Goal: Information Seeking & Learning: Find specific fact

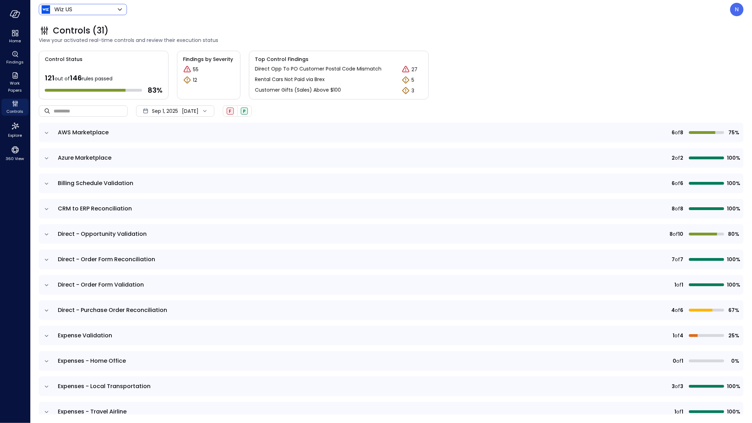
click at [71, 14] on div "Wiz US ****** ​" at bounding box center [83, 9] width 88 height 11
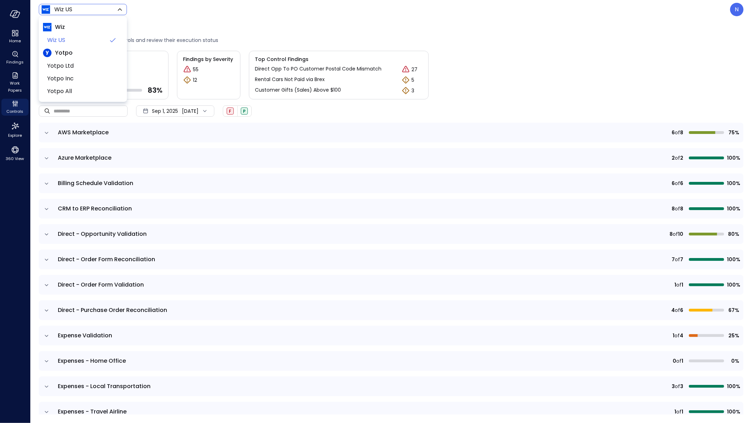
click at [72, 12] on body "Home Findings Work Papers Controls Explore 360 View Wiz US ****** ​ N Controls …" at bounding box center [376, 211] width 752 height 423
click at [84, 77] on span "Yotpo Inc" at bounding box center [82, 78] width 70 height 8
type input "******"
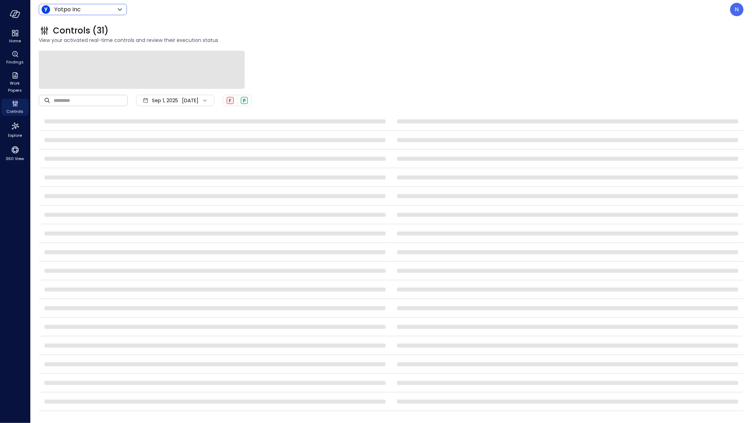
click at [87, 102] on input "text" at bounding box center [91, 100] width 74 height 19
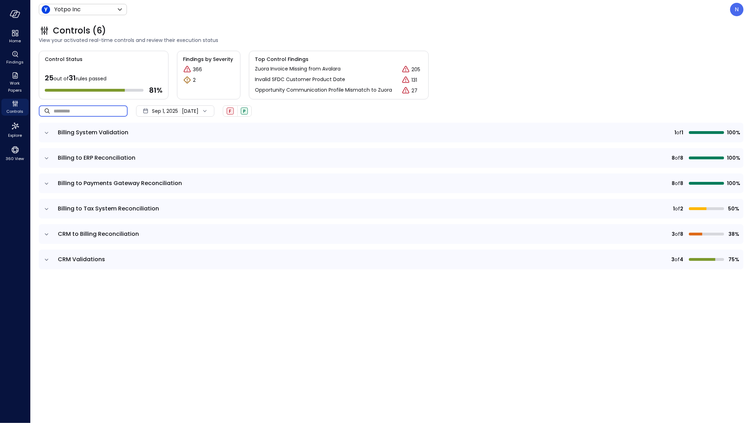
paste input "**********"
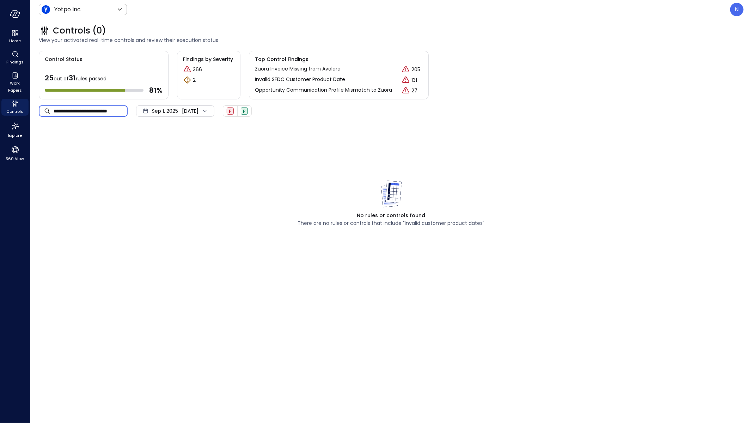
drag, startPoint x: 54, startPoint y: 110, endPoint x: 38, endPoint y: 112, distance: 15.7
click at [36, 111] on div "**********" at bounding box center [391, 221] width 722 height 404
click at [76, 110] on input "**********" at bounding box center [91, 111] width 74 height 19
drag, startPoint x: 95, startPoint y: 109, endPoint x: 14, endPoint y: 109, distance: 80.8
click at [23, 109] on div "**********" at bounding box center [376, 211] width 752 height 423
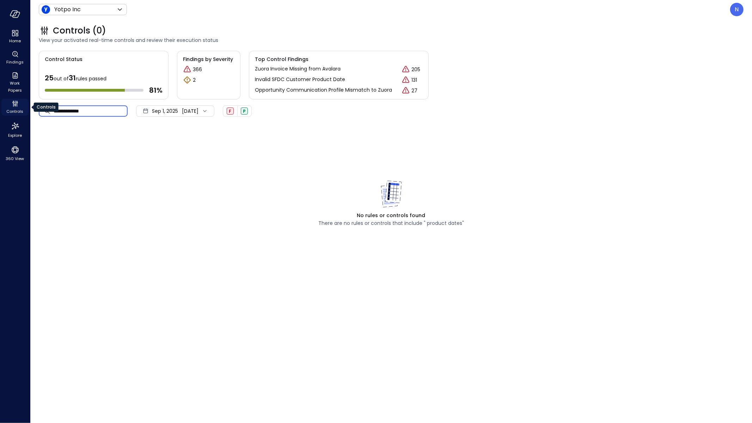
type input "**********"
drag, startPoint x: 97, startPoint y: 110, endPoint x: 1, endPoint y: 112, distance: 95.6
click at [1, 112] on div "**********" at bounding box center [376, 211] width 752 height 423
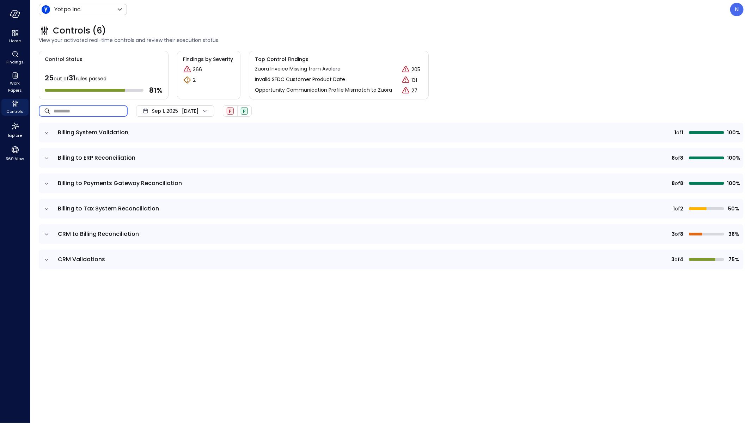
click at [43, 134] on icon "expand row" at bounding box center [46, 132] width 7 height 7
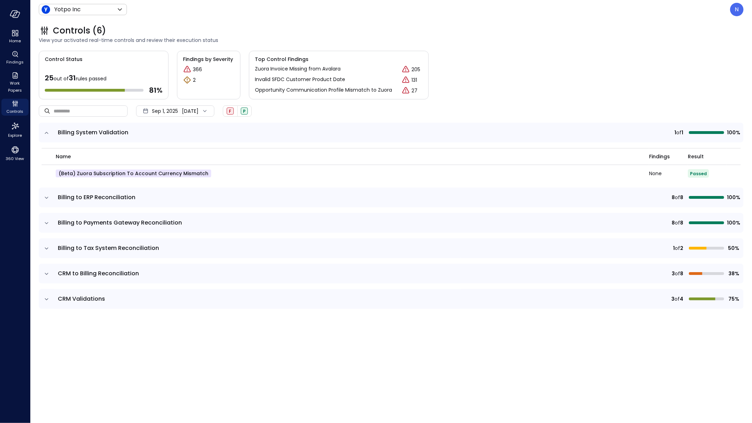
click at [47, 200] on icon "expand row" at bounding box center [46, 197] width 7 height 7
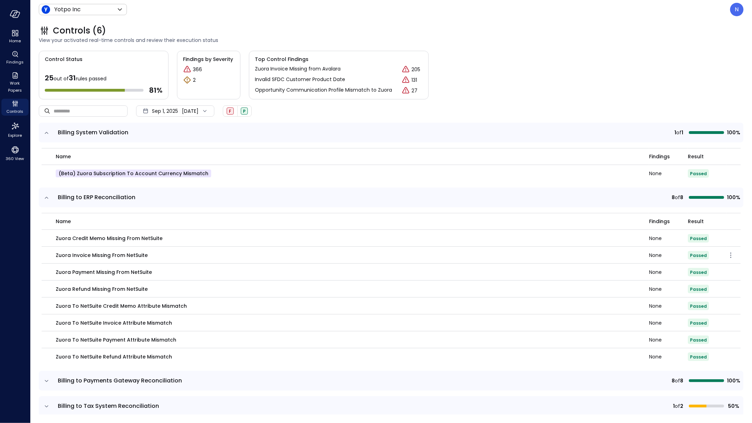
scroll to position [57, 0]
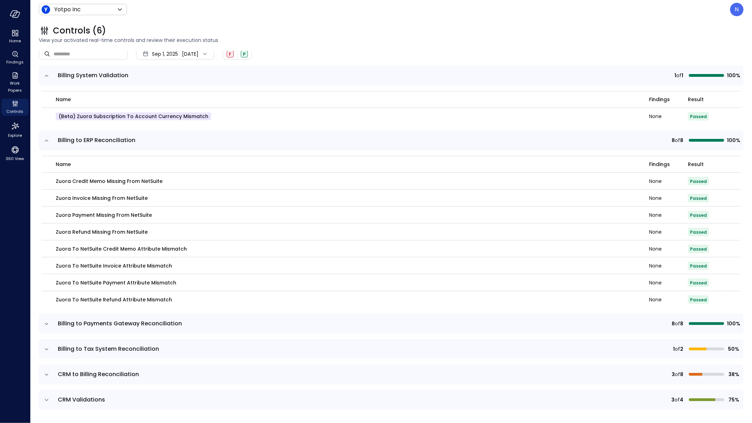
click at [46, 326] on icon "expand row" at bounding box center [46, 324] width 7 height 7
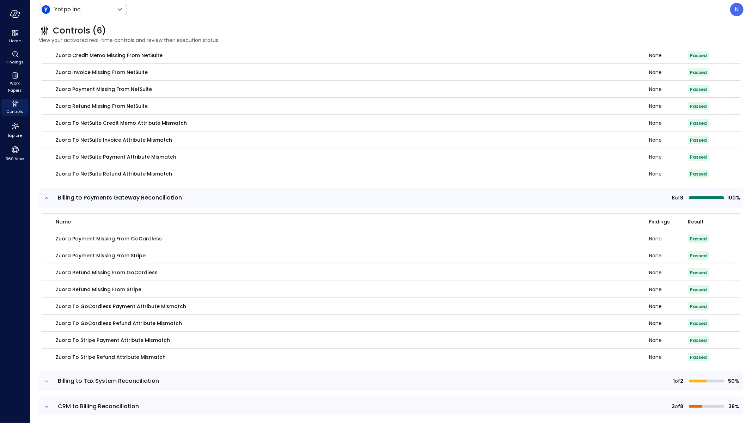
scroll to position [215, 0]
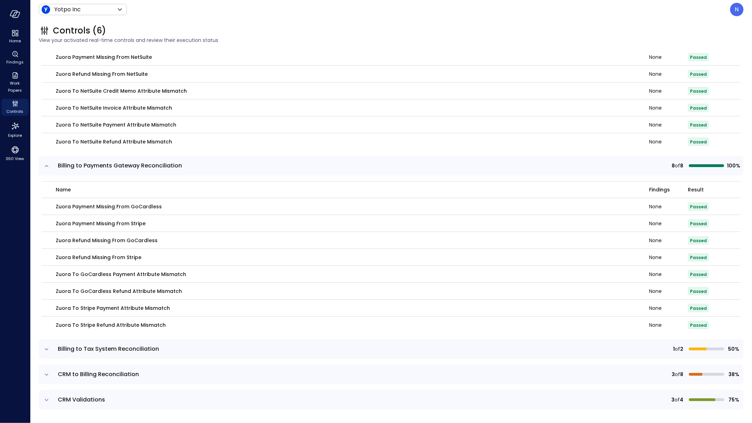
click at [47, 349] on icon "expand row" at bounding box center [46, 349] width 7 height 7
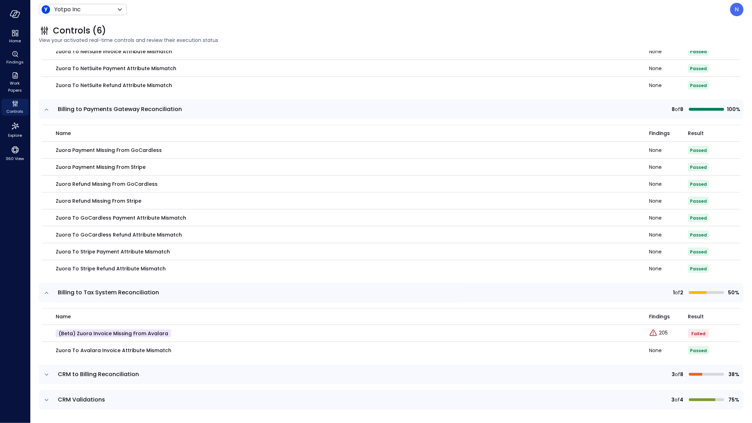
scroll to position [272, 0]
click at [55, 376] on td "CRM to Billing Reconciliation" at bounding box center [257, 375] width 407 height 20
click at [50, 374] on icon "expand row" at bounding box center [46, 374] width 7 height 7
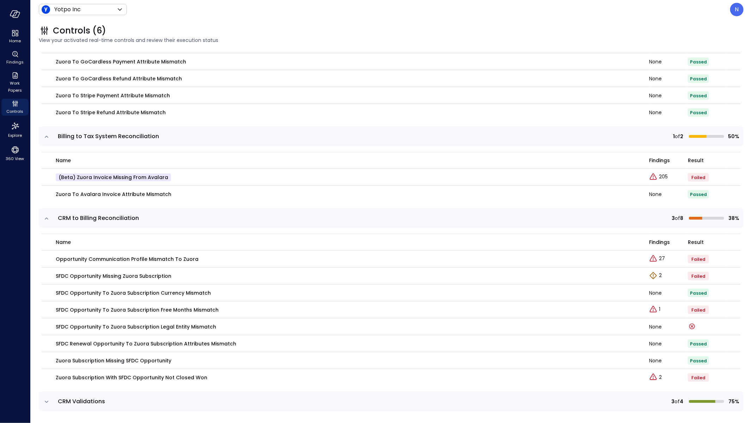
click at [44, 399] on icon "expand row" at bounding box center [46, 402] width 7 height 7
click at [46, 400] on icon "expand row" at bounding box center [46, 402] width 7 height 7
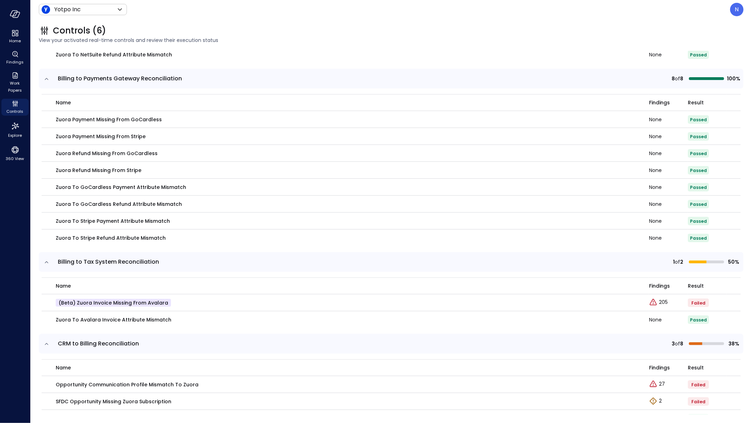
scroll to position [430, 0]
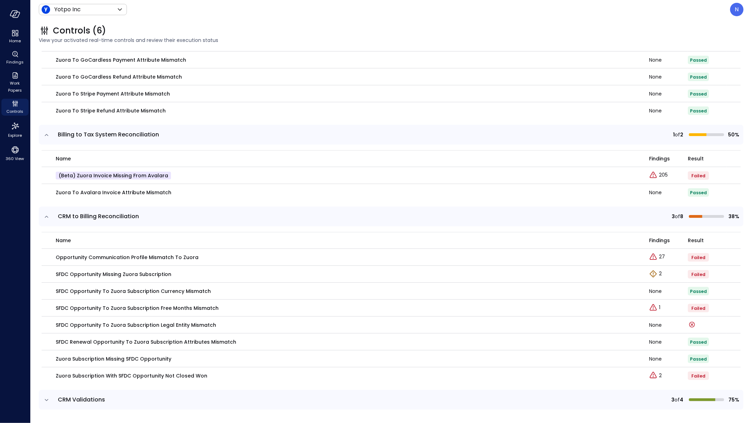
click at [41, 400] on td at bounding box center [46, 400] width 15 height 20
click at [46, 401] on icon "expand row" at bounding box center [46, 400] width 7 height 7
drag, startPoint x: 46, startPoint y: 401, endPoint x: 46, endPoint y: 391, distance: 9.5
click at [45, 400] on icon "expand row" at bounding box center [46, 400] width 7 height 7
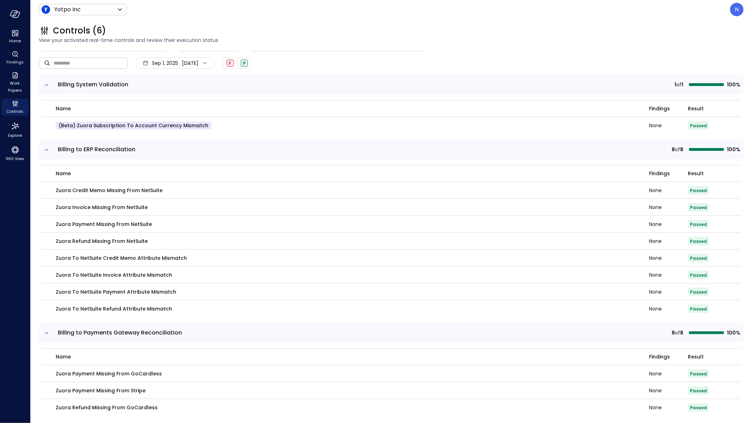
scroll to position [0, 0]
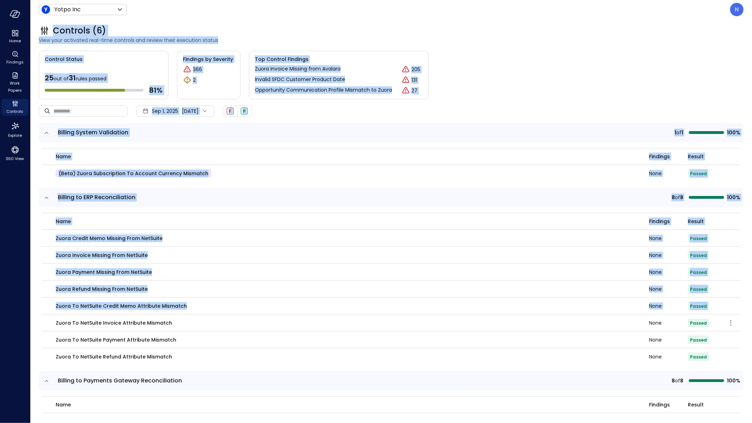
click at [93, 4] on div "Yotpo Inc ****** ​" at bounding box center [83, 9] width 88 height 11
click at [99, 13] on body "Home Findings Work Papers Controls Explore 360 View Yotpo Inc ****** ​ N Contro…" at bounding box center [376, 211] width 752 height 423
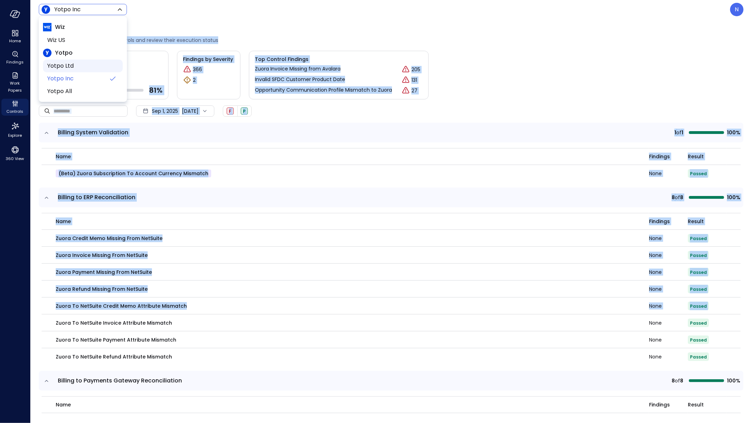
click at [90, 63] on span "Yotpo Ltd" at bounding box center [82, 66] width 70 height 8
type input "******"
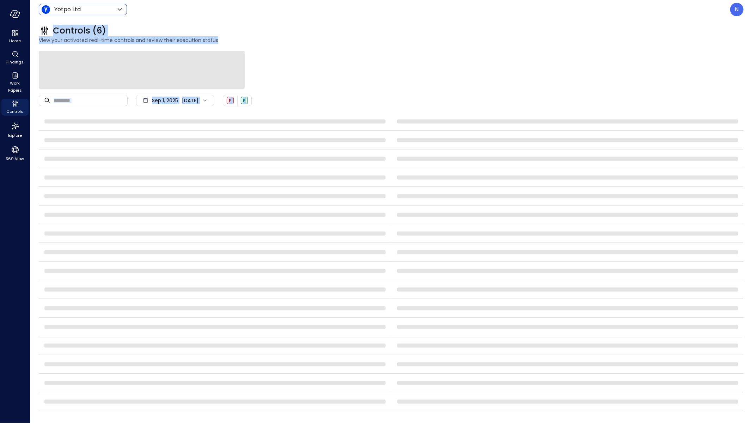
click at [339, 68] on div at bounding box center [391, 70] width 705 height 38
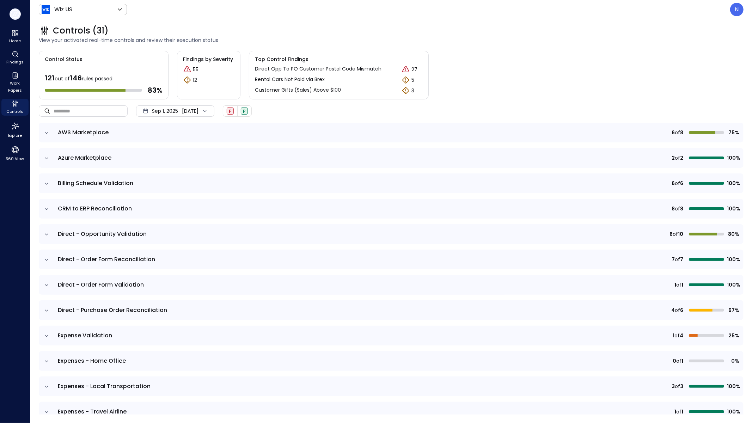
click at [13, 14] on icon "button" at bounding box center [15, 14] width 11 height 8
click at [734, 8] on div "N" at bounding box center [737, 9] width 13 height 13
click at [689, 78] on li "Platform" at bounding box center [707, 80] width 69 height 13
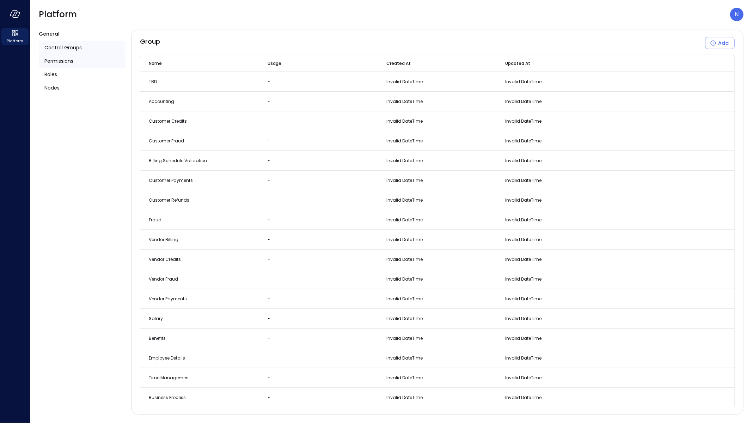
click at [73, 59] on span "Permissions" at bounding box center [58, 61] width 29 height 8
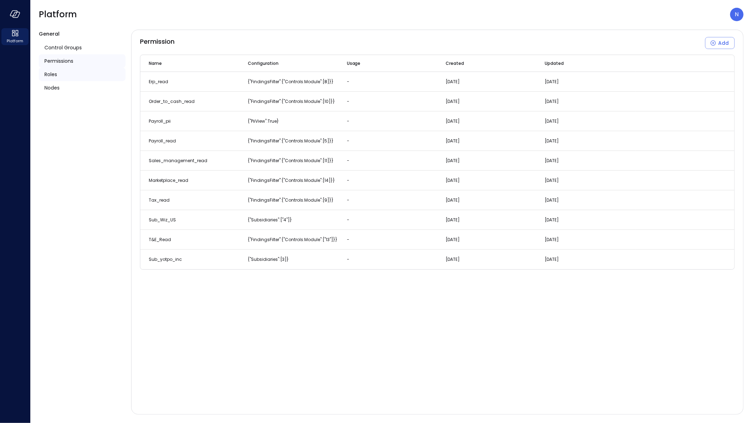
click at [46, 73] on span "Roles" at bounding box center [50, 75] width 13 height 8
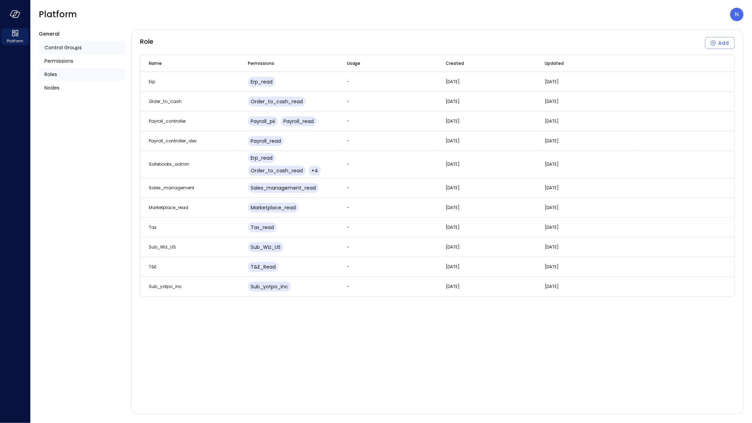
click at [62, 49] on span "Control Groups" at bounding box center [62, 48] width 37 height 8
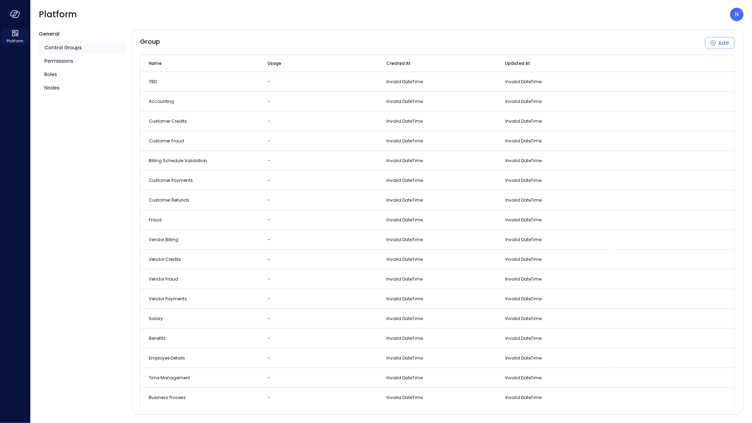
click at [17, 33] on icon at bounding box center [15, 33] width 8 height 8
click at [12, 14] on icon "button" at bounding box center [15, 14] width 11 height 8
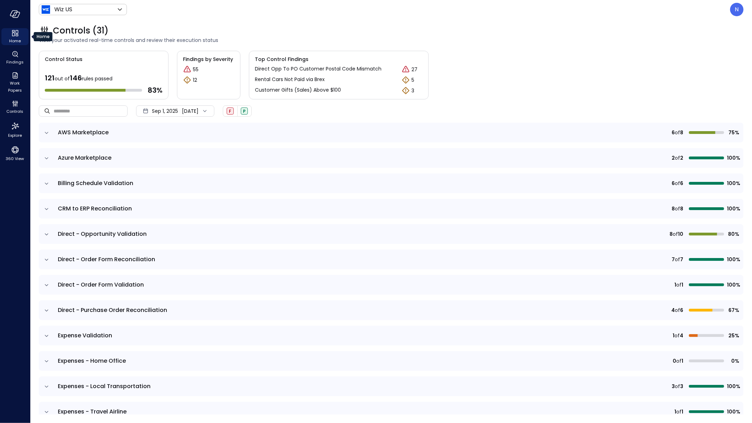
click at [12, 41] on span "Home" at bounding box center [15, 40] width 12 height 7
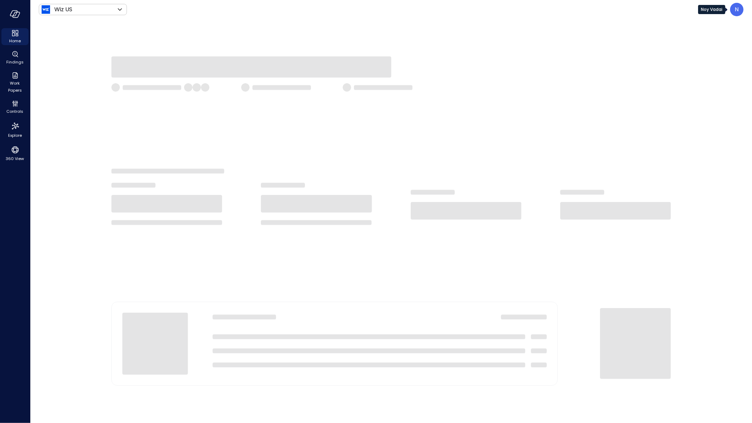
click at [732, 6] on div "N" at bounding box center [737, 9] width 13 height 13
click at [696, 67] on li "Builder" at bounding box center [707, 67] width 69 height 13
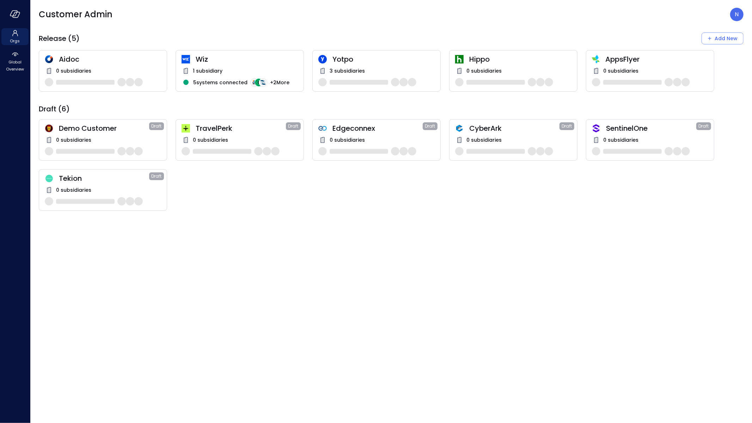
click at [217, 52] on div "Wiz 1 subsidiary 5 systems connected + 2 More" at bounding box center [240, 71] width 128 height 42
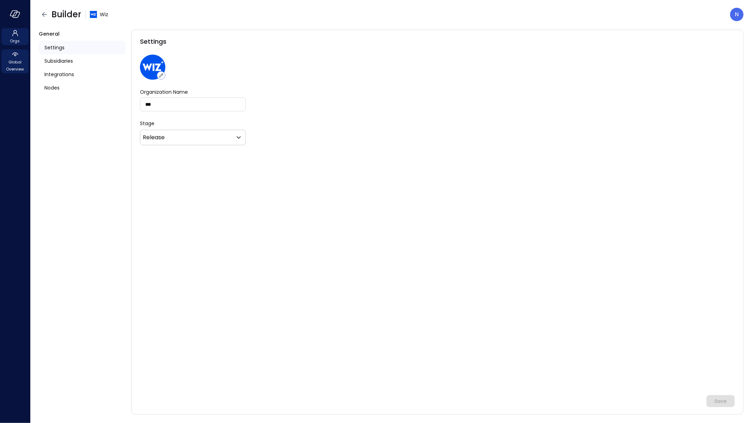
click at [10, 60] on span "Global Overview" at bounding box center [15, 66] width 22 height 14
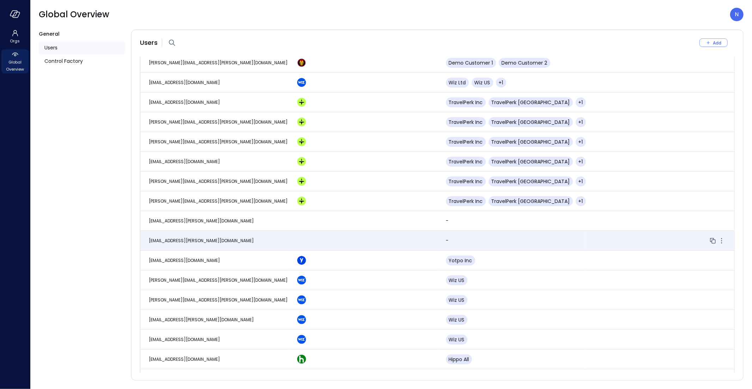
scroll to position [501, 0]
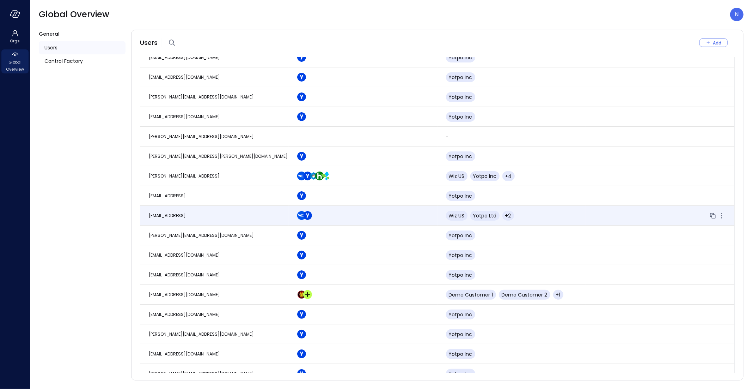
click at [250, 221] on td "[EMAIL_ADDRESS]" at bounding box center [214, 216] width 149 height 20
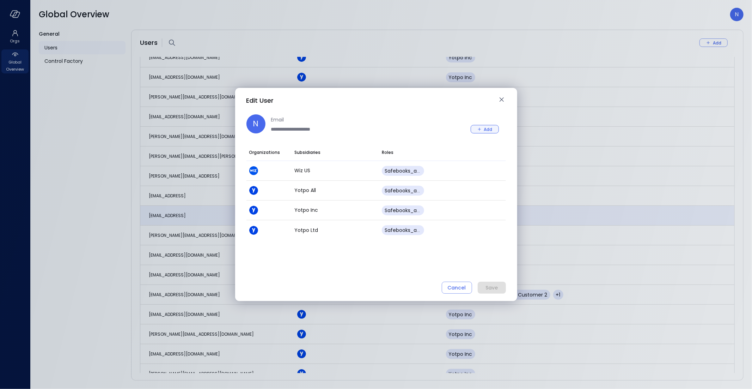
click at [481, 126] on icon "button" at bounding box center [480, 129] width 6 height 6
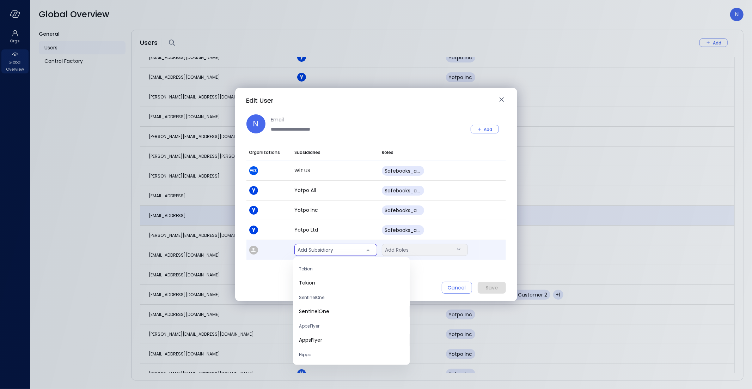
click at [337, 248] on body "Orgs Global Overview Global Overview N General Users Control Factory Users Add …" at bounding box center [376, 194] width 752 height 389
click at [318, 291] on span "Wiz All" at bounding box center [351, 290] width 105 height 7
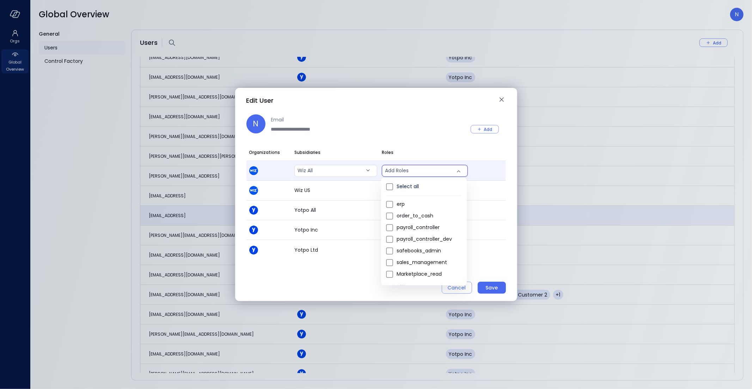
click at [427, 172] on body "Orgs Global Overview Global Overview N General Users Control Factory Users Add …" at bounding box center [376, 194] width 752 height 389
click at [423, 250] on span "safebooks_admin" at bounding box center [429, 250] width 65 height 7
type input "*"
click at [485, 132] on div at bounding box center [376, 194] width 752 height 389
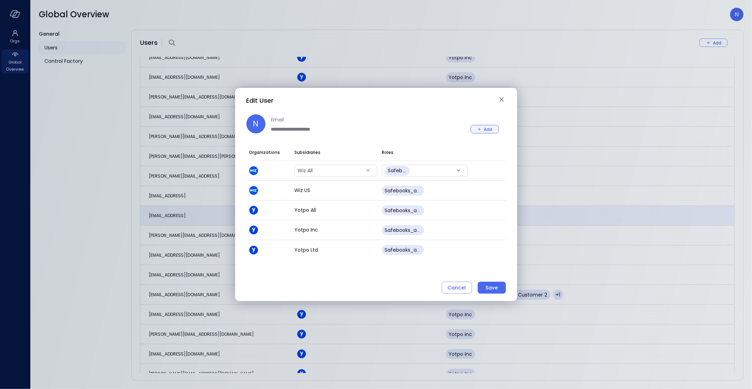
click at [484, 132] on button "Add" at bounding box center [485, 129] width 28 height 8
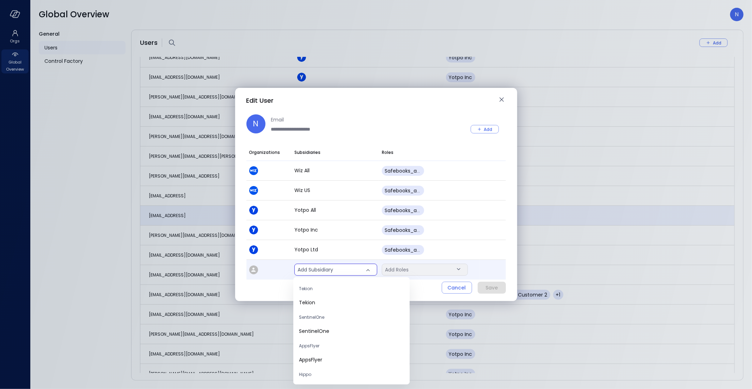
click at [330, 270] on body "Orgs Global Overview Global Overview N General Users Control Factory Users Add …" at bounding box center [376, 194] width 752 height 389
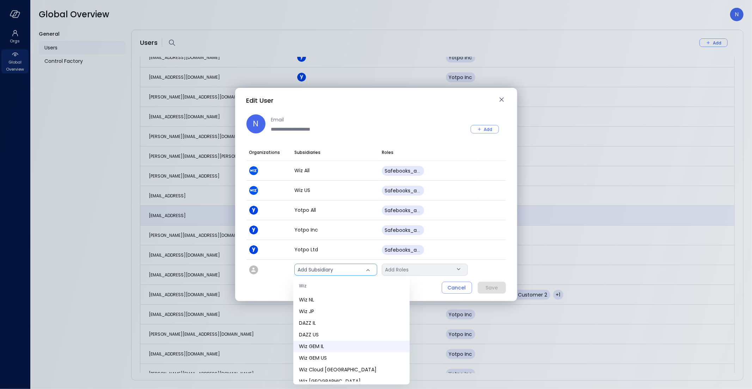
scroll to position [219, 0]
click at [328, 328] on span "Wiz Ltd" at bounding box center [351, 329] width 105 height 7
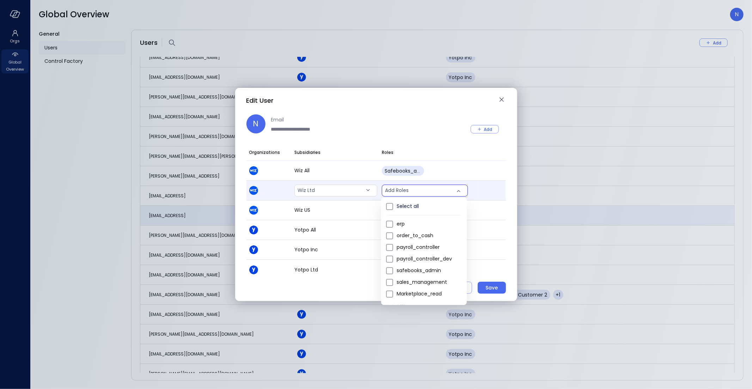
click at [428, 191] on body "Orgs Global Overview Global Overview N General Users Control Factory Users Add …" at bounding box center [376, 194] width 752 height 389
click at [432, 271] on span "safebooks_admin" at bounding box center [429, 270] width 65 height 7
type input "*"
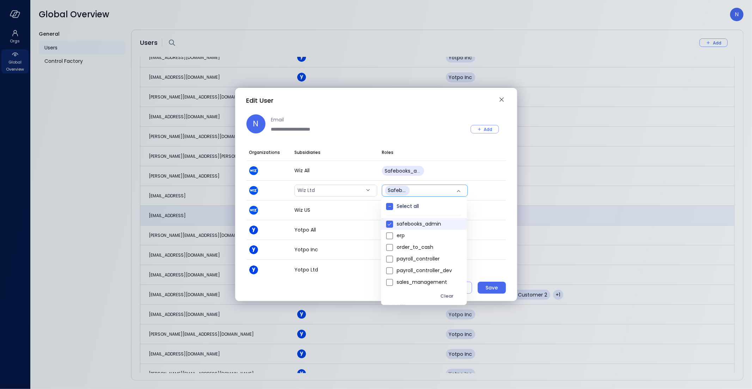
click at [485, 127] on div at bounding box center [376, 194] width 752 height 389
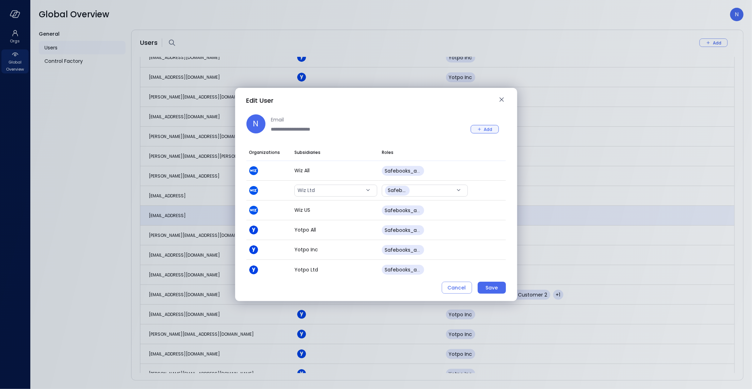
click at [484, 128] on button "Add" at bounding box center [485, 129] width 28 height 8
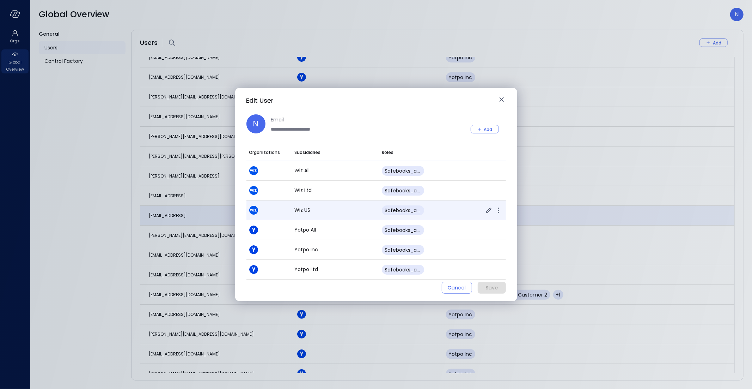
scroll to position [18, 0]
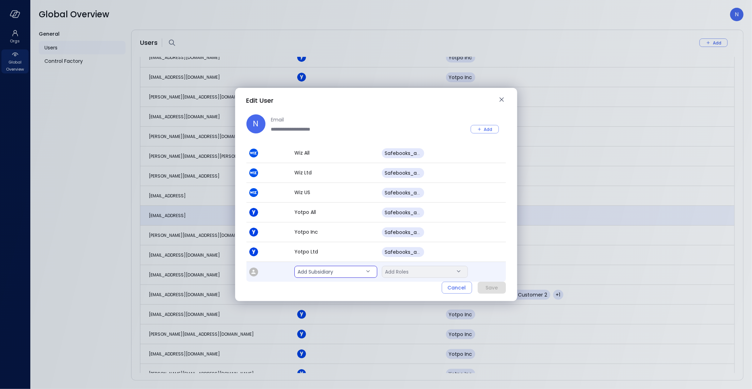
click at [344, 273] on body "Orgs Global Overview Global Overview N General Users Control Factory Users Add …" at bounding box center [376, 194] width 752 height 389
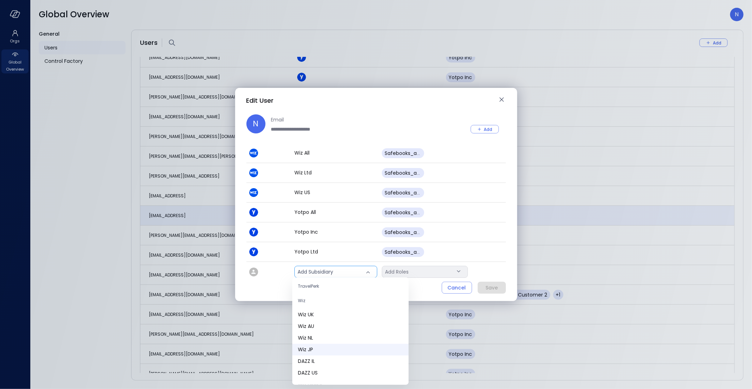
scroll to position [227, 0]
click at [325, 329] on li "Wiz AU" at bounding box center [350, 334] width 116 height 12
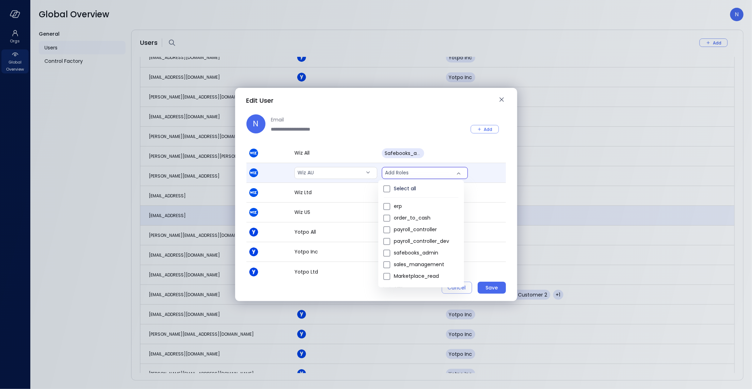
click at [424, 169] on body "Orgs Global Overview Global Overview N General Users Control Factory Users Add …" at bounding box center [376, 194] width 752 height 389
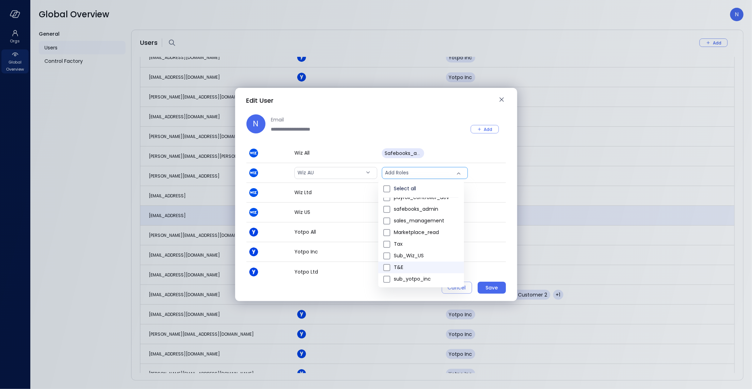
scroll to position [0, 0]
type input "*"
click at [432, 120] on div at bounding box center [376, 194] width 752 height 389
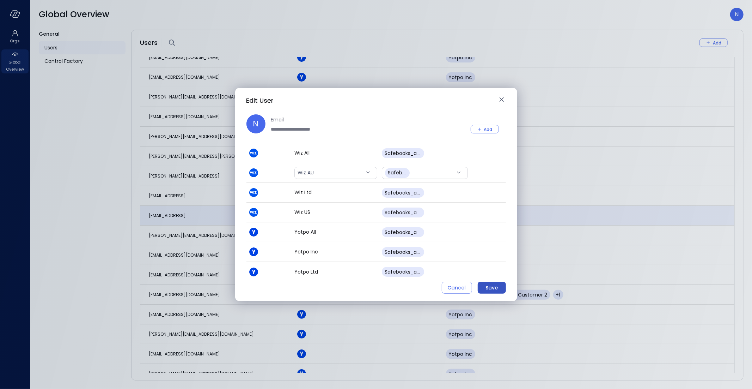
click at [481, 286] on button "Save" at bounding box center [492, 288] width 28 height 12
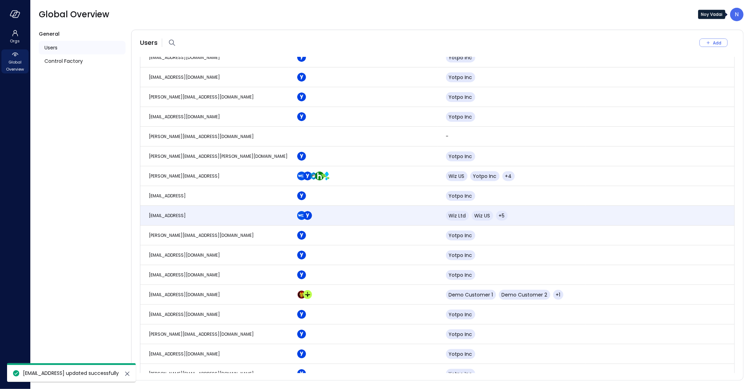
click at [739, 16] on div "N" at bounding box center [737, 14] width 13 height 13
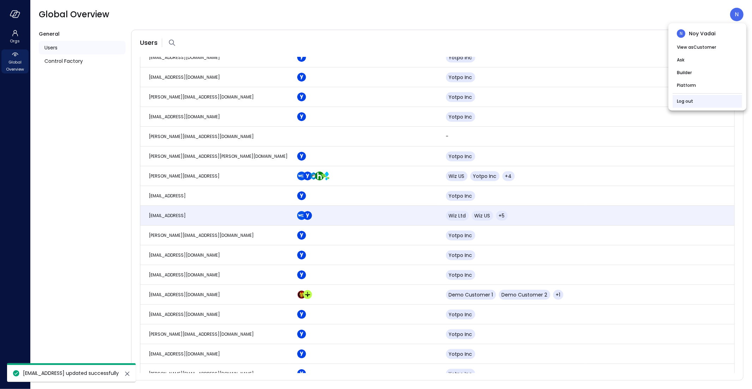
click at [698, 103] on li "Log out" at bounding box center [707, 101] width 69 height 13
click at [684, 98] on link "Log out" at bounding box center [685, 101] width 16 height 7
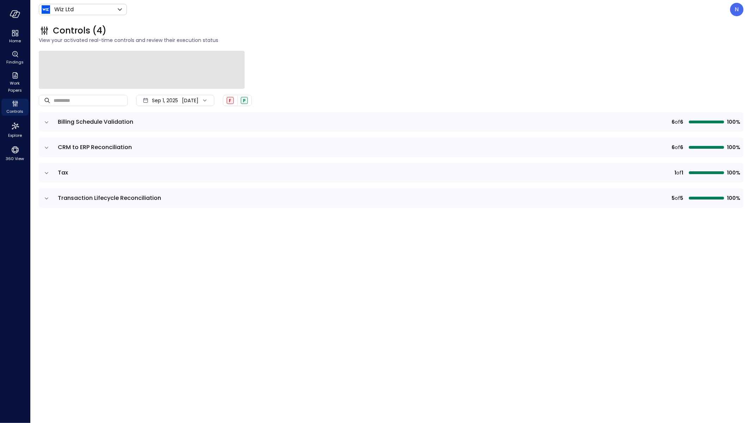
click at [347, 34] on div "Controls (4)" at bounding box center [391, 30] width 705 height 11
click at [111, 9] on body "Home Findings Work Papers Controls Explore 360 View Wiz Ltd ****** ​ N Controls…" at bounding box center [376, 211] width 752 height 423
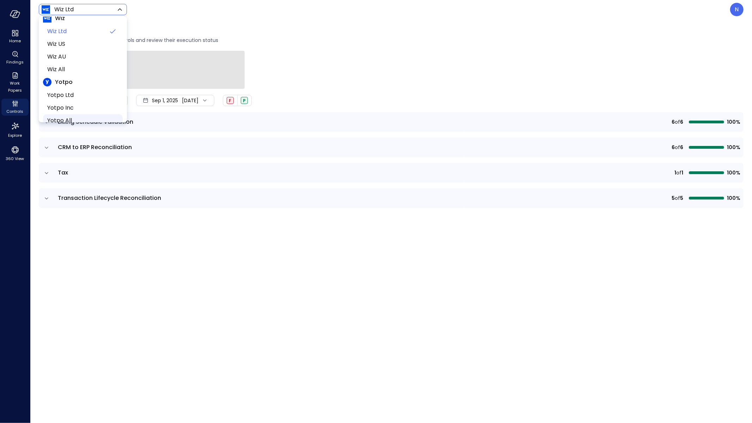
scroll to position [17, 0]
click at [72, 58] on span "Wiz All" at bounding box center [82, 61] width 70 height 8
type input "*******"
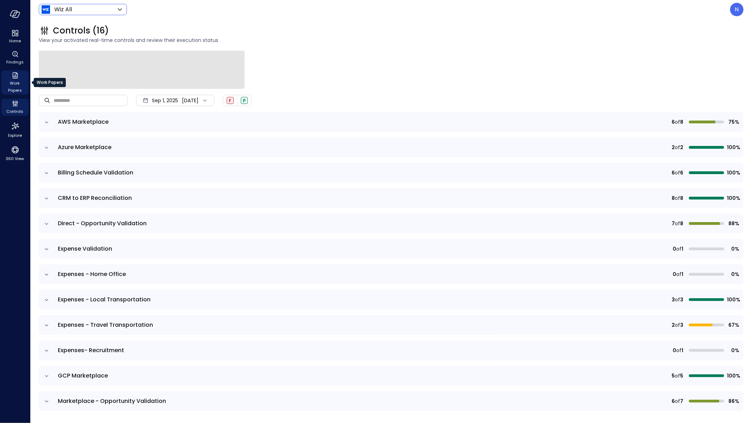
click at [17, 78] on icon "Work Papers" at bounding box center [15, 75] width 8 height 8
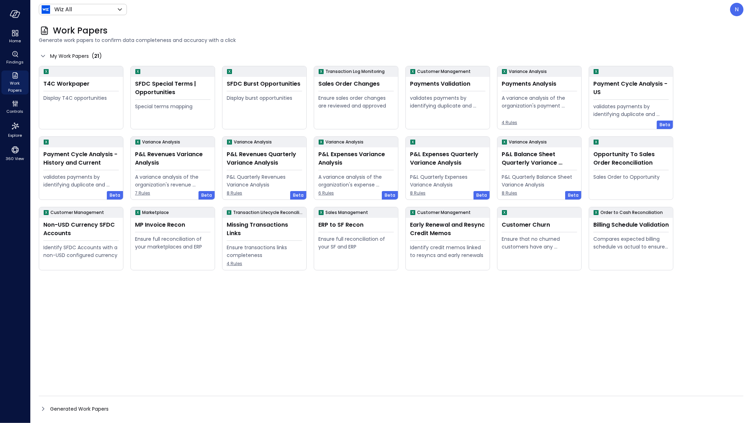
click at [40, 410] on icon at bounding box center [43, 409] width 8 height 8
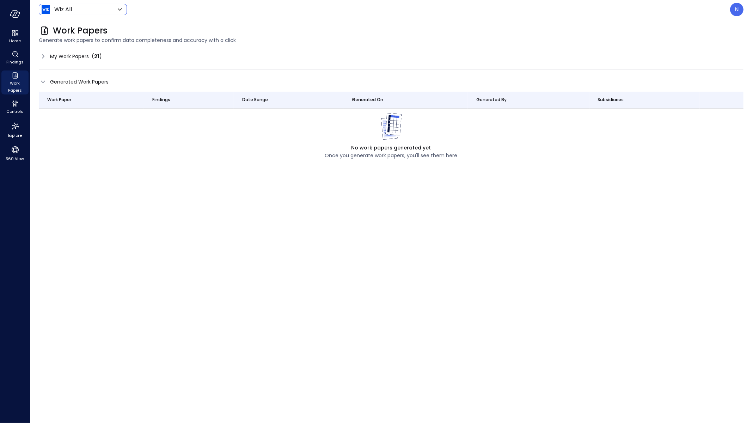
click at [92, 7] on body "Home Findings Work Papers Controls Explore 360 View Wiz All ******* ​ N Work Pa…" at bounding box center [376, 211] width 752 height 423
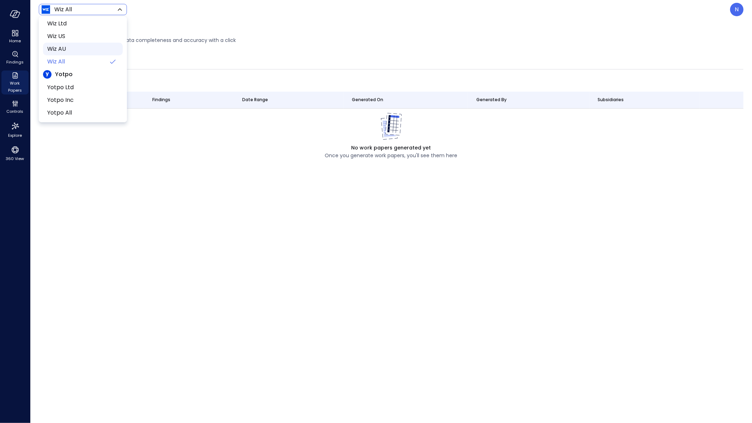
scroll to position [17, 0]
click at [84, 46] on span "Wiz AU" at bounding box center [82, 48] width 70 height 8
type input "******"
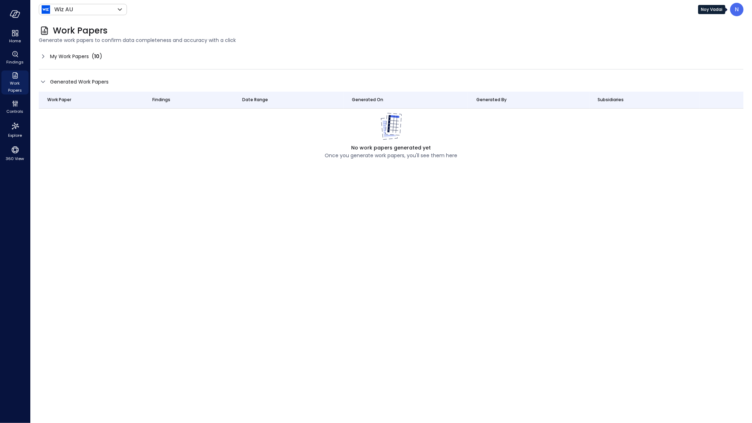
click at [736, 12] on p "N" at bounding box center [738, 9] width 4 height 8
click at [711, 66] on li "Builder" at bounding box center [707, 67] width 69 height 13
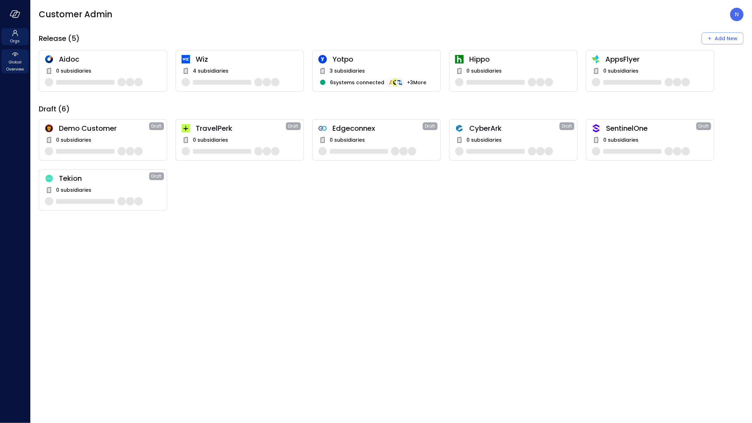
click at [8, 62] on span "Global Overview" at bounding box center [15, 66] width 22 height 14
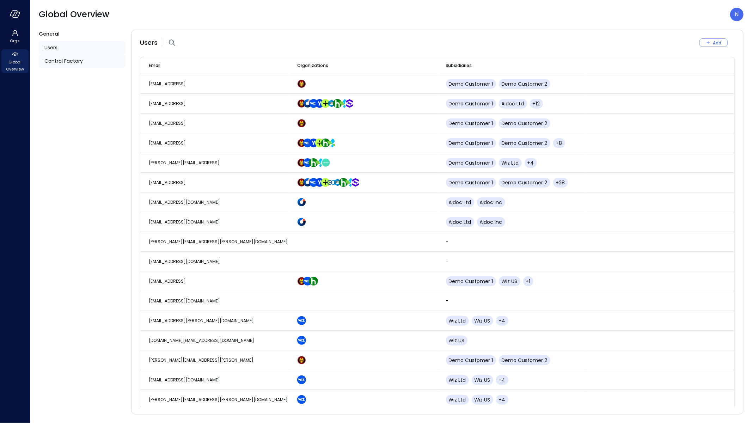
click at [94, 60] on div "Control Factory" at bounding box center [82, 60] width 87 height 13
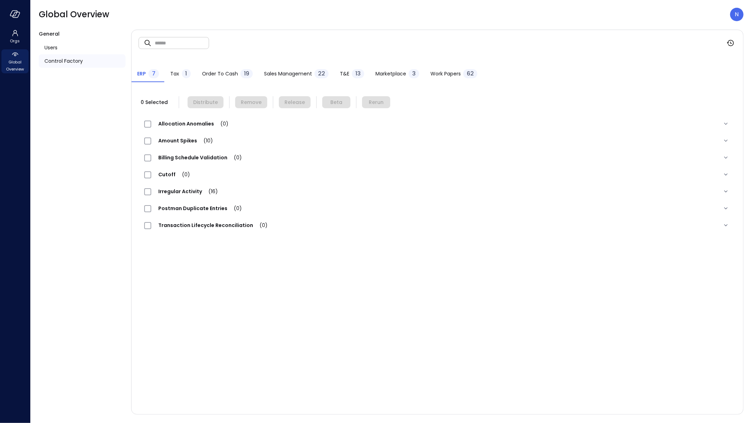
click at [309, 75] on span "Sales Management" at bounding box center [288, 74] width 48 height 8
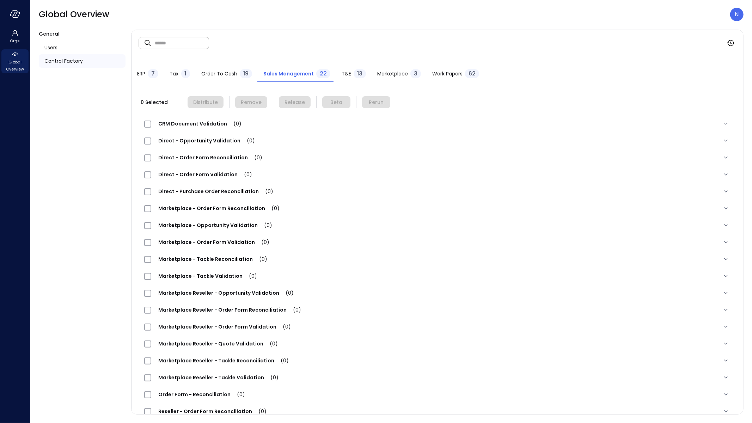
drag, startPoint x: 437, startPoint y: 73, endPoint x: 427, endPoint y: 81, distance: 12.5
click at [437, 73] on span "Work Papers" at bounding box center [447, 74] width 30 height 8
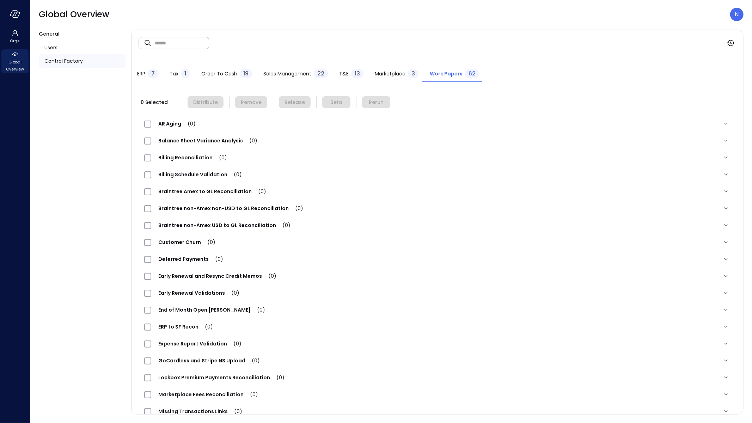
click at [236, 139] on span "Balance Sheet Variance Analysis (0)" at bounding box center [207, 140] width 113 height 7
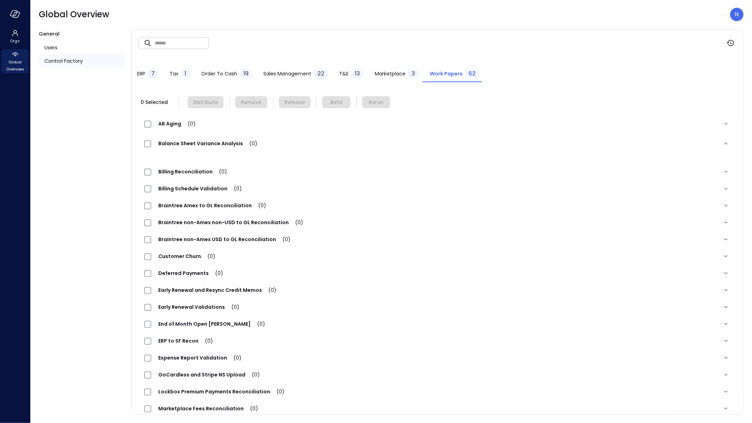
click at [248, 238] on span "Braintree non-Amex USD to GL Reconciliation (0)" at bounding box center [224, 239] width 146 height 7
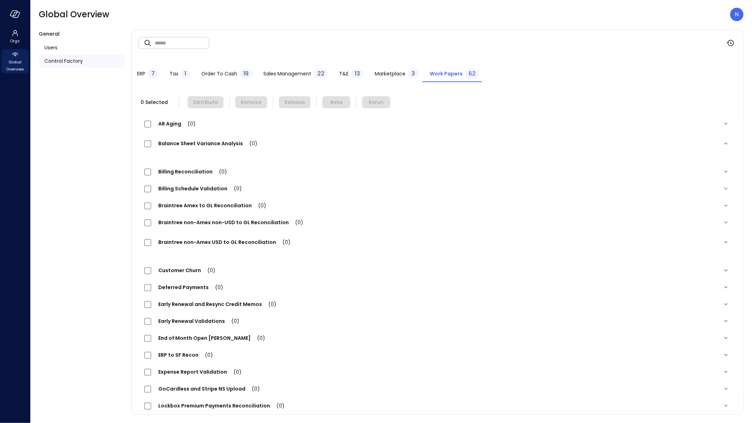
click at [339, 194] on div "Billing Schedule Validation (0)" at bounding box center [438, 188] width 598 height 17
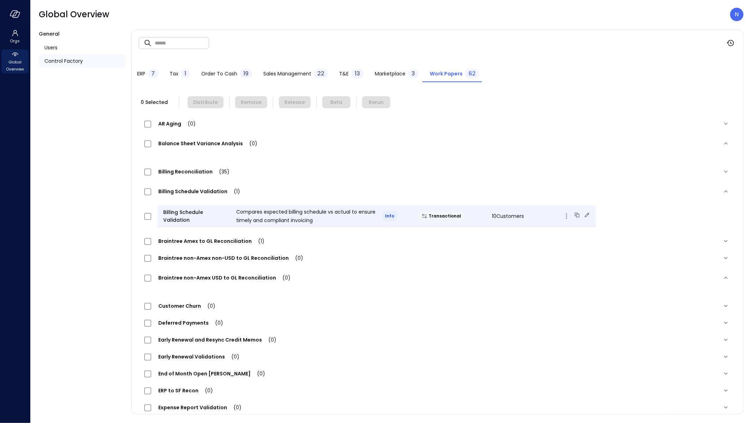
click at [584, 214] on icon at bounding box center [587, 215] width 7 height 7
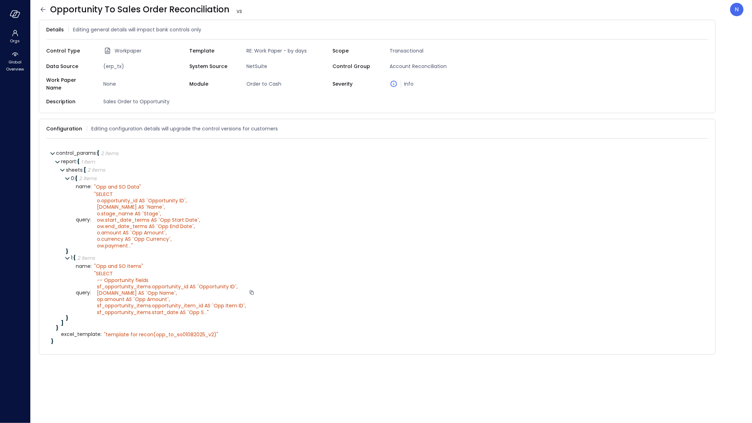
click at [204, 309] on span "..." at bounding box center [205, 312] width 3 height 7
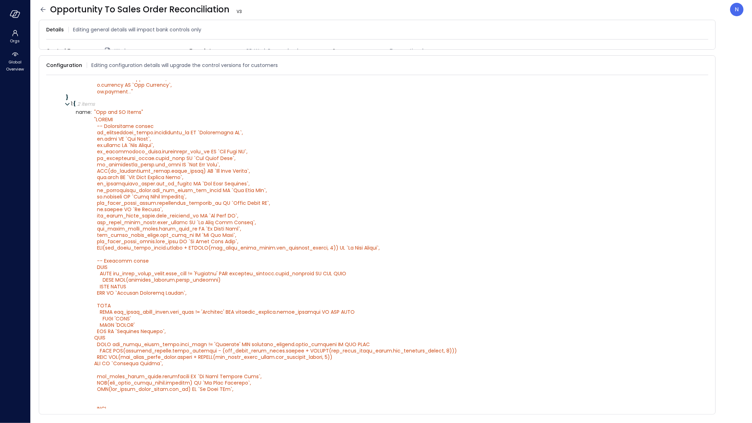
scroll to position [90, 0]
click at [17, 15] on icon "button" at bounding box center [15, 14] width 11 height 8
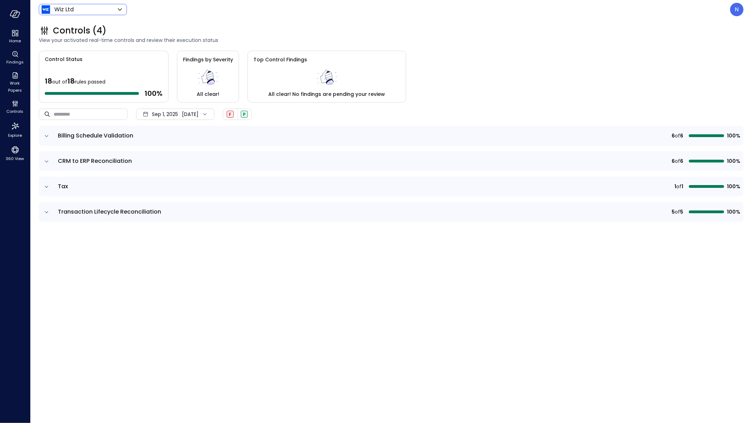
click at [94, 11] on body "Home Findings Work Papers Controls Explore 360 View Wiz Ltd ****** ​ N Controls…" at bounding box center [376, 211] width 752 height 423
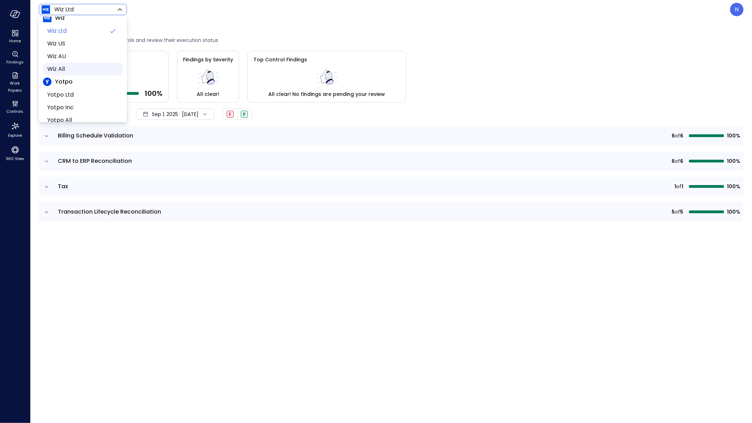
scroll to position [17, 0]
click at [76, 103] on span "Yotpo Inc" at bounding box center [82, 99] width 70 height 8
type input "******"
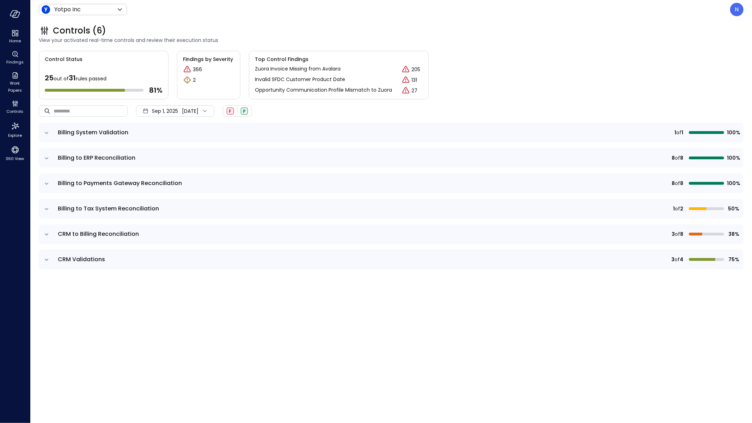
click at [48, 261] on icon "expand row" at bounding box center [46, 259] width 7 height 7
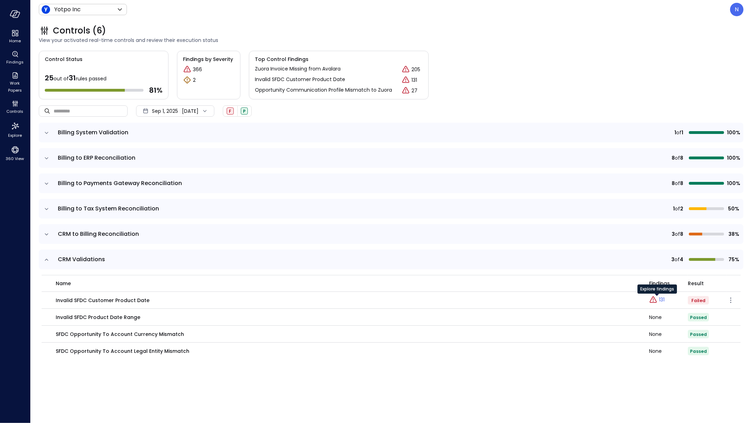
click at [660, 298] on div "Explore findings" at bounding box center [658, 292] width 40 height 14
click at [731, 298] on icon "button" at bounding box center [731, 300] width 8 height 8
click at [714, 308] on p "Edit control" at bounding box center [706, 310] width 28 height 7
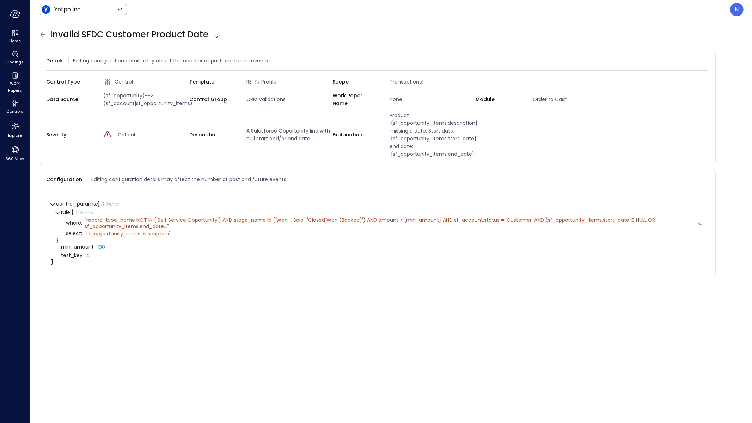
click at [167, 225] on span "..." at bounding box center [165, 226] width 3 height 7
drag, startPoint x: 207, startPoint y: 33, endPoint x: 51, endPoint y: 36, distance: 156.0
drag, startPoint x: 64, startPoint y: 34, endPoint x: 214, endPoint y: 31, distance: 150.7
click at [214, 31] on span "Invalid SFDC Customer Product Date V 2" at bounding box center [142, 34] width 184 height 11
copy span "Invalid SFDC Customer Product Date"
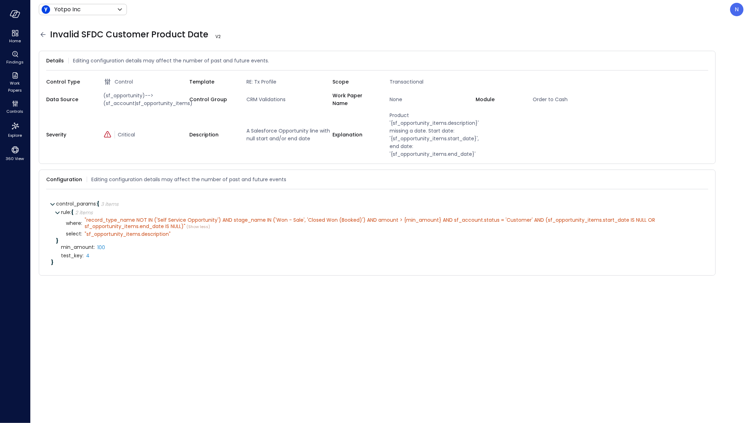
click at [19, 48] on ul "Home Findings Work Papers Controls Explore 360 View" at bounding box center [14, 95] width 27 height 135
click at [18, 54] on icon "Findings" at bounding box center [15, 54] width 8 height 8
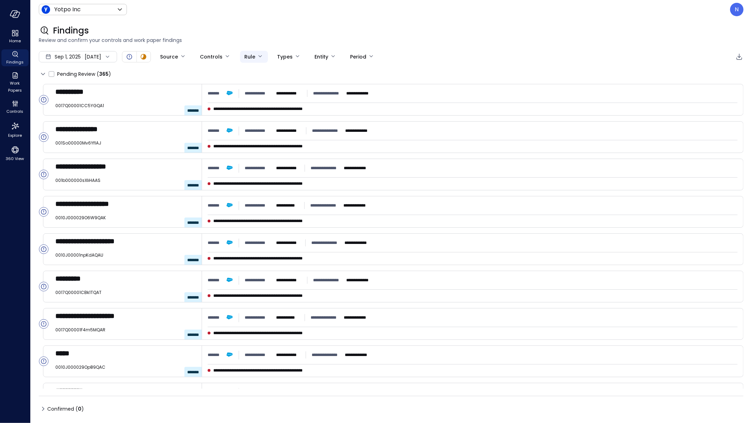
click at [261, 58] on body "**********" at bounding box center [376, 211] width 752 height 423
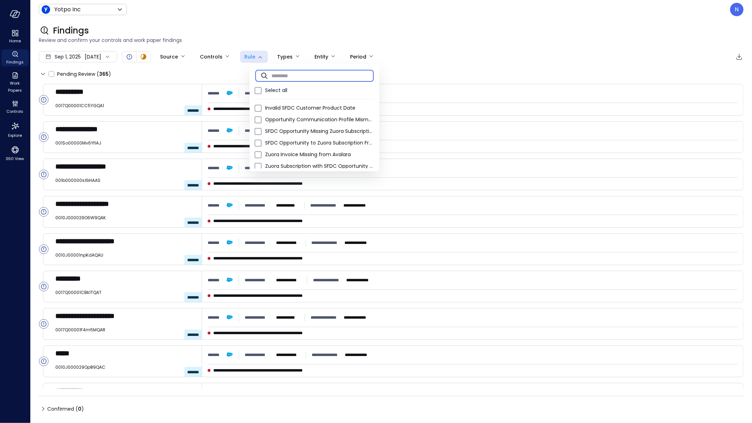
click at [285, 78] on input "text" at bounding box center [323, 75] width 102 height 19
paste input "**********"
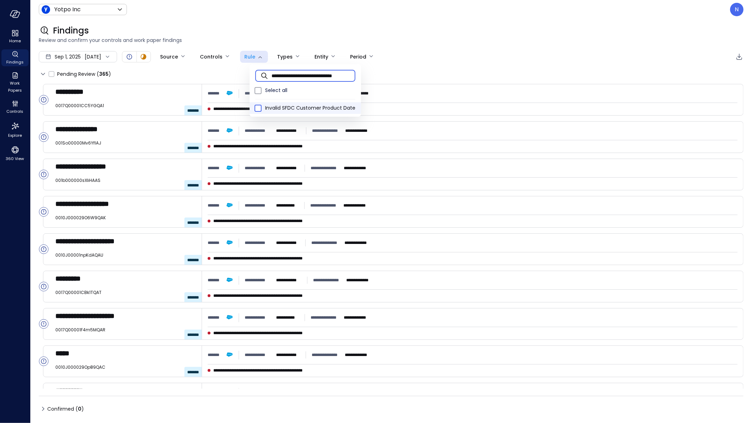
type input "**********"
type input "****"
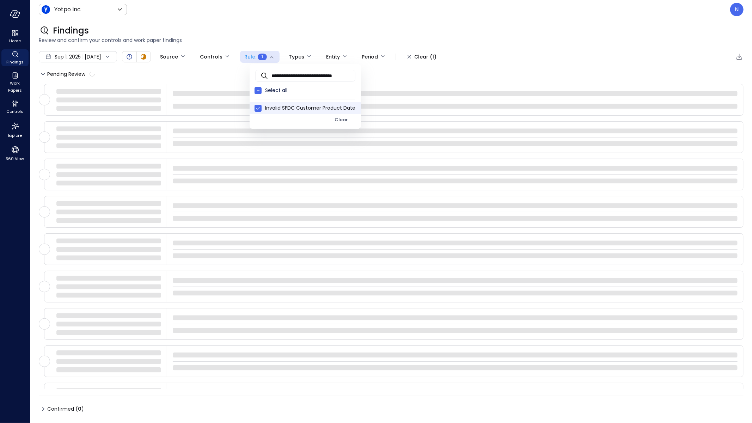
click at [413, 9] on div at bounding box center [376, 211] width 752 height 423
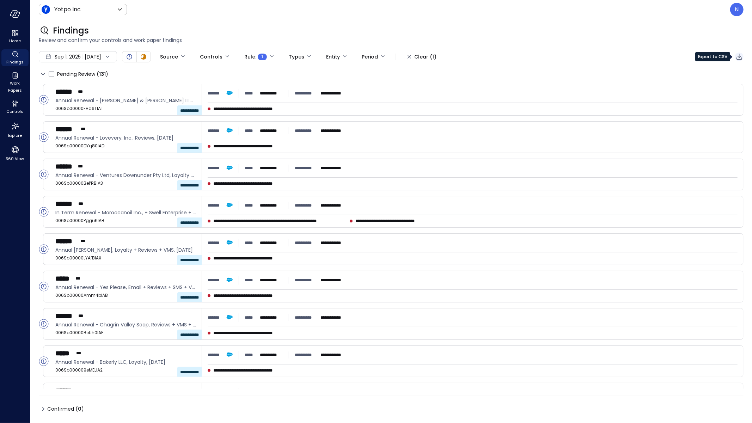
click at [738, 56] on icon "Export to CSV" at bounding box center [740, 57] width 8 height 8
click at [19, 106] on div "Controls" at bounding box center [14, 107] width 27 height 17
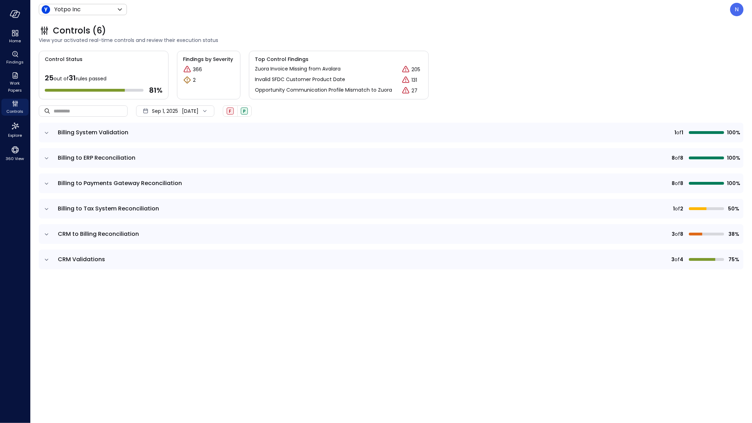
click at [48, 262] on icon "expand row" at bounding box center [46, 259] width 7 height 7
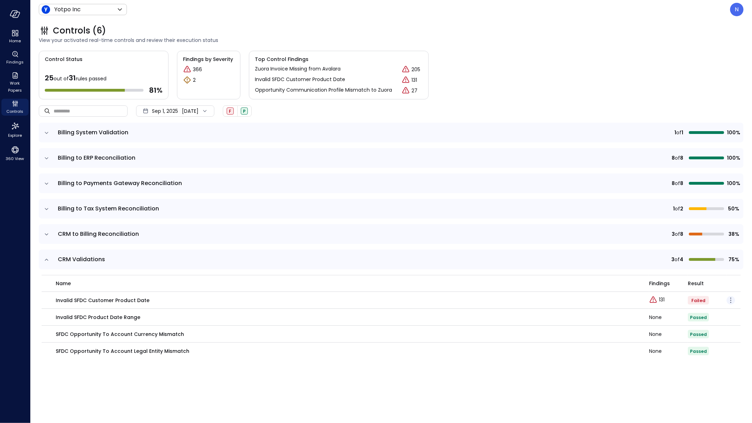
click at [736, 301] on icon "button" at bounding box center [731, 300] width 8 height 8
click at [719, 314] on p "Edit control" at bounding box center [706, 310] width 28 height 7
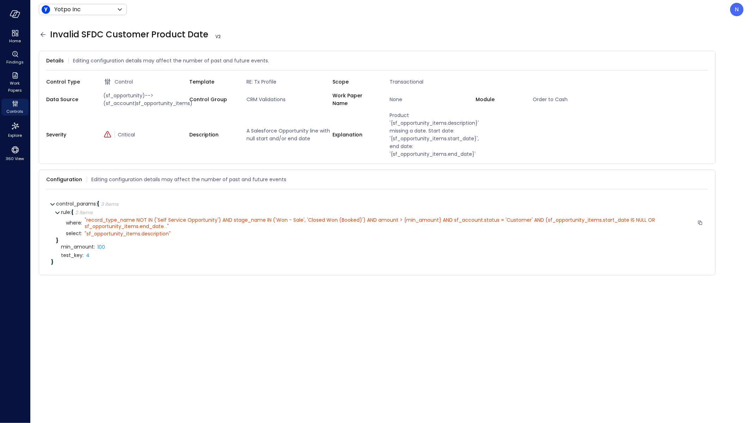
click at [166, 227] on span "..." at bounding box center [165, 226] width 3 height 7
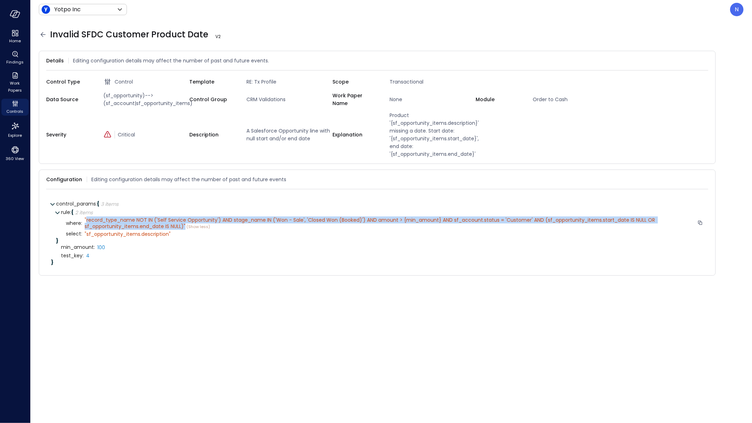
drag, startPoint x: 175, startPoint y: 223, endPoint x: 86, endPoint y: 218, distance: 89.4
click at [86, 218] on div "" record_type_name NOT IN ('Self Service Opportunity') AND stage_name IN ('Won …" at bounding box center [390, 223] width 610 height 13
copy span "record_type_name NOT IN ('Self Service Opportunity') AND stage_name IN ('Won - …"
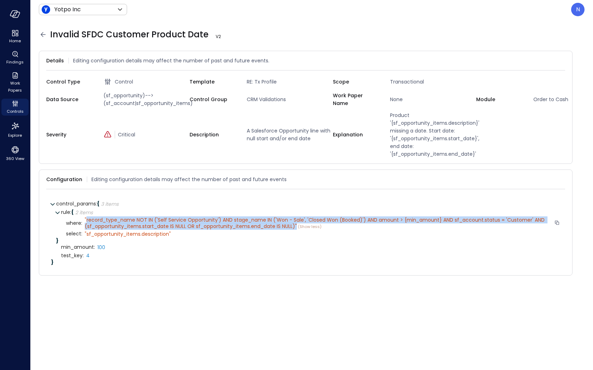
click at [113, 223] on span "record_type_name NOT IN ('Self Service Opportunity') AND stage_name IN ('Won - …" at bounding box center [315, 223] width 461 height 13
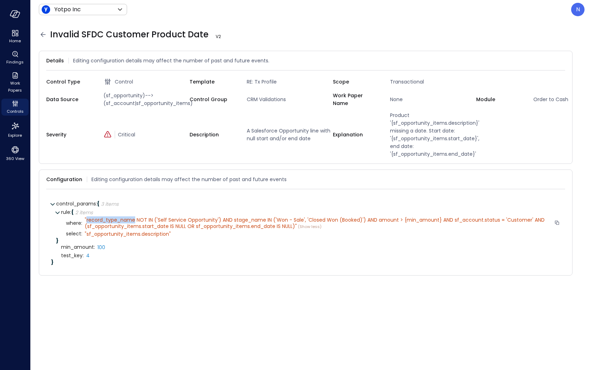
click at [113, 223] on span "record_type_name NOT IN ('Self Service Opportunity') AND stage_name IN ('Won - …" at bounding box center [315, 223] width 461 height 13
click at [117, 230] on span "record_type_name NOT IN ('Self Service Opportunity') AND stage_name IN ('Won - …" at bounding box center [315, 223] width 461 height 13
click at [121, 224] on span "record_type_name NOT IN ('Self Service Opportunity') AND stage_name IN ('Won - …" at bounding box center [315, 223] width 461 height 13
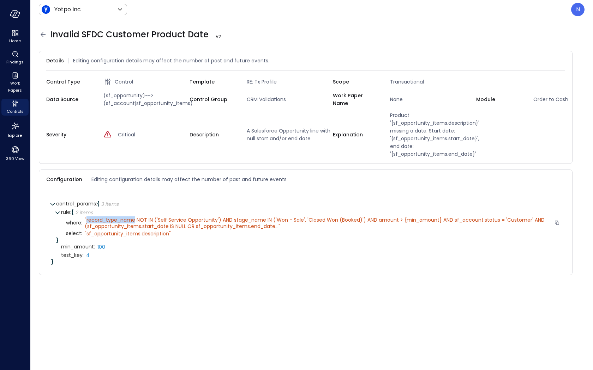
drag, startPoint x: 135, startPoint y: 226, endPoint x: 88, endPoint y: 223, distance: 46.7
click at [87, 224] on span "record_type_name NOT IN ('Self Service Opportunity') AND stage_name IN ('Won - …" at bounding box center [315, 223] width 461 height 13
copy span "record_type_name"
click at [484, 226] on span "record_type_name NOT IN ('Self Service Opportunity') AND stage_name IN ('Won - …" at bounding box center [315, 223] width 461 height 13
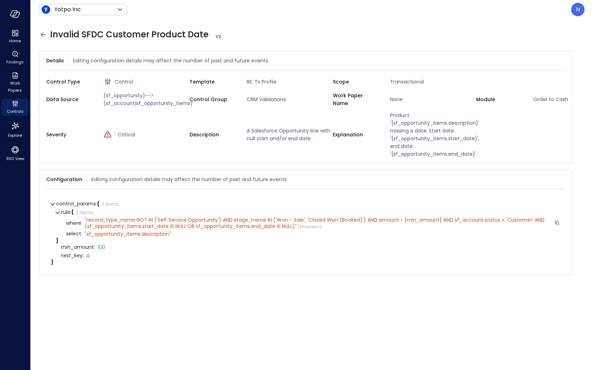
click at [484, 226] on span "record_type_name NOT IN ('Self Service Opportunity') AND stage_name IN ('Won - …" at bounding box center [315, 223] width 461 height 13
click at [154, 230] on span "record_type_name NOT IN ('Self Service Opportunity') AND stage_name IN ('Won - …" at bounding box center [315, 223] width 461 height 13
drag, startPoint x: 143, startPoint y: 232, endPoint x: 170, endPoint y: 232, distance: 26.8
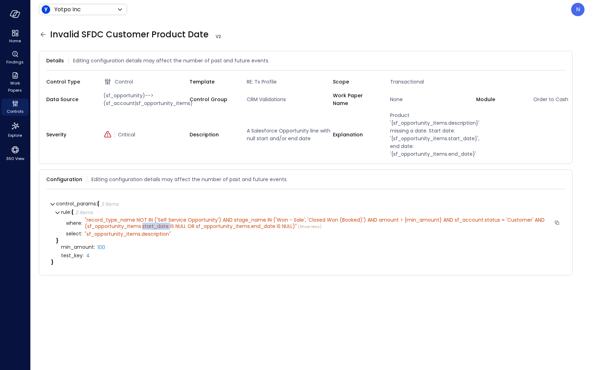
click at [170, 230] on span "record_type_name NOT IN ('Self Service Opportunity') AND stage_name IN ('Won - …" at bounding box center [315, 223] width 461 height 13
copy span "start_date"
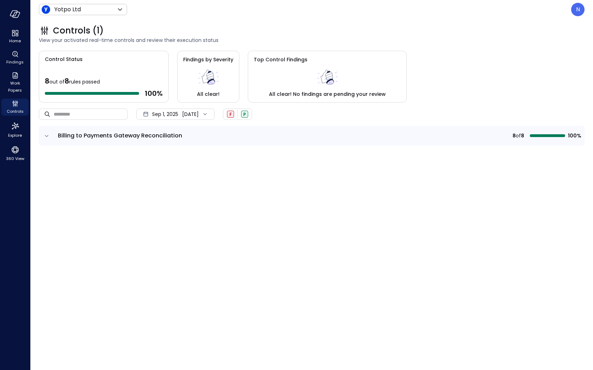
click at [49, 133] on icon "expand row" at bounding box center [46, 136] width 7 height 7
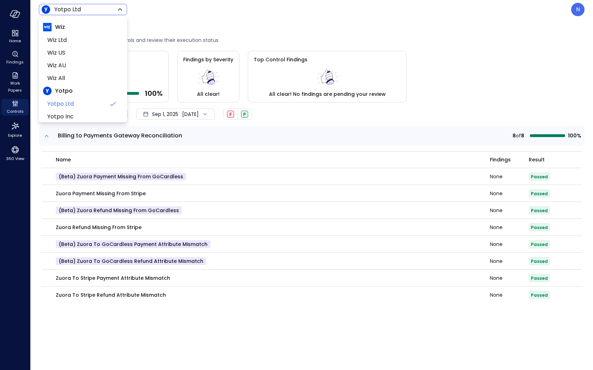
click at [95, 9] on body "Home Findings Work Papers Controls Explore 360 View Yotpo Ltd ****** ​ N Contro…" at bounding box center [296, 185] width 593 height 370
click at [377, 56] on div at bounding box center [296, 185] width 593 height 370
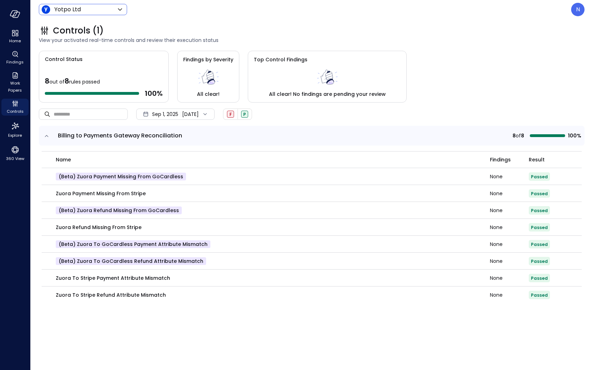
click at [69, 17] on header "Yotpo Ltd ****** ​ N" at bounding box center [311, 9] width 562 height 19
click at [68, 12] on body "Home Findings Work Papers Controls Explore 360 View Yotpo Ltd ****** ​ N Contro…" at bounding box center [296, 185] width 593 height 370
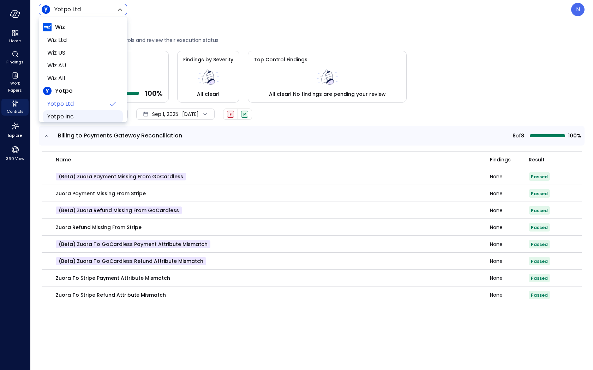
scroll to position [9, 0]
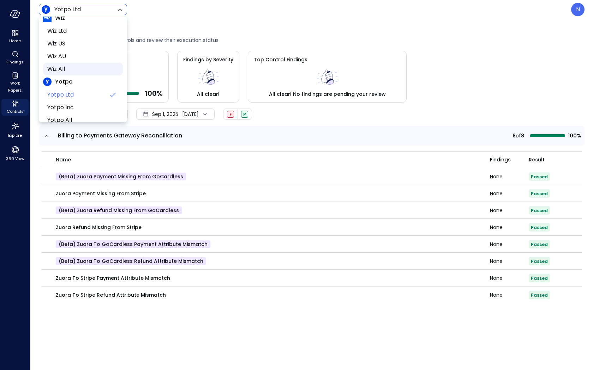
click at [79, 65] on span "Wiz All" at bounding box center [82, 69] width 70 height 8
type input "*******"
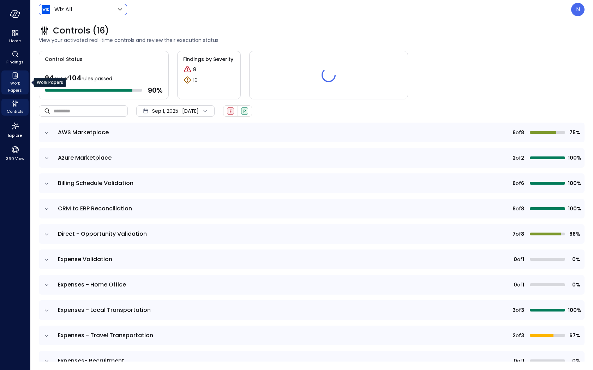
click at [13, 75] on icon "Work Papers" at bounding box center [15, 75] width 8 height 8
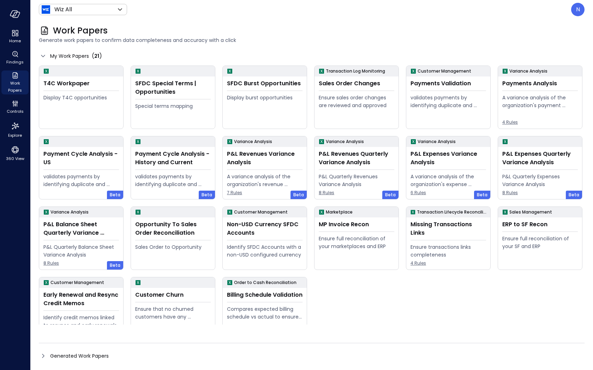
click at [42, 356] on icon at bounding box center [43, 356] width 8 height 8
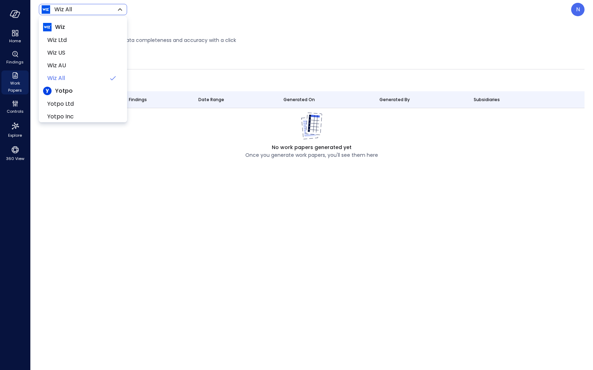
click at [87, 8] on body "Home Findings Work Papers Controls Explore 360 View Wiz All ******* ​ N Work Pa…" at bounding box center [296, 185] width 593 height 370
click at [207, 66] on div at bounding box center [296, 185] width 593 height 370
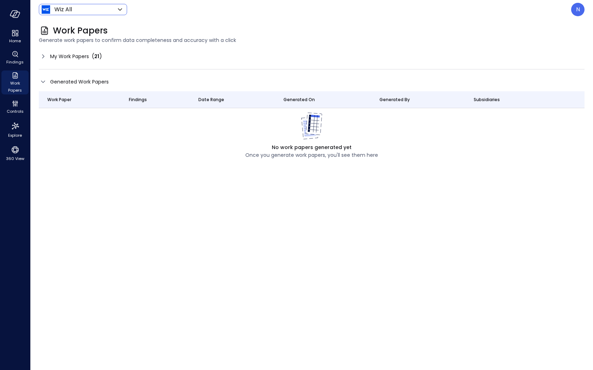
click at [43, 58] on icon at bounding box center [43, 56] width 2 height 4
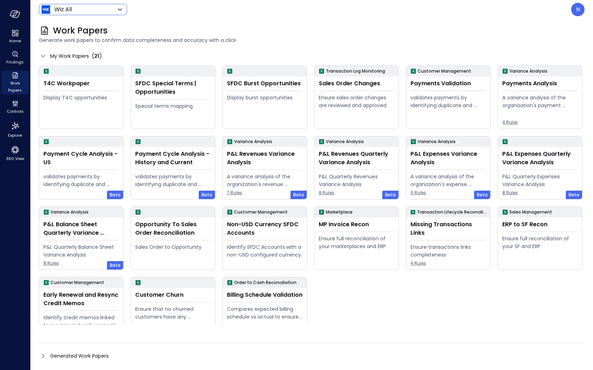
click at [73, 11] on body "Home Findings Work Papers Controls Explore 360 View Wiz All ******* ​ N Work Pa…" at bounding box center [296, 185] width 593 height 370
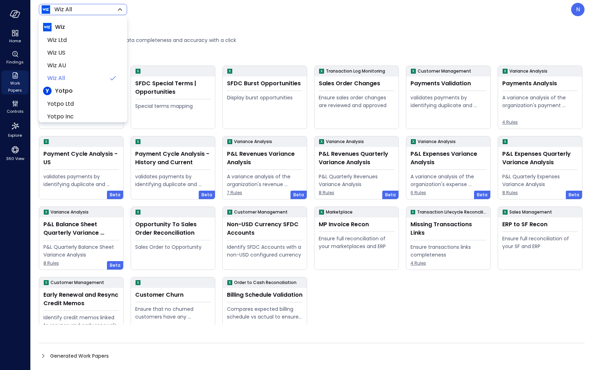
click at [14, 184] on div at bounding box center [296, 185] width 593 height 370
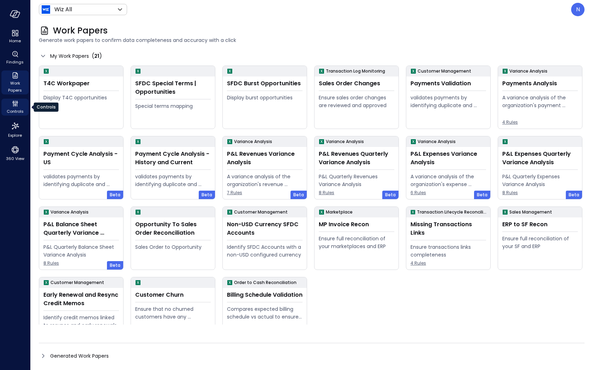
click at [16, 107] on icon "Controls" at bounding box center [15, 103] width 8 height 8
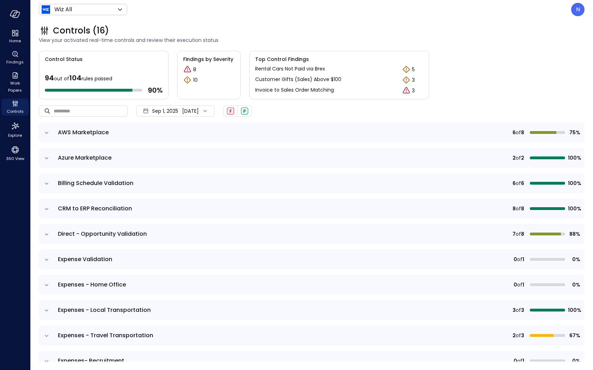
click at [51, 184] on td at bounding box center [46, 184] width 15 height 20
click at [48, 182] on icon "expand row" at bounding box center [46, 183] width 7 height 7
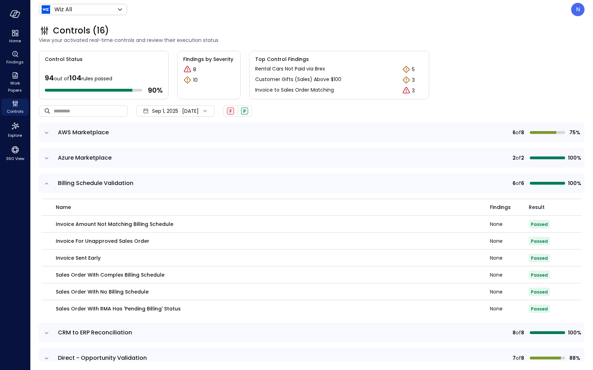
click at [48, 182] on icon "expand row" at bounding box center [46, 183] width 7 height 7
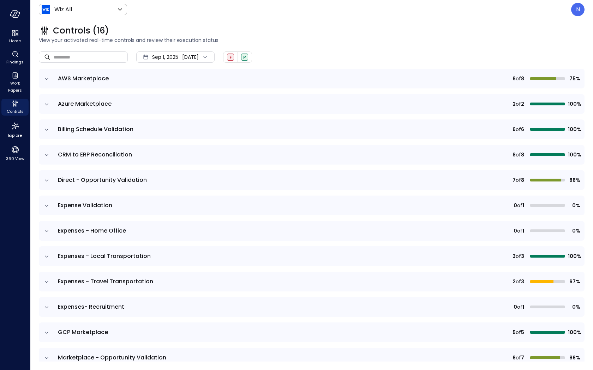
scroll to position [53, 0]
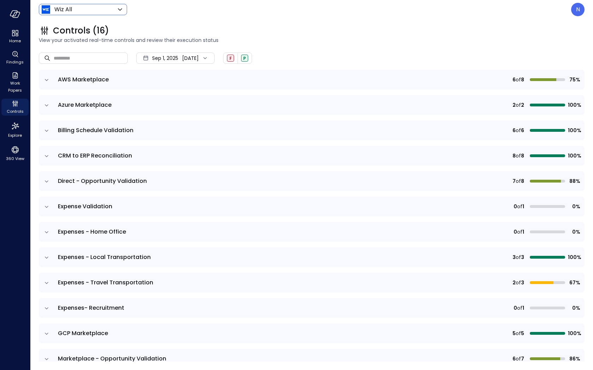
click at [63, 11] on body "Home Findings Work Papers Controls Explore 360 View Wiz All ******* ​ N Control…" at bounding box center [296, 185] width 593 height 370
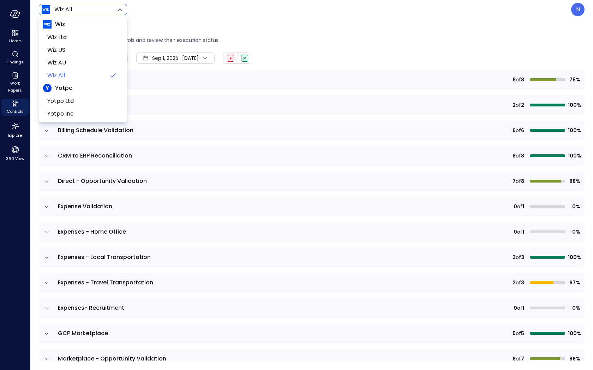
scroll to position [0, 0]
click at [63, 41] on span "Wiz Ltd" at bounding box center [82, 40] width 70 height 8
type input "******"
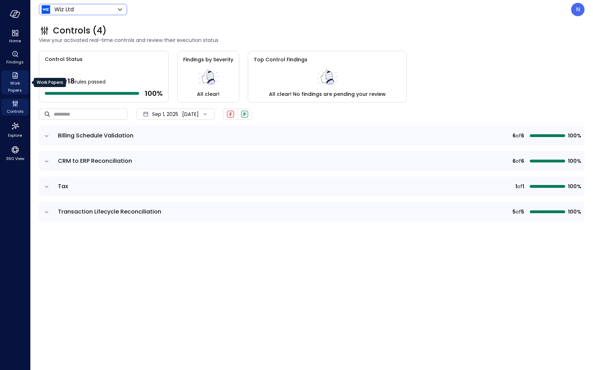
click at [14, 84] on span "Work Papers" at bounding box center [15, 87] width 22 height 14
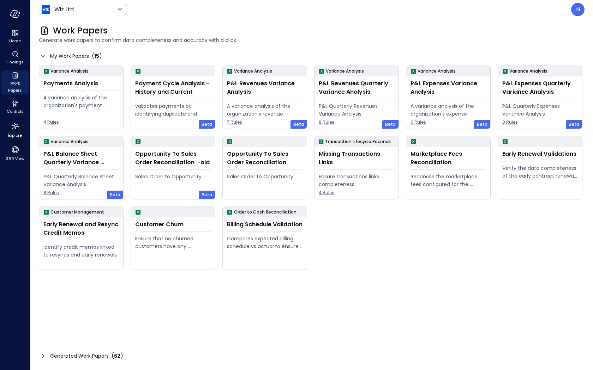
click at [42, 357] on icon at bounding box center [43, 356] width 8 height 8
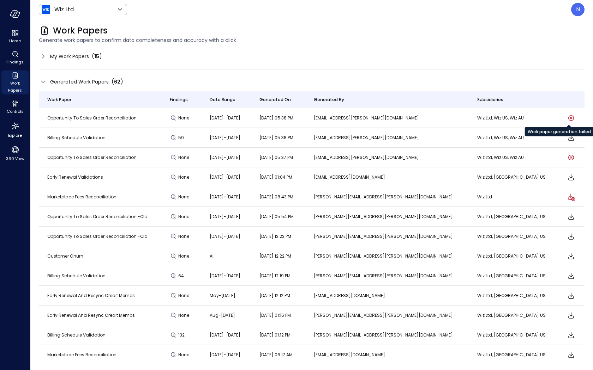
click at [568, 115] on icon "Work paper generation failed" at bounding box center [571, 118] width 6 height 6
click at [580, 5] on div "N" at bounding box center [577, 9] width 13 height 13
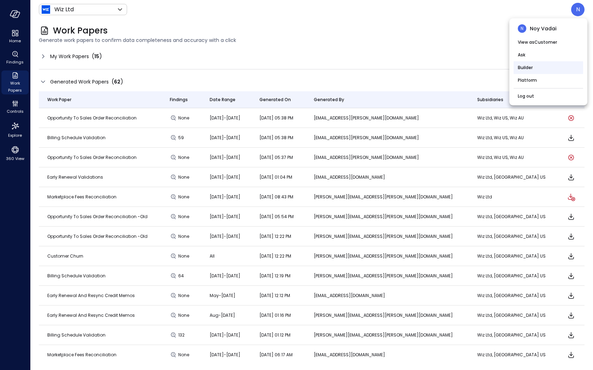
click at [528, 62] on li "Builder" at bounding box center [547, 67] width 69 height 13
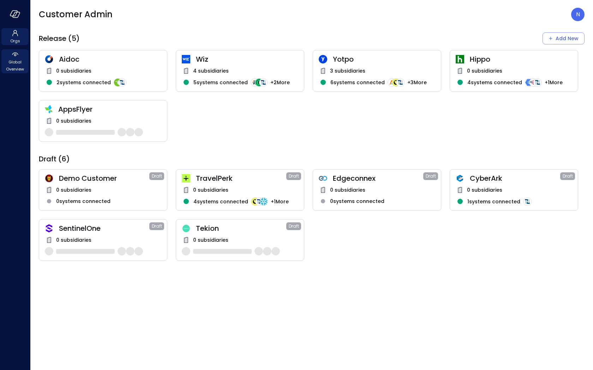
click at [12, 71] on span "Global Overview" at bounding box center [15, 66] width 22 height 14
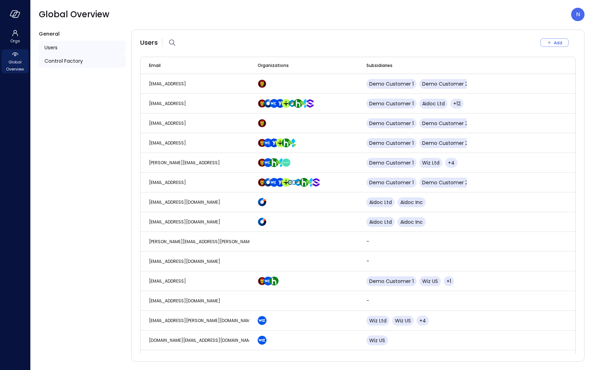
click at [91, 63] on div "Control Factory" at bounding box center [82, 60] width 87 height 13
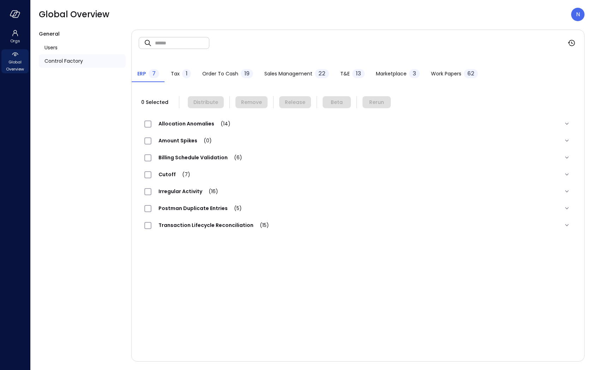
click at [445, 72] on span "Work Papers" at bounding box center [446, 74] width 30 height 8
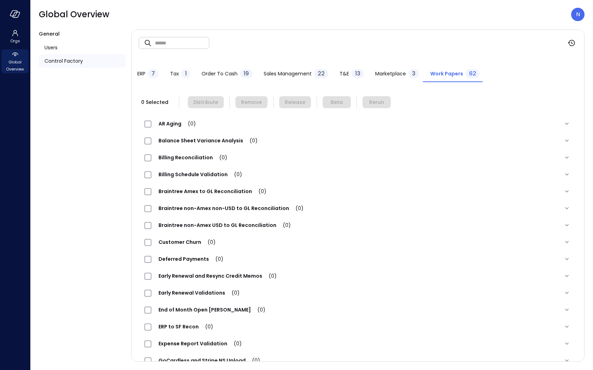
click at [196, 40] on input "text" at bounding box center [182, 43] width 54 height 19
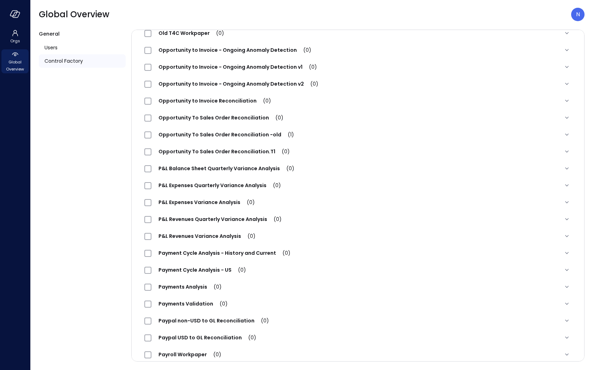
scroll to position [445, 0]
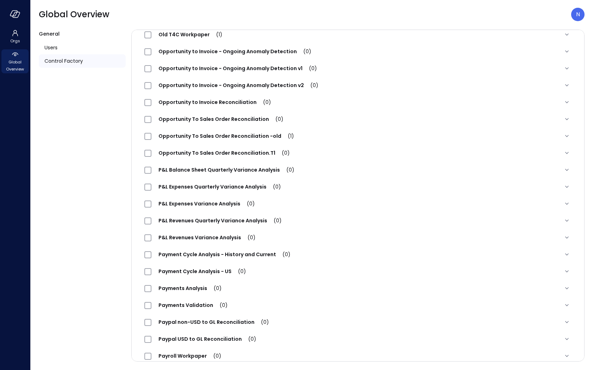
type input "***"
click at [214, 130] on div "Opportunity To Sales Order Reconciliation -old (1)" at bounding box center [358, 136] width 438 height 17
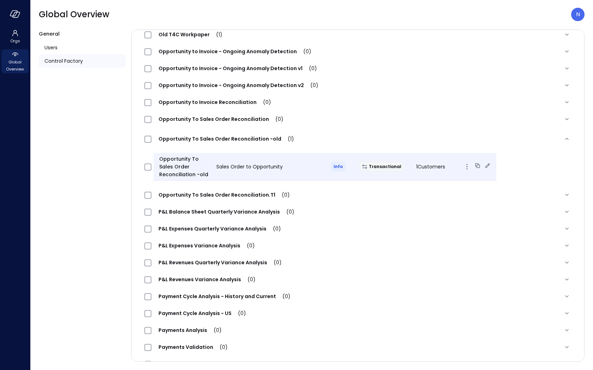
click at [425, 168] on span "1 Customers" at bounding box center [430, 166] width 29 height 7
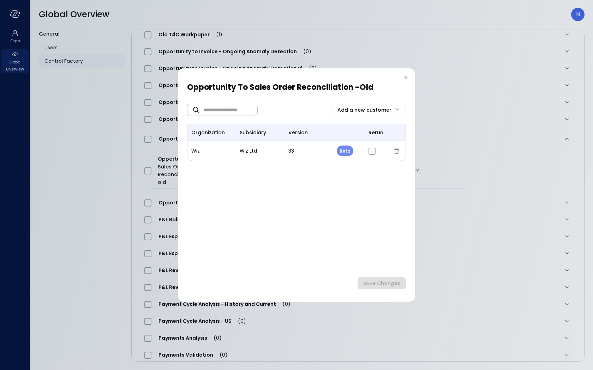
click at [410, 74] on div "Opportunity To Sales Order Reconciliation -old ​ ​ Add a new customer organizat…" at bounding box center [296, 185] width 237 height 234
click at [406, 75] on icon at bounding box center [405, 77] width 7 height 7
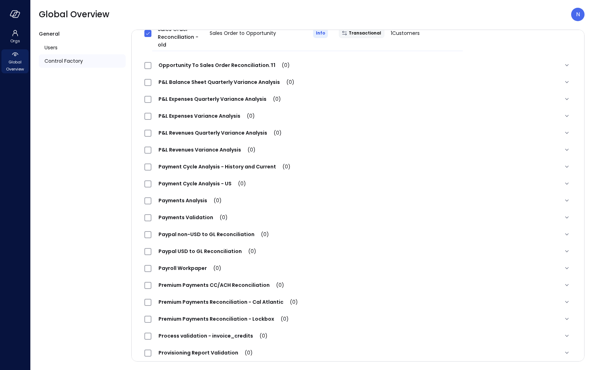
scroll to position [576, 0]
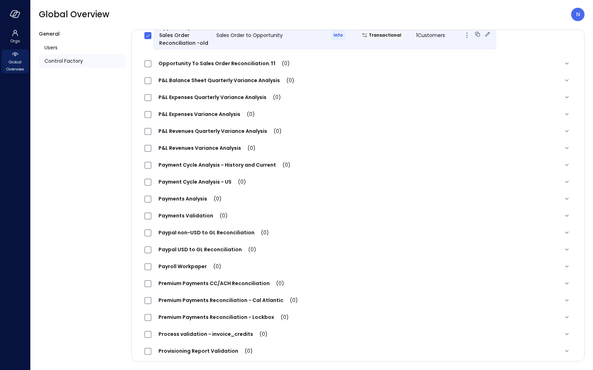
click at [416, 36] on span "1 Customers" at bounding box center [430, 35] width 29 height 7
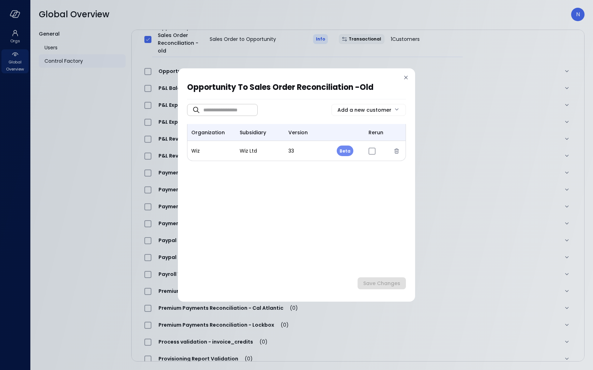
click at [403, 77] on icon at bounding box center [405, 77] width 7 height 7
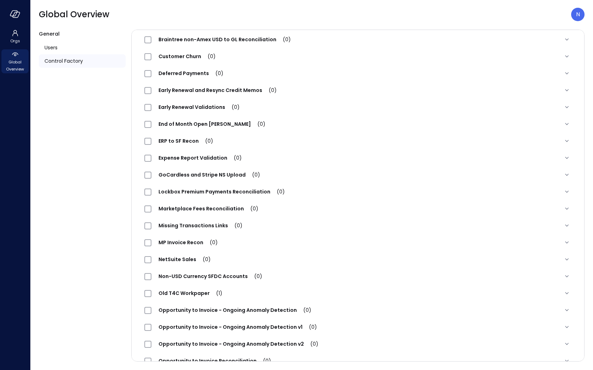
scroll to position [0, 0]
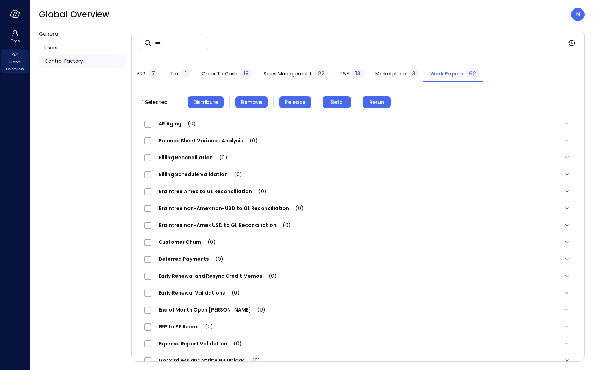
click at [247, 103] on span "Remove" at bounding box center [251, 102] width 21 height 8
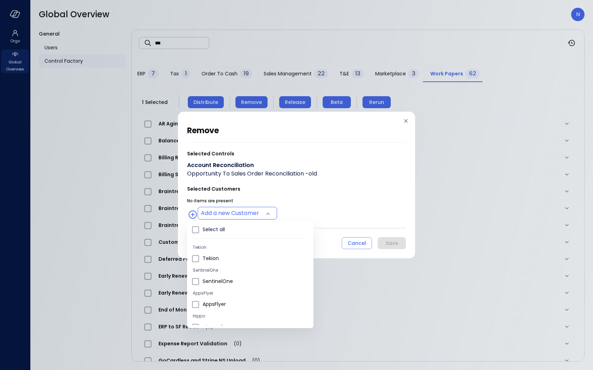
click at [235, 214] on body "Orgs Global Overview Global Overview N General Users Control Factory ​ *** ​ ER…" at bounding box center [296, 185] width 593 height 370
click at [227, 264] on span "Wiz Ltd" at bounding box center [254, 261] width 105 height 7
type input "**********"
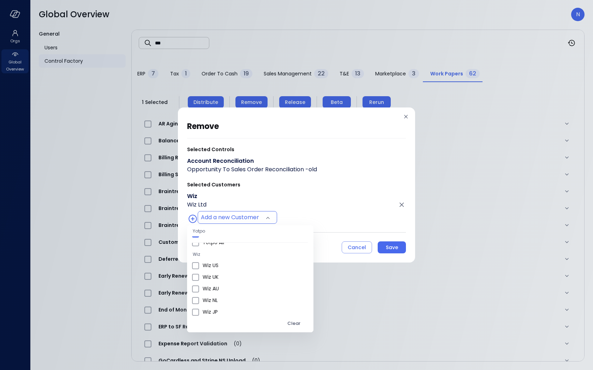
click at [337, 181] on div at bounding box center [296, 185] width 593 height 370
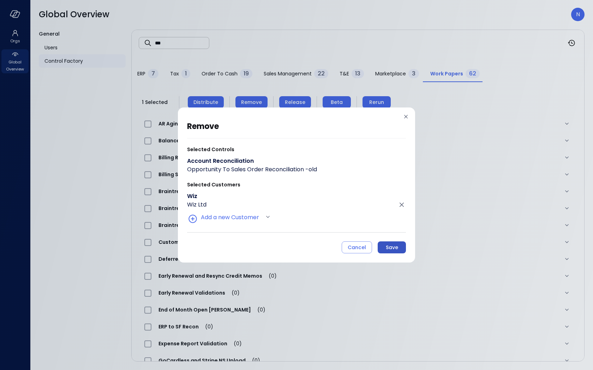
click at [386, 252] on button "Save" at bounding box center [391, 248] width 28 height 12
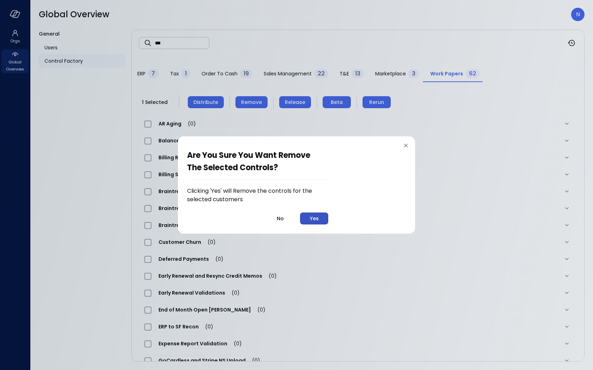
click at [319, 220] on div "Yes" at bounding box center [314, 218] width 9 height 9
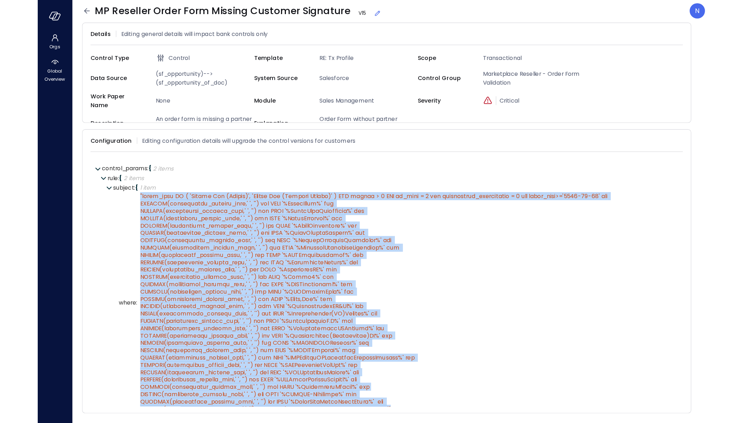
scroll to position [4, 0]
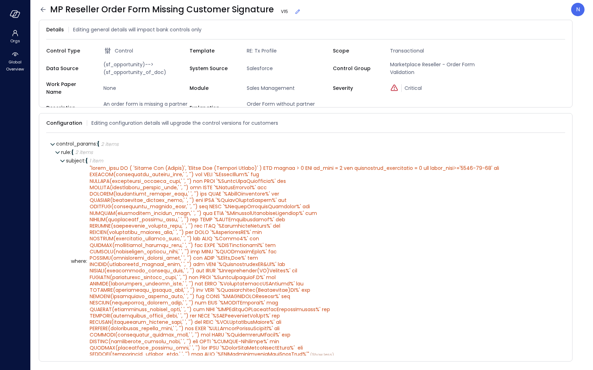
click at [42, 10] on icon at bounding box center [43, 9] width 5 height 5
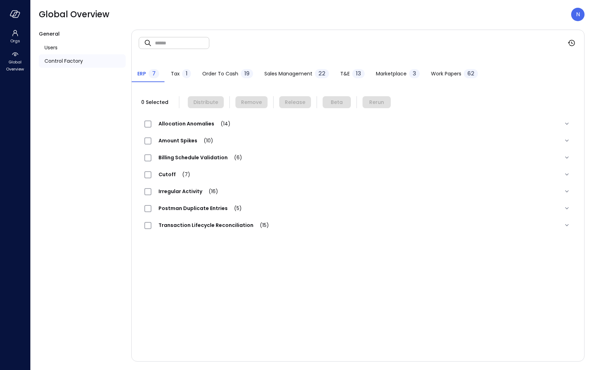
click at [18, 21] on div at bounding box center [15, 14] width 30 height 28
click at [17, 14] on icon "button" at bounding box center [15, 14] width 11 height 8
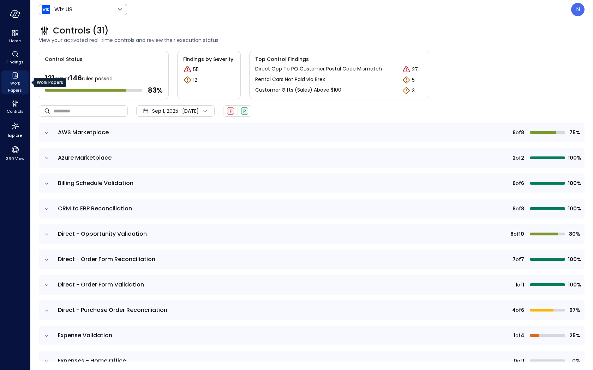
click at [22, 90] on span "Work Papers" at bounding box center [15, 87] width 22 height 14
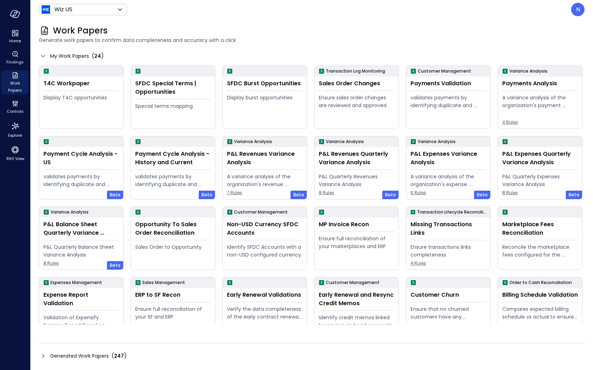
click at [44, 355] on icon at bounding box center [43, 356] width 8 height 8
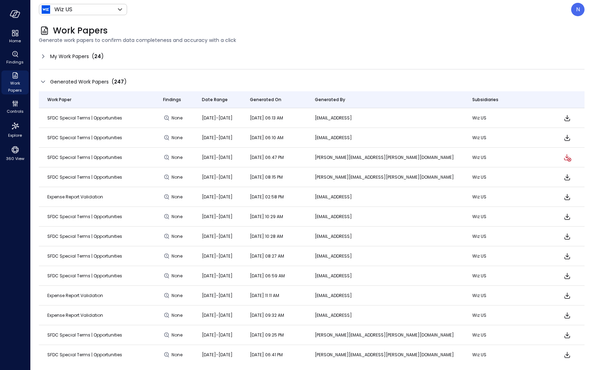
drag, startPoint x: 433, startPoint y: 158, endPoint x: 320, endPoint y: 162, distance: 112.6
click at [320, 162] on tr "SFDC Special Terms | Opportunities None [DATE]-[DATE] [DATE] 06:47 PM [PERSON_N…" at bounding box center [311, 158] width 545 height 20
click at [578, 7] on p "N" at bounding box center [578, 9] width 4 height 8
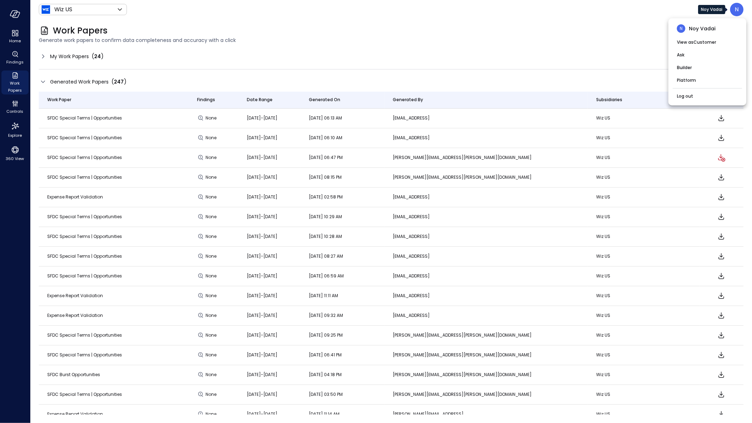
click at [101, 11] on div at bounding box center [376, 211] width 752 height 423
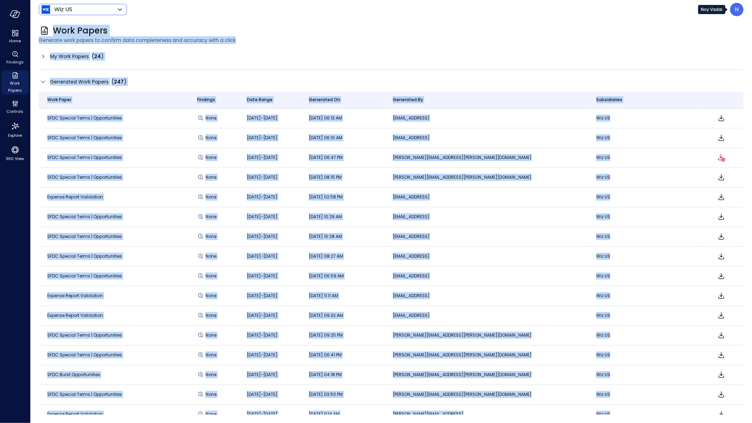
click at [115, 12] on body "Home Findings Work Papers Controls Explore 360 View Wiz US ****** ​ N Work Pape…" at bounding box center [376, 211] width 752 height 423
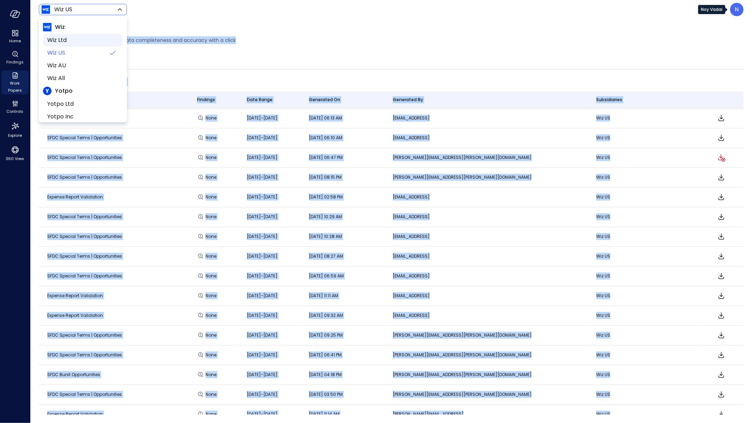
click at [85, 39] on span "Wiz Ltd" at bounding box center [82, 40] width 70 height 8
type input "******"
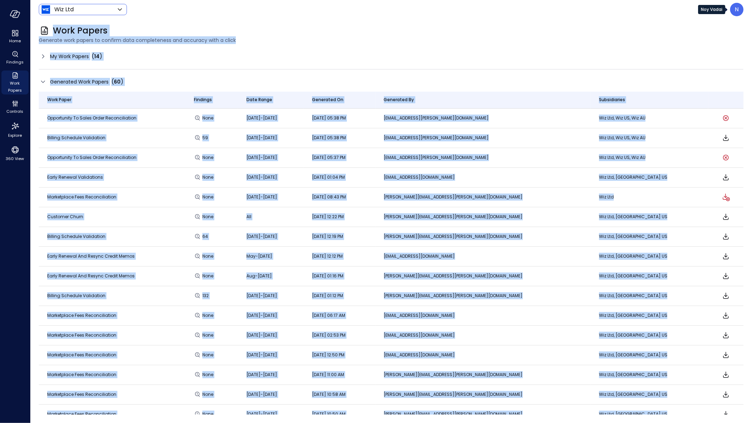
click at [377, 38] on span "Generate work papers to confirm data completeness and accuracy with a click" at bounding box center [391, 40] width 705 height 8
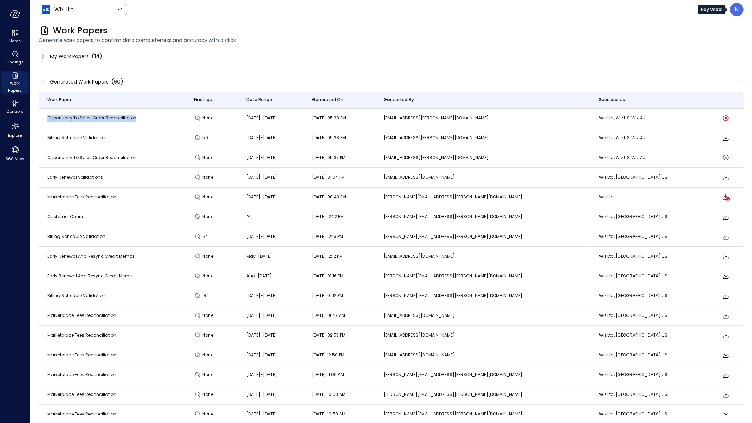
drag, startPoint x: 127, startPoint y: 118, endPoint x: 45, endPoint y: 120, distance: 82.2
click at [45, 120] on td "Opportunity To Sales Order Reconciliation" at bounding box center [112, 119] width 147 height 20
copy span "Opportunity To Sales Order Reconciliation"
drag, startPoint x: 736, startPoint y: 8, endPoint x: 691, endPoint y: 338, distance: 333.6
click at [592, 8] on p "N" at bounding box center [738, 9] width 4 height 8
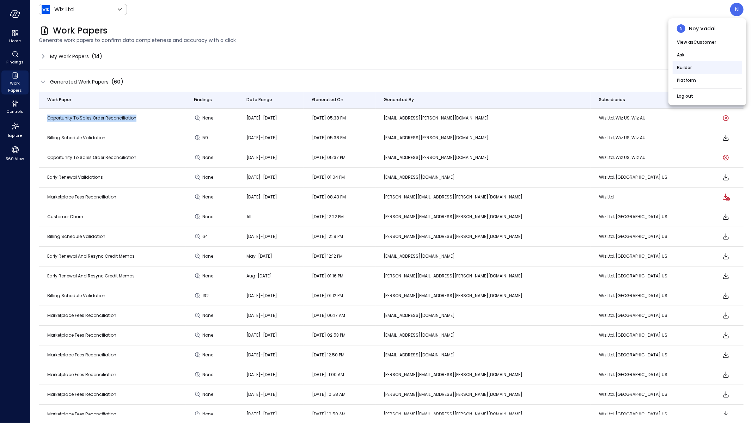
click at [592, 68] on li "Builder" at bounding box center [707, 67] width 69 height 13
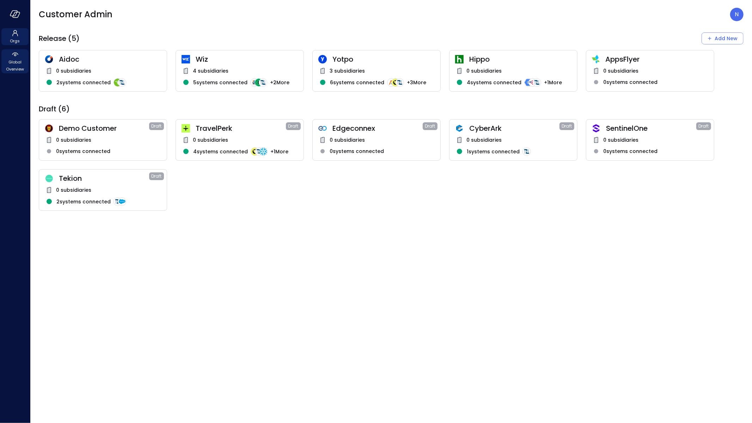
click at [20, 62] on span "Global Overview" at bounding box center [15, 66] width 22 height 14
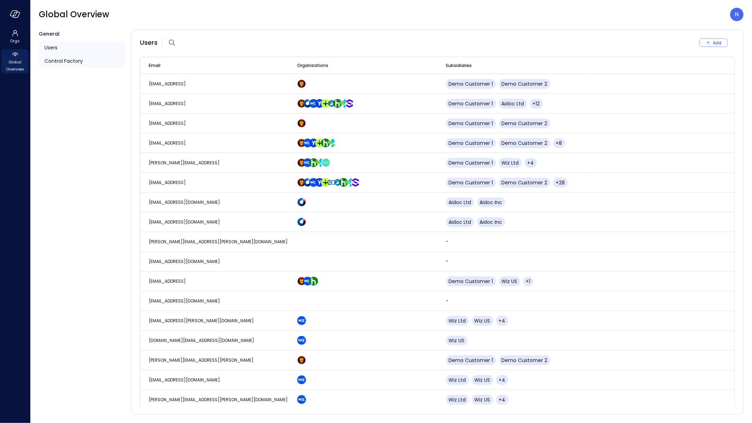
click at [55, 65] on div "Control Factory" at bounding box center [82, 60] width 87 height 13
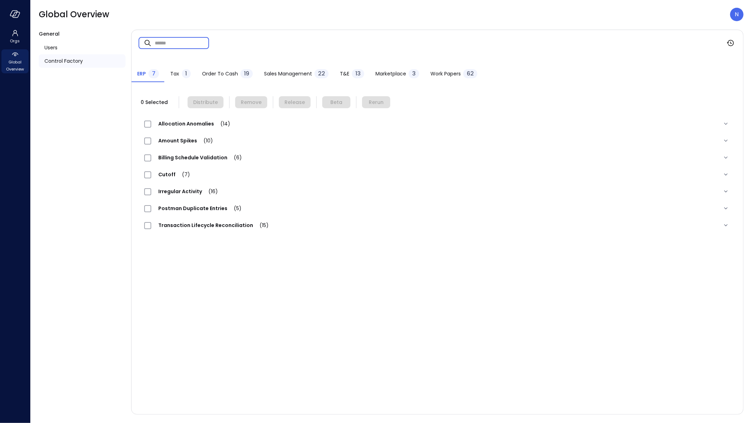
click at [159, 48] on input "text" at bounding box center [182, 43] width 54 height 19
paste input "**********"
type input "**********"
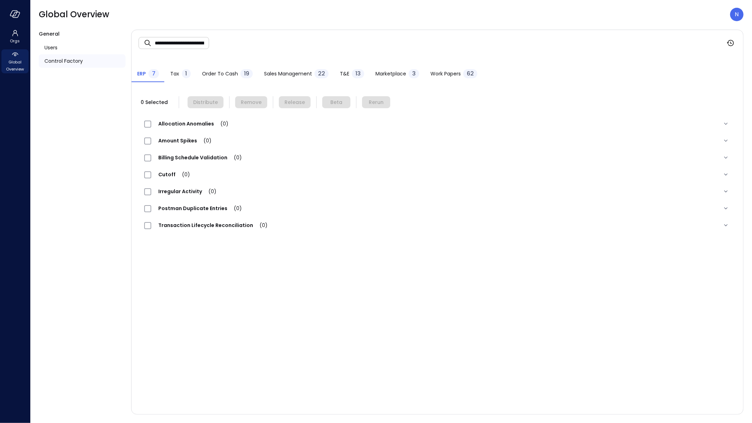
click at [458, 78] on div "Work Papers 62" at bounding box center [454, 74] width 47 height 11
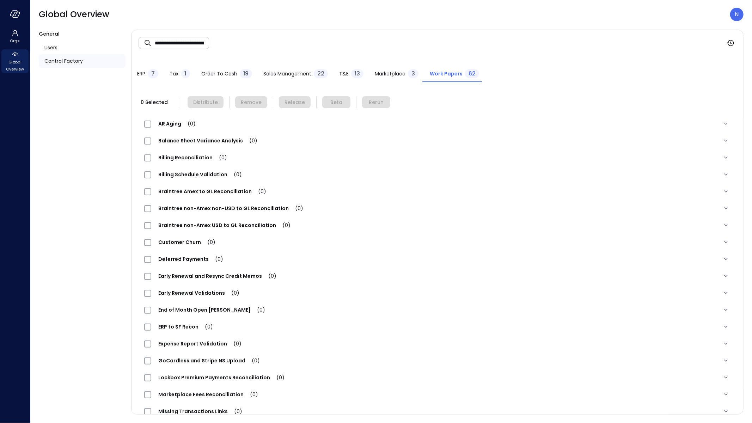
drag, startPoint x: 156, startPoint y: 42, endPoint x: 137, endPoint y: 40, distance: 18.5
click at [137, 40] on div "**********" at bounding box center [438, 43] width 612 height 26
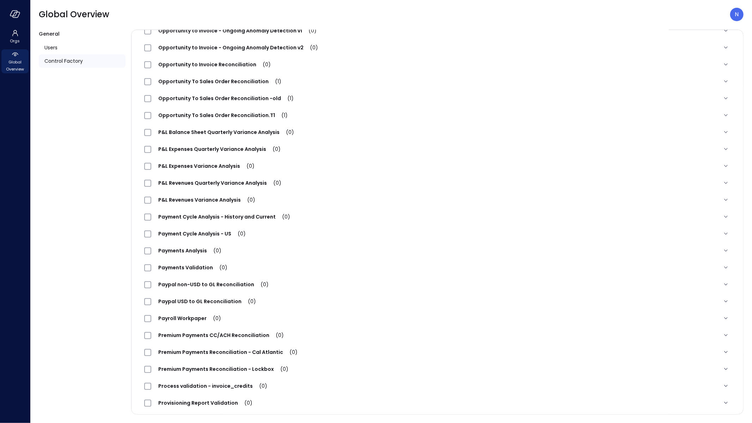
scroll to position [452, 0]
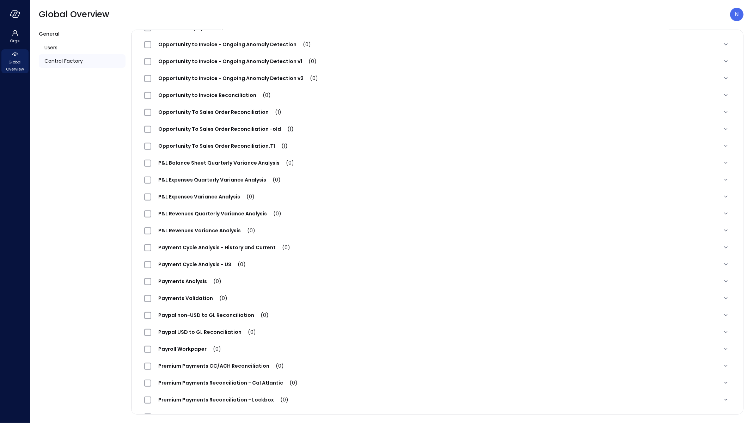
click at [241, 128] on span "Opportunity To Sales Order Reconciliation -old (1)" at bounding box center [226, 129] width 150 height 7
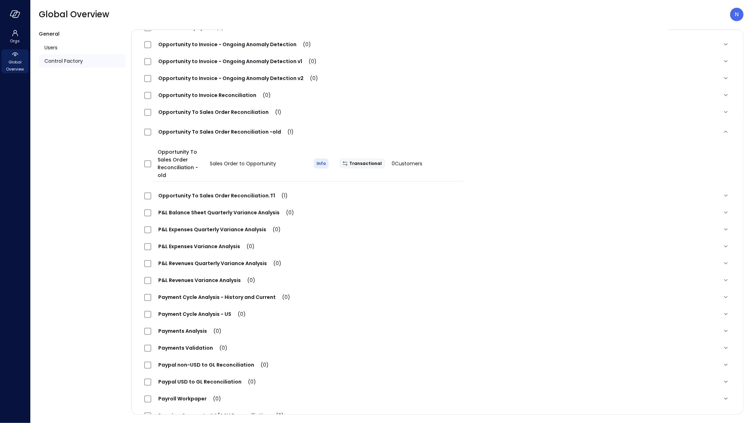
click at [231, 195] on span "Opportunity To Sales Order Reconciliation.T1 (1)" at bounding box center [223, 195] width 144 height 7
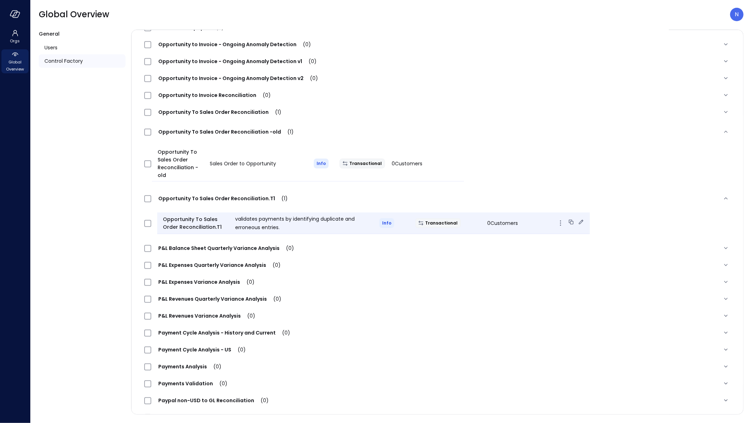
click at [557, 223] on icon "button" at bounding box center [561, 223] width 8 height 8
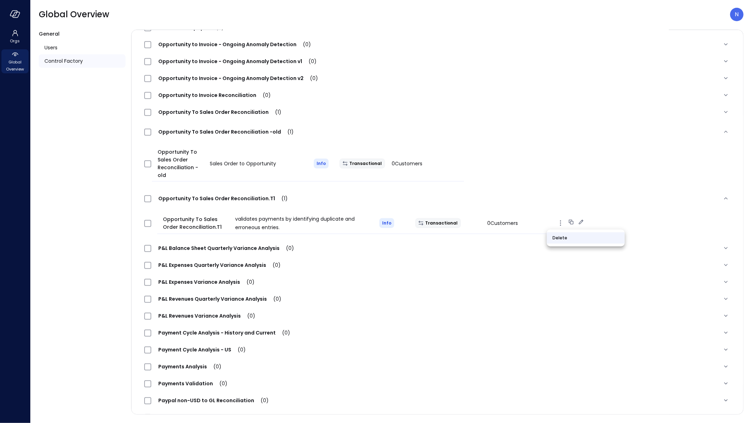
click at [563, 240] on li "Delete" at bounding box center [586, 237] width 78 height 11
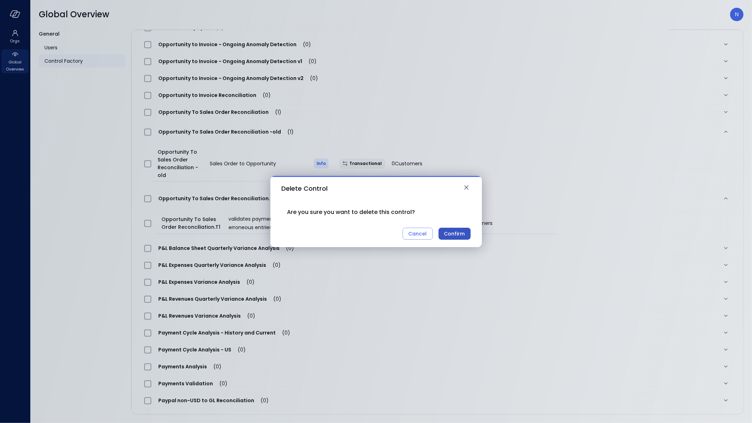
click at [454, 236] on div "Confirm" at bounding box center [454, 234] width 21 height 9
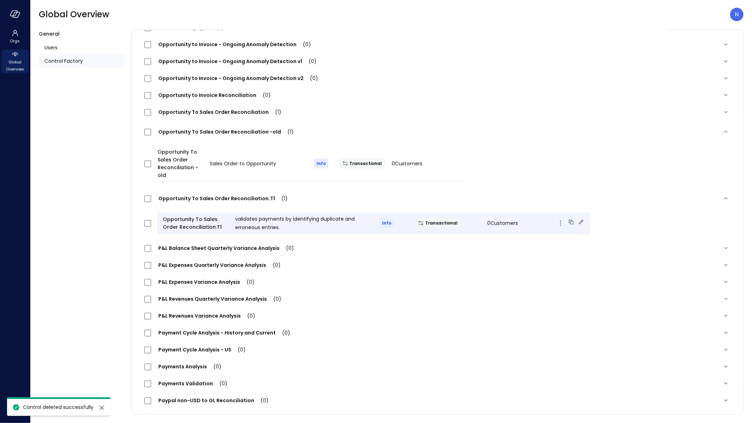
click at [454, 232] on div "Opportunity To Sales Order Reconciliation.T1 validates payments by identifying …" at bounding box center [373, 224] width 433 height 22
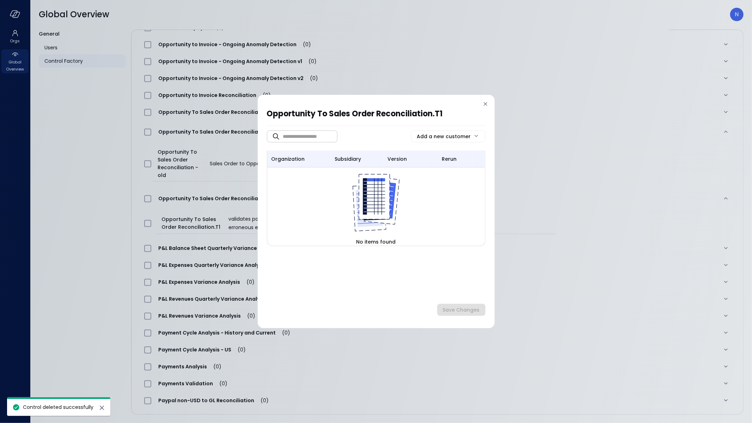
click at [482, 101] on icon at bounding box center [485, 104] width 7 height 7
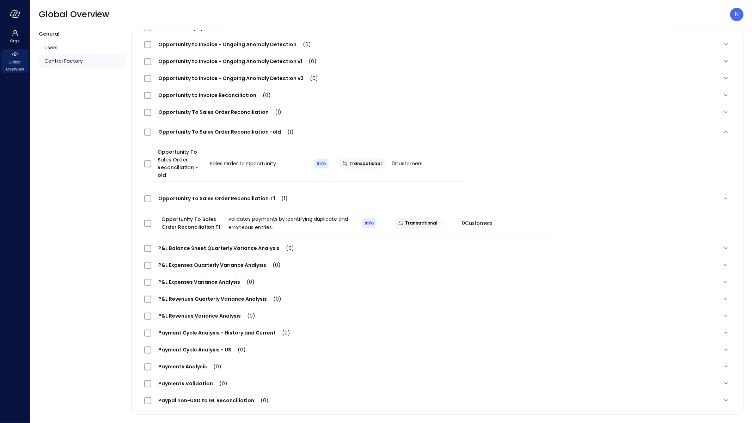
click at [231, 109] on span "Opportunity To Sales Order Reconciliation (1)" at bounding box center [219, 112] width 137 height 7
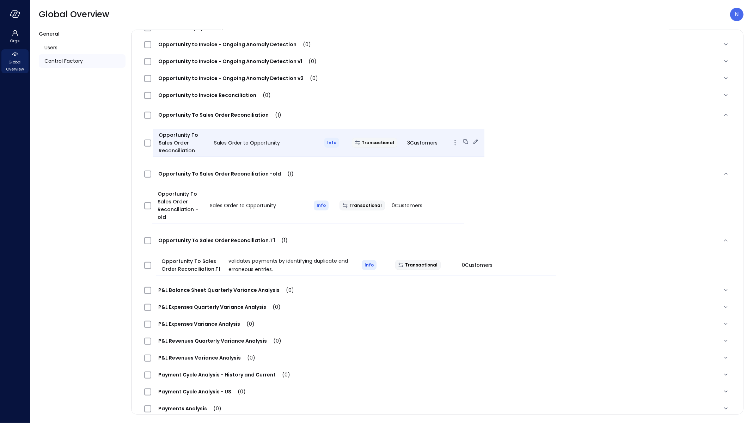
click at [419, 144] on span "3 Customers" at bounding box center [422, 142] width 30 height 7
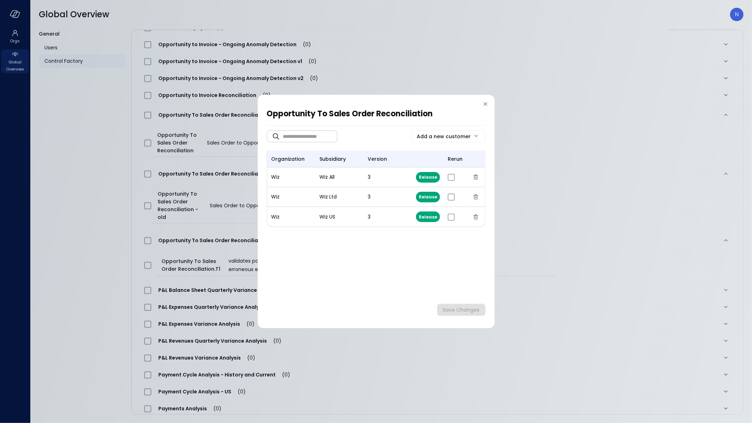
click at [484, 105] on icon at bounding box center [485, 104] width 7 height 7
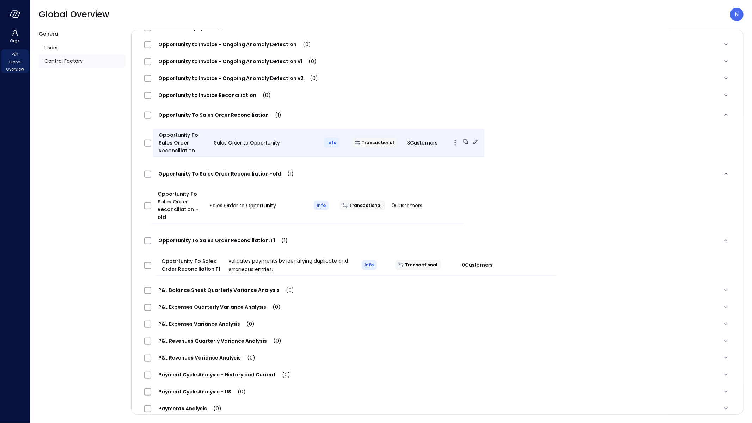
click at [472, 144] on icon at bounding box center [475, 141] width 7 height 7
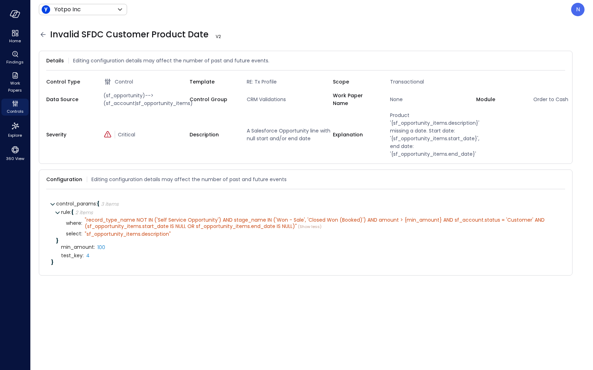
click at [37, 31] on div "Invalid SFDC Customer Product Date V 2" at bounding box center [307, 34] width 554 height 11
click at [41, 32] on icon at bounding box center [43, 34] width 8 height 8
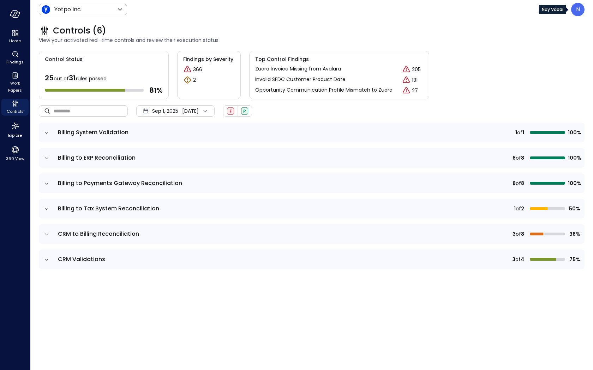
click at [579, 8] on p "N" at bounding box center [578, 9] width 4 height 8
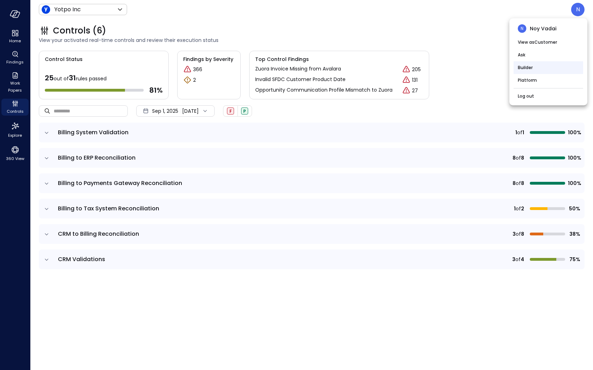
click at [556, 72] on li "Builder" at bounding box center [547, 67] width 69 height 13
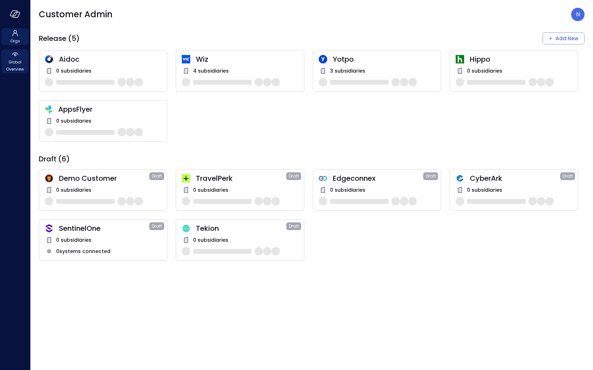
click at [10, 57] on div "Global Overview" at bounding box center [14, 61] width 27 height 24
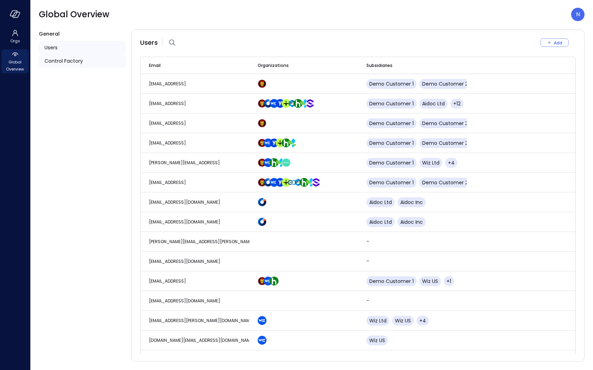
click at [92, 64] on div "Control Factory" at bounding box center [82, 60] width 87 height 13
click at [85, 64] on div "Control Factory" at bounding box center [82, 60] width 87 height 13
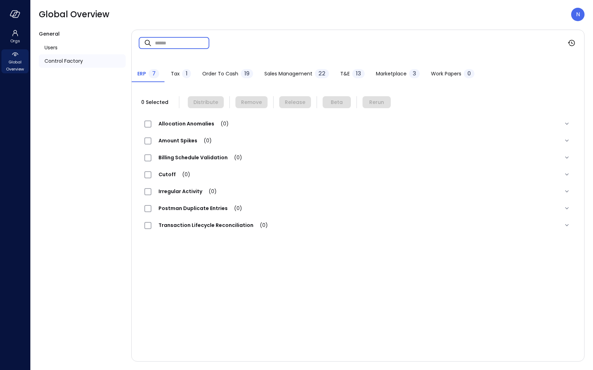
click at [156, 46] on input "text" at bounding box center [182, 43] width 54 height 19
paste input "**********"
click at [159, 45] on input "**********" at bounding box center [182, 43] width 54 height 19
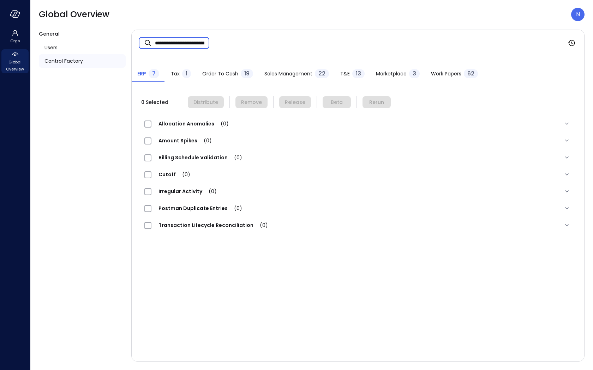
type input "**********"
click at [212, 72] on span "Order to Cash" at bounding box center [220, 74] width 36 height 8
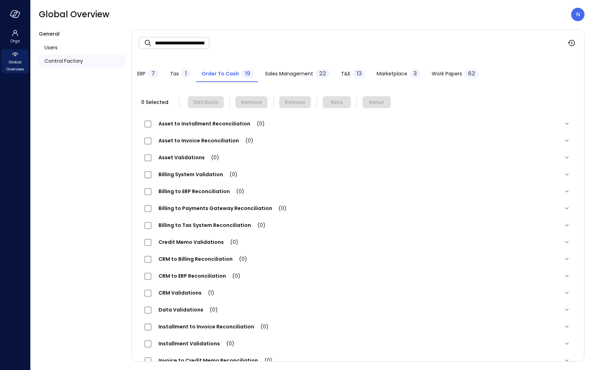
click at [300, 71] on span "Sales Management" at bounding box center [289, 74] width 48 height 8
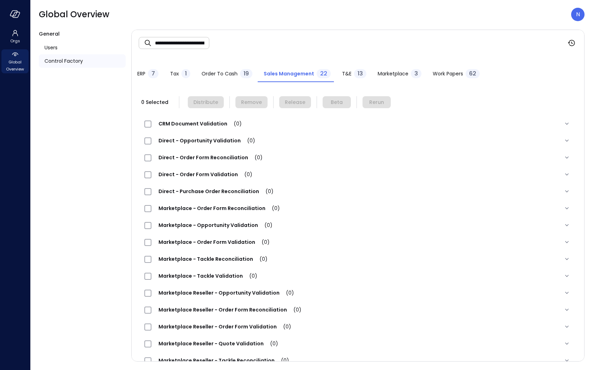
click at [343, 74] on span "T&E" at bounding box center [347, 74] width 10 height 8
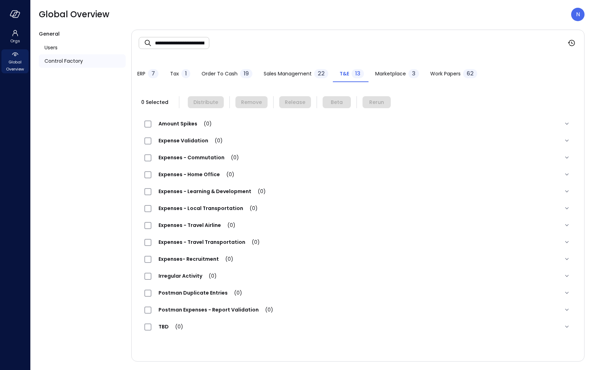
click at [388, 70] on span "Marketplace" at bounding box center [390, 74] width 31 height 8
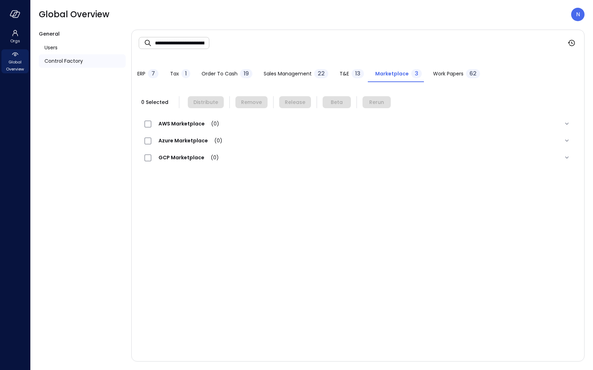
click at [149, 72] on div "7" at bounding box center [153, 73] width 11 height 9
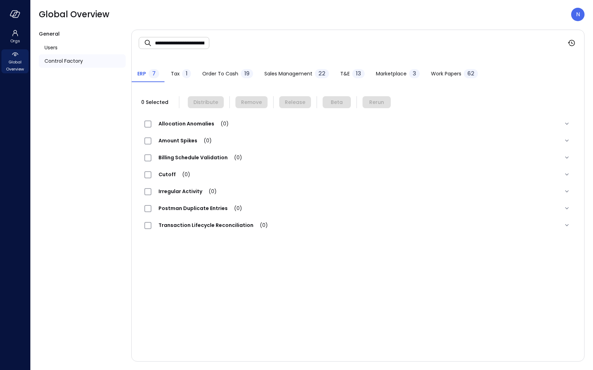
click at [177, 71] on span "Tax" at bounding box center [175, 74] width 9 height 8
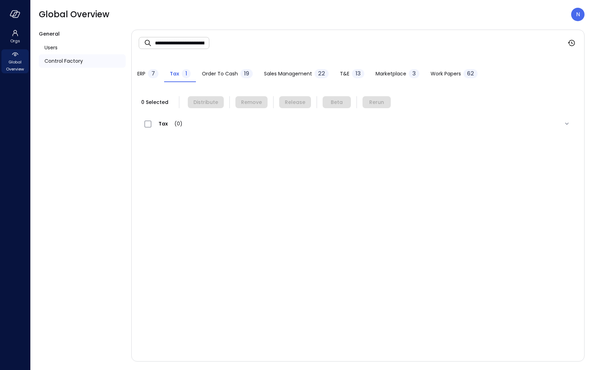
click at [143, 72] on span "ERP" at bounding box center [141, 74] width 8 height 8
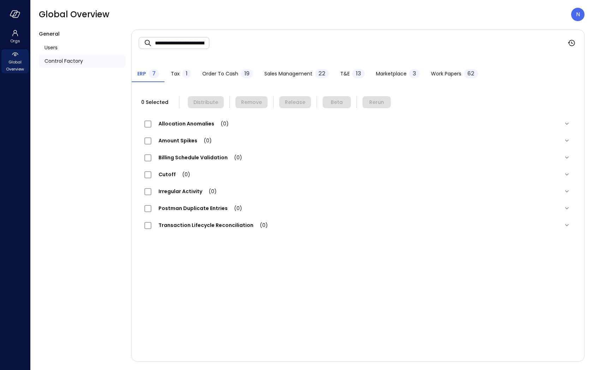
click at [179, 72] on div "Tax 1" at bounding box center [181, 74] width 20 height 11
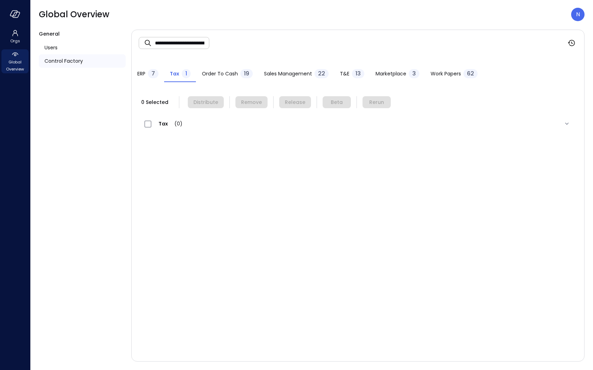
click at [217, 72] on span "Order to Cash" at bounding box center [220, 74] width 36 height 8
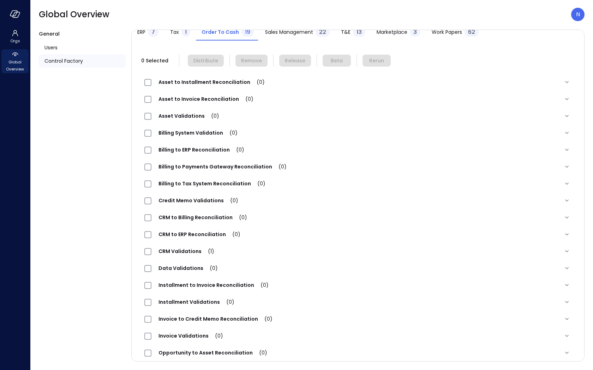
scroll to position [82, 0]
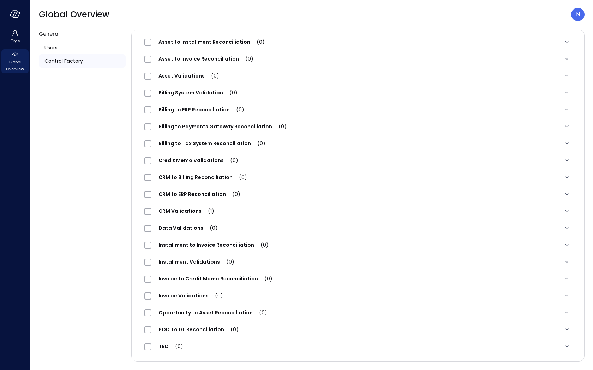
click at [189, 212] on span "CRM Validations (1)" at bounding box center [186, 211] width 70 height 7
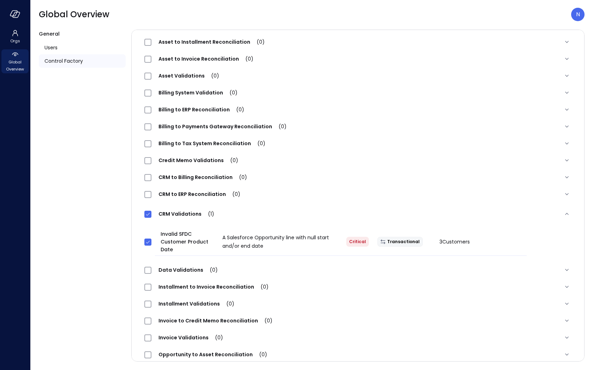
scroll to position [0, 0]
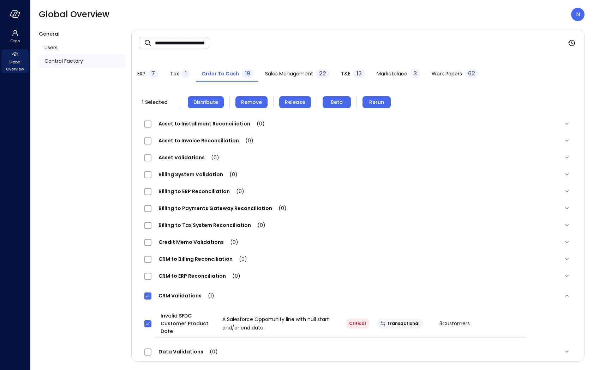
click at [375, 101] on span "Rerun" at bounding box center [376, 102] width 15 height 8
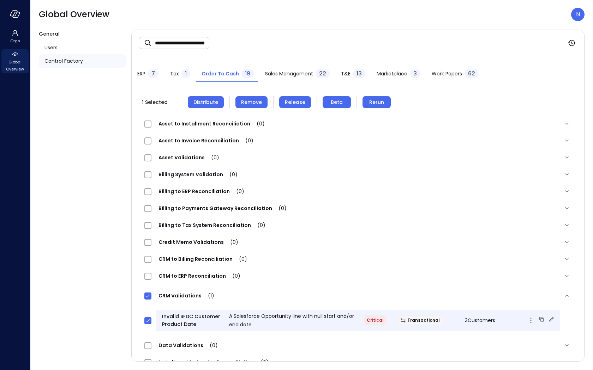
click at [450, 325] on div "Transactional" at bounding box center [425, 321] width 67 height 10
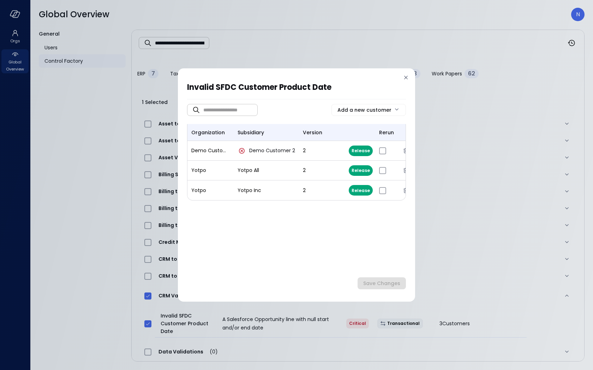
click at [453, 325] on div "Invalid SFDC Customer Product Date ​ ​ Add a new customer organization subsidia…" at bounding box center [296, 185] width 593 height 370
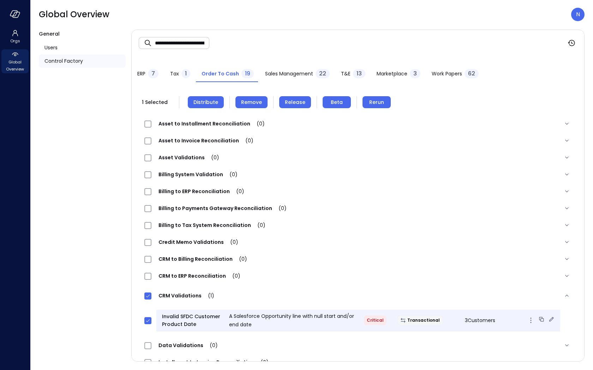
click at [475, 325] on div "3 Customers" at bounding box center [492, 320] width 67 height 8
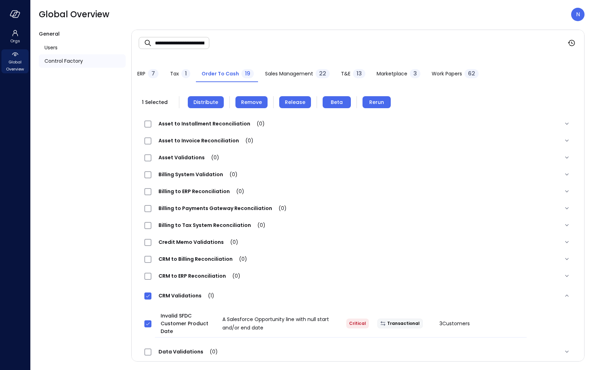
click at [371, 105] on span "Rerun" at bounding box center [376, 102] width 15 height 8
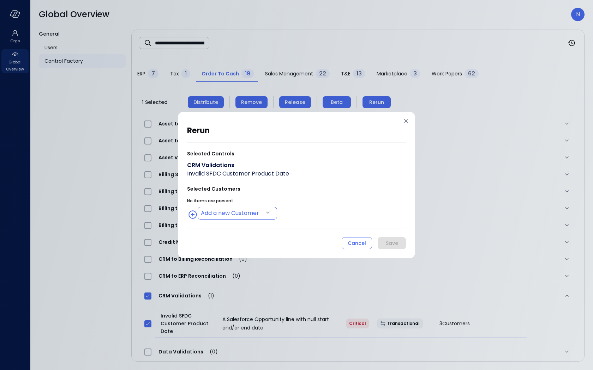
click at [242, 215] on body "**********" at bounding box center [296, 185] width 593 height 370
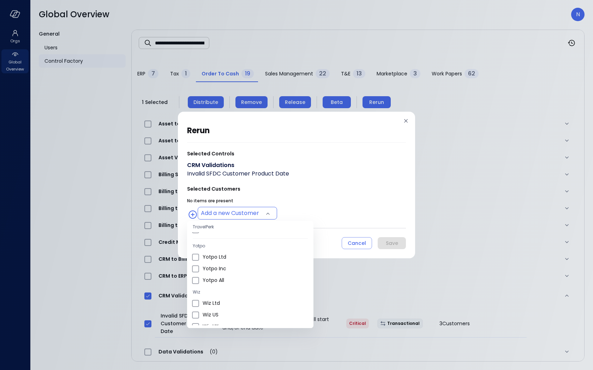
scroll to position [225, 0]
click at [231, 255] on span "Yotpo Inc" at bounding box center [254, 252] width 105 height 7
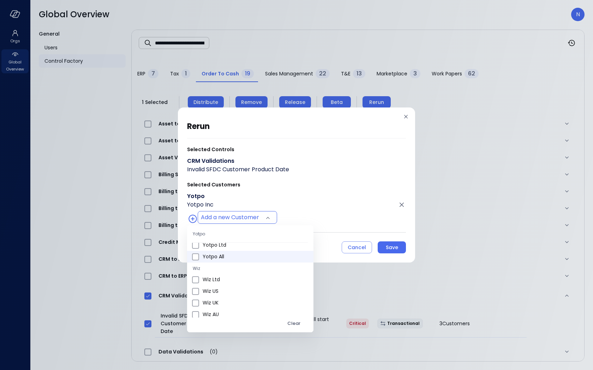
click at [227, 253] on span "Yotpo All" at bounding box center [254, 256] width 105 height 7
type input "**********"
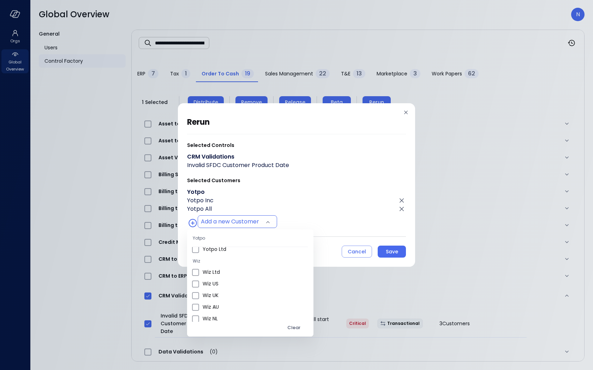
click at [307, 207] on div at bounding box center [296, 185] width 593 height 370
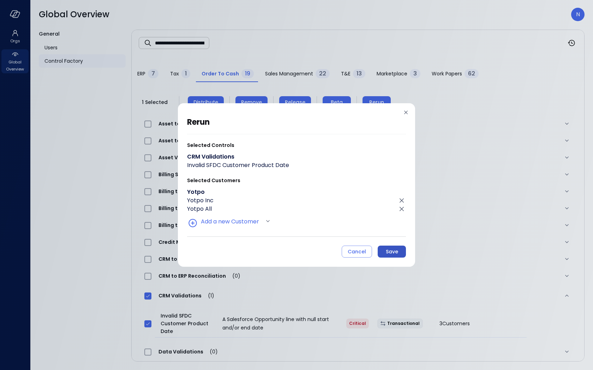
click at [394, 249] on div "Save" at bounding box center [392, 252] width 12 height 9
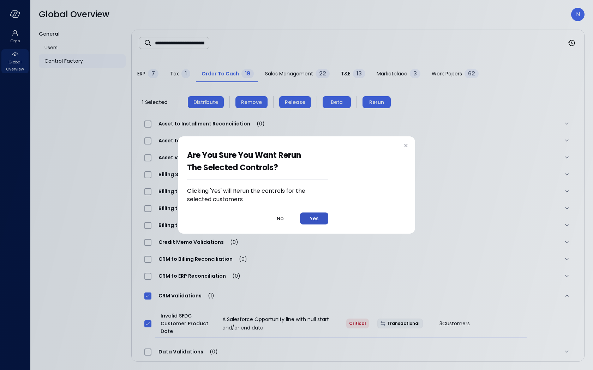
click at [315, 217] on div "Yes" at bounding box center [314, 218] width 9 height 9
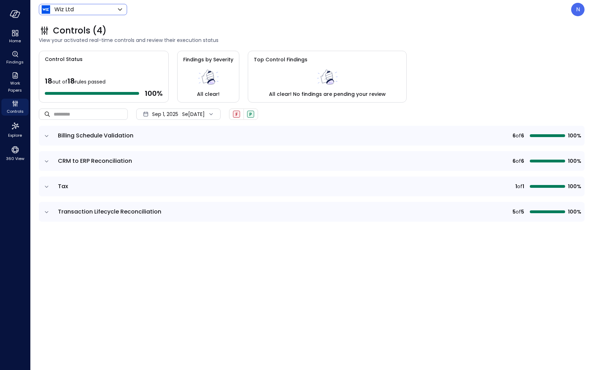
click at [96, 7] on body "Home Findings Work Papers Controls Explore 360 View Wiz Ltd ****** ​ N Controls…" at bounding box center [296, 185] width 593 height 370
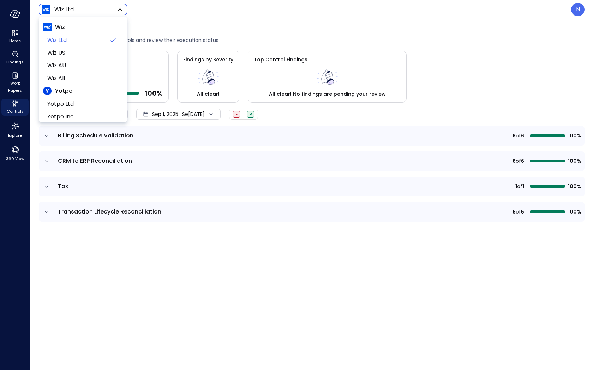
scroll to position [17, 0]
click at [89, 100] on span "Yotpo Inc" at bounding box center [82, 99] width 70 height 8
type input "******"
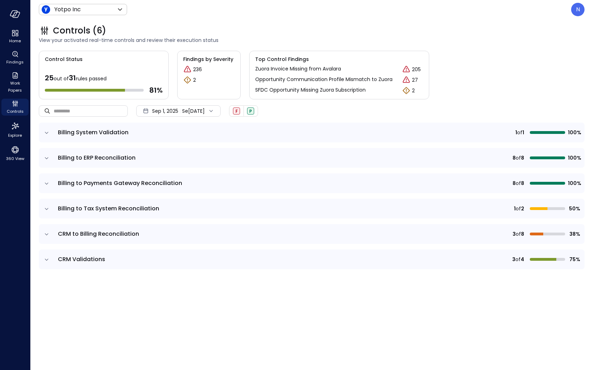
click at [46, 259] on icon "expand row" at bounding box center [47, 260] width 4 height 2
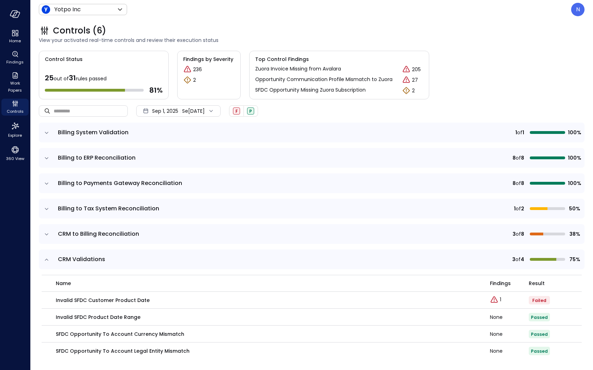
scroll to position [3, 0]
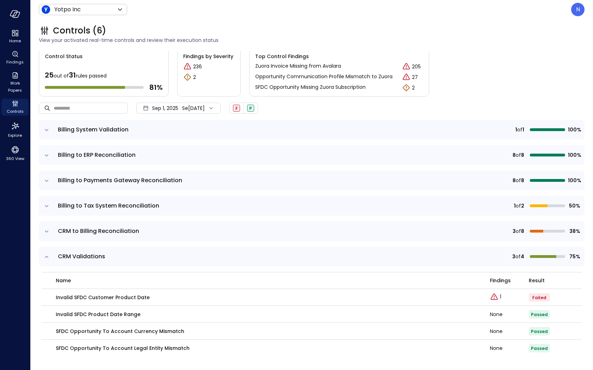
click at [151, 108] on div "Se[DATE]e[DATE]" at bounding box center [178, 108] width 84 height 11
click at [162, 151] on li "Current Year 2025" at bounding box center [176, 150] width 61 height 12
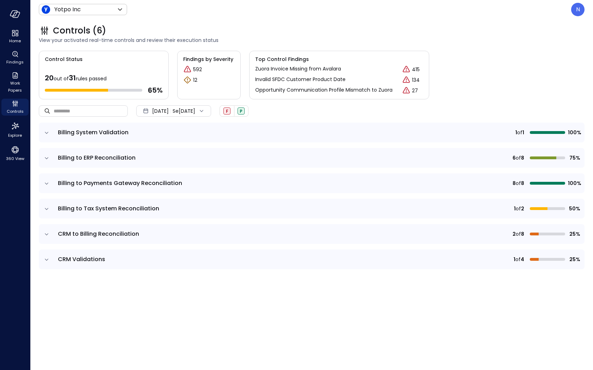
click at [48, 256] on icon "expand row" at bounding box center [46, 259] width 7 height 7
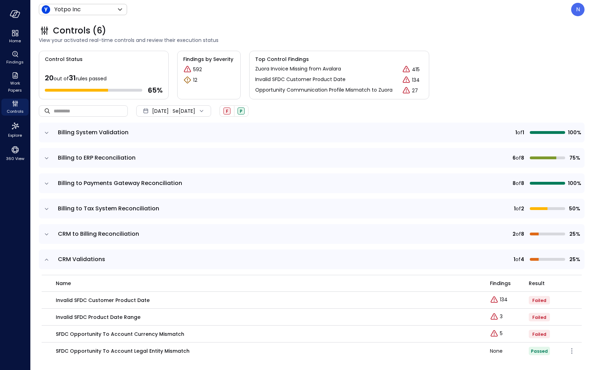
scroll to position [3, 0]
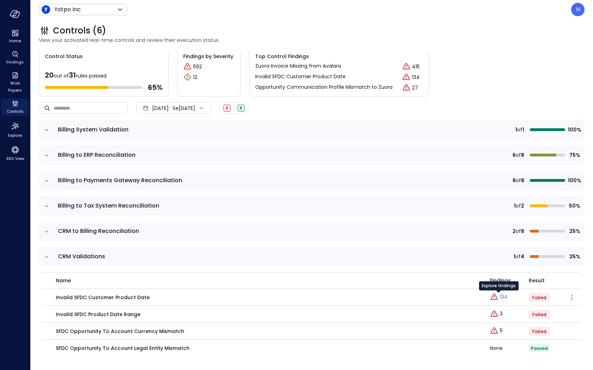
click at [496, 297] on icon "Explore findings" at bounding box center [493, 297] width 7 height 6
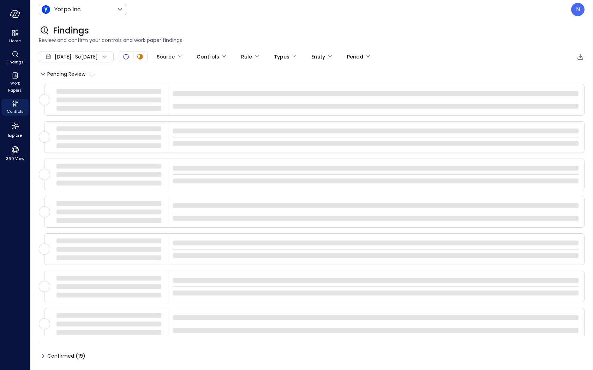
type input "****"
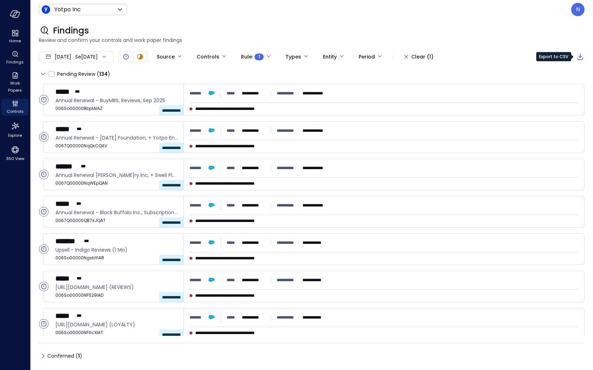
click at [579, 58] on icon "Export to CSV" at bounding box center [580, 57] width 8 height 8
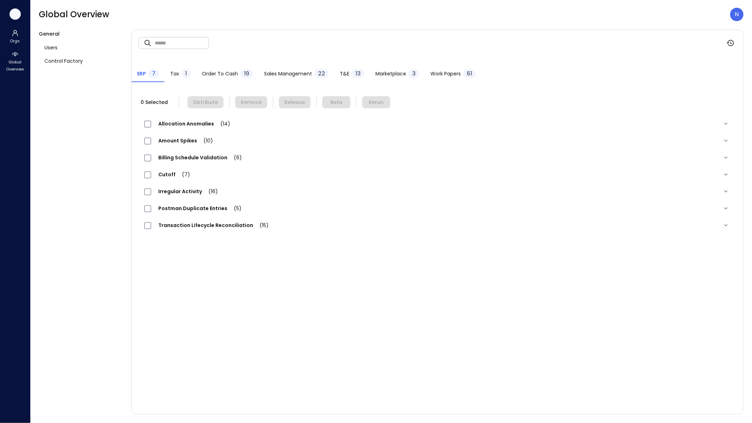
click at [17, 12] on icon "button" at bounding box center [15, 14] width 11 height 8
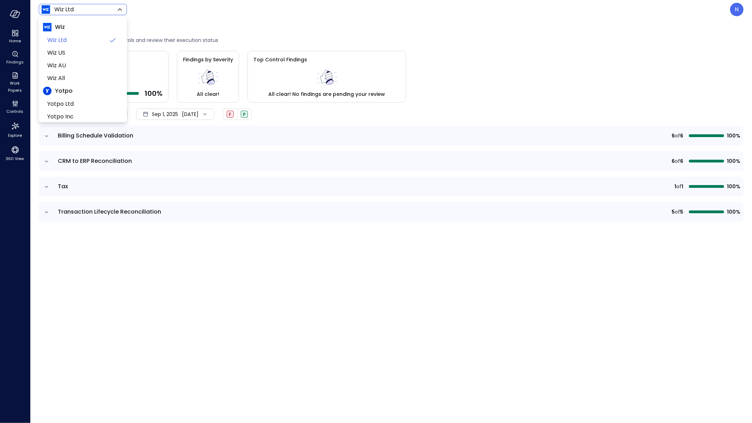
click at [84, 9] on body "Home Findings Work Papers Controls Explore 360 View Wiz Ltd ****** ​ N Controls…" at bounding box center [376, 211] width 752 height 423
click at [18, 107] on div at bounding box center [376, 211] width 752 height 423
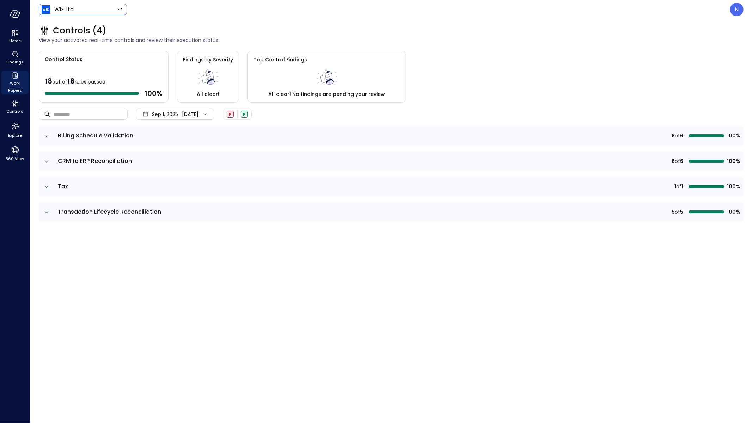
click at [15, 82] on span "Work Papers" at bounding box center [15, 87] width 22 height 14
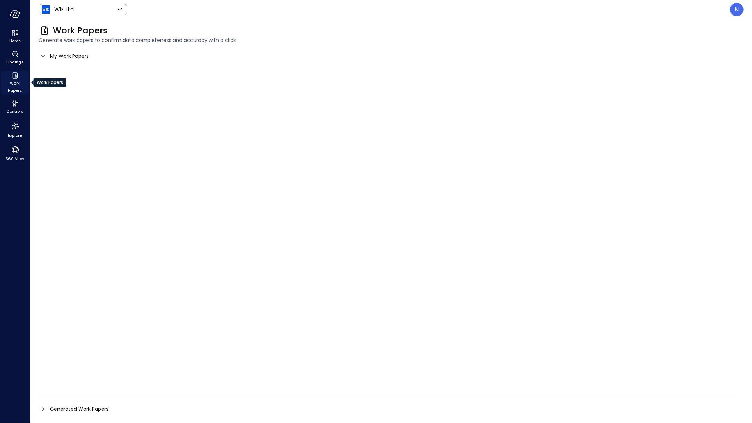
click at [15, 82] on span "Work Papers" at bounding box center [15, 87] width 22 height 14
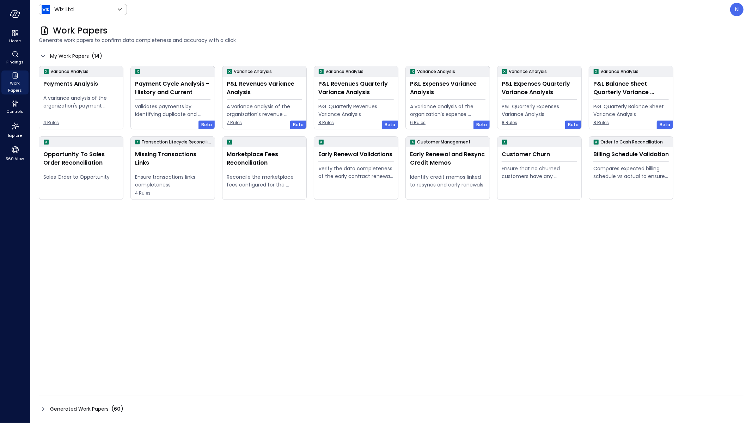
click at [41, 370] on div "Generated Work Papers ( 60 )" at bounding box center [391, 409] width 705 height 11
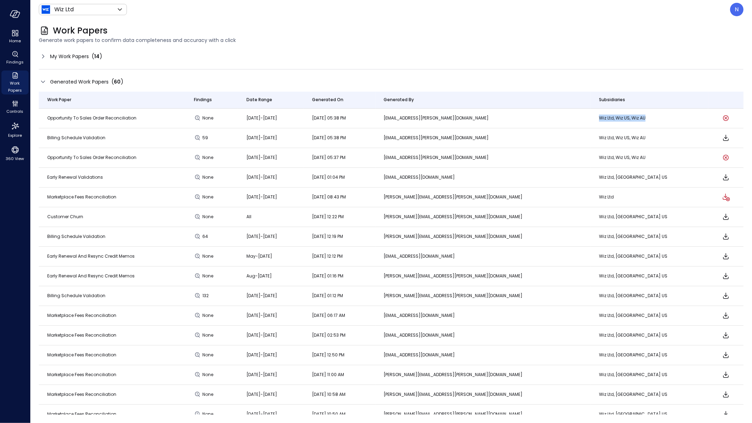
drag, startPoint x: 658, startPoint y: 119, endPoint x: 608, endPoint y: 120, distance: 50.1
click at [592, 121] on p "Wiz Ltd, Wiz US, Wiz AU" at bounding box center [649, 118] width 101 height 7
drag, startPoint x: 658, startPoint y: 116, endPoint x: 664, endPoint y: 115, distance: 6.0
click at [592, 115] on p "Wiz Ltd, Wiz US, Wiz AU" at bounding box center [649, 118] width 101 height 7
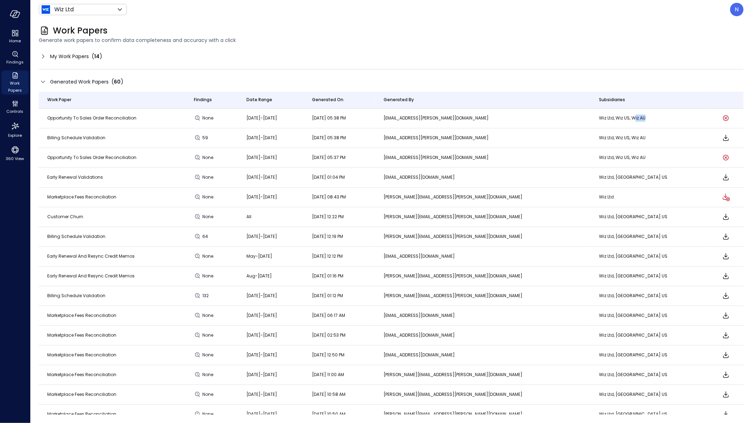
click at [592, 120] on p "Wiz Ltd, Wiz US, Wiz AU" at bounding box center [649, 118] width 101 height 7
drag, startPoint x: 637, startPoint y: 117, endPoint x: 658, endPoint y: 119, distance: 21.6
click at [592, 119] on p "Wiz Ltd, Wiz US, Wiz AU" at bounding box center [649, 118] width 101 height 7
click at [592, 13] on p "N" at bounding box center [738, 9] width 4 height 8
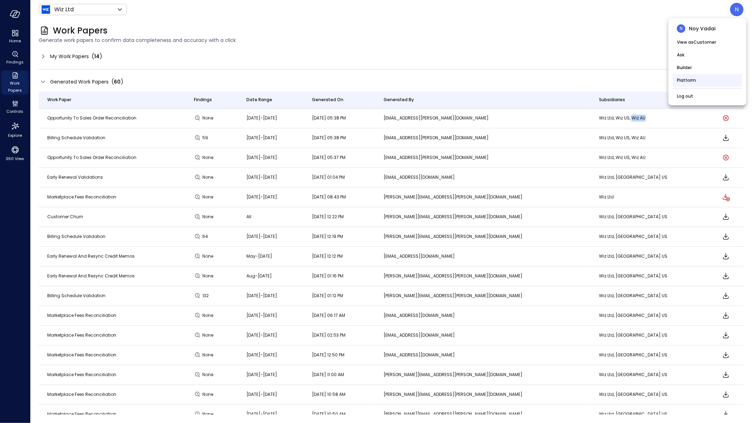
click at [592, 76] on li "Platform" at bounding box center [707, 80] width 69 height 13
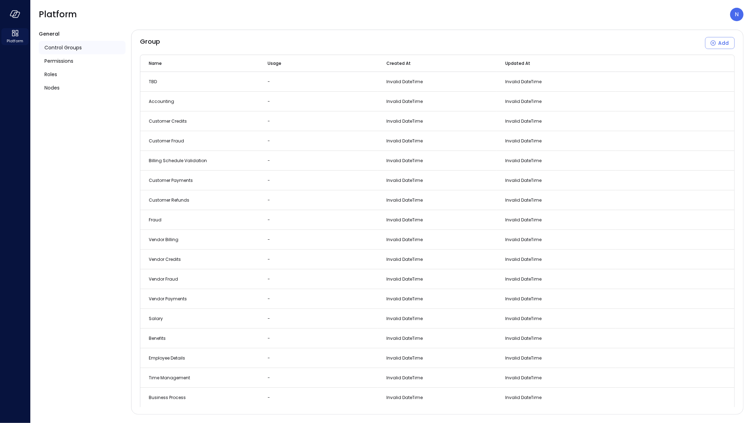
click at [14, 33] on icon at bounding box center [13, 34] width 3 height 4
click at [13, 15] on icon "button" at bounding box center [16, 14] width 7 height 5
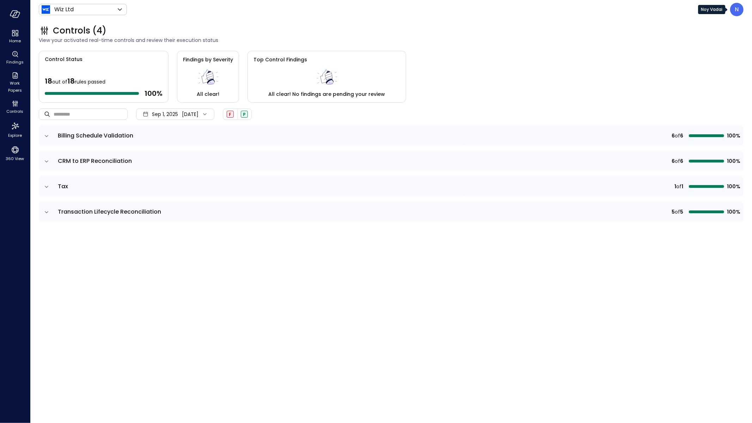
click at [592, 10] on p "N" at bounding box center [738, 9] width 4 height 8
click at [592, 90] on div at bounding box center [376, 211] width 752 height 423
click at [592, 10] on header "Wiz Ltd ****** ​ N" at bounding box center [391, 9] width 722 height 19
click at [592, 6] on p "N" at bounding box center [738, 9] width 4 height 8
drag, startPoint x: 12, startPoint y: 17, endPoint x: 18, endPoint y: 10, distance: 8.7
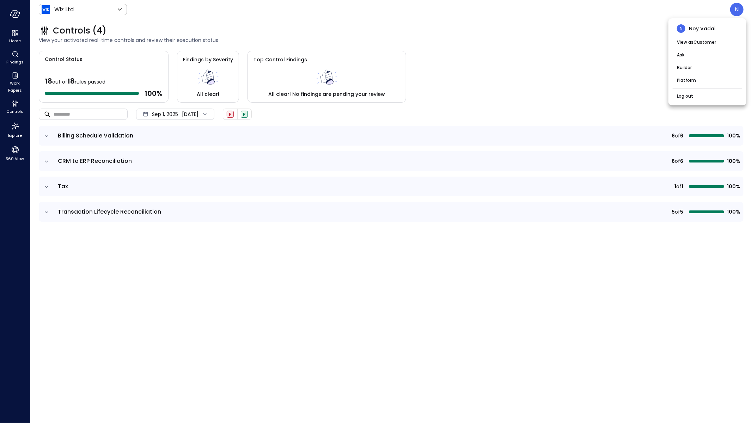
click at [12, 16] on div at bounding box center [376, 211] width 752 height 423
click at [15, 41] on span "Home" at bounding box center [15, 40] width 12 height 7
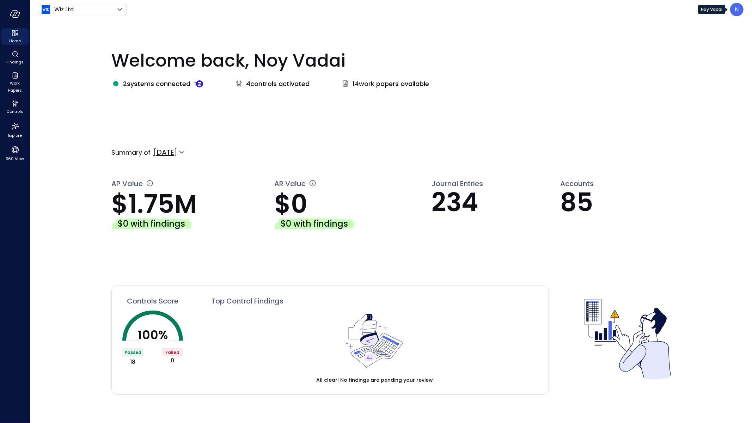
click at [592, 14] on div "N" at bounding box center [737, 9] width 13 height 13
click at [592, 67] on li "Builder" at bounding box center [707, 67] width 69 height 13
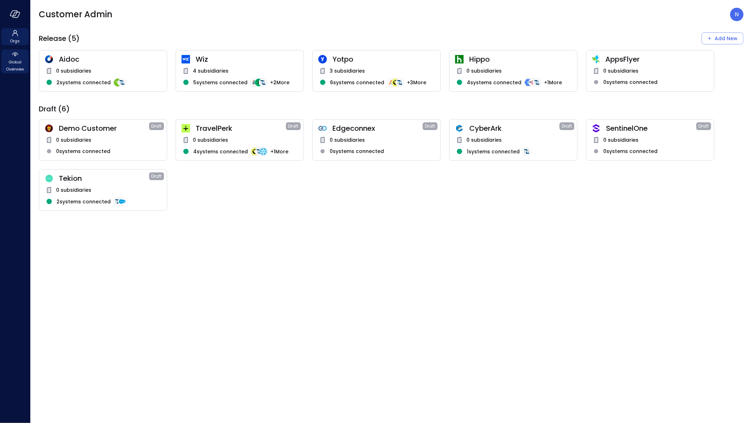
click at [21, 64] on span "Global Overview" at bounding box center [15, 66] width 22 height 14
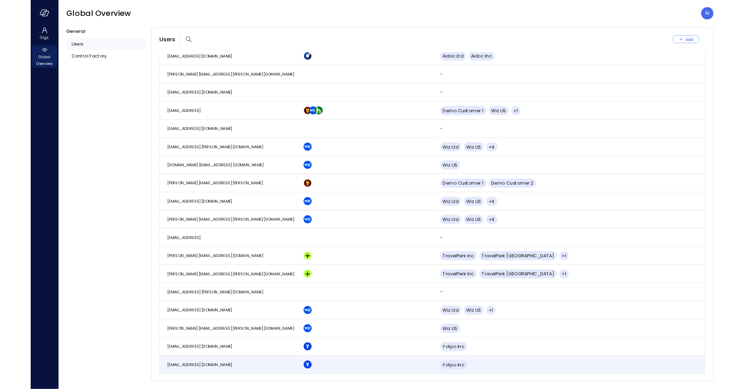
scroll to position [525, 0]
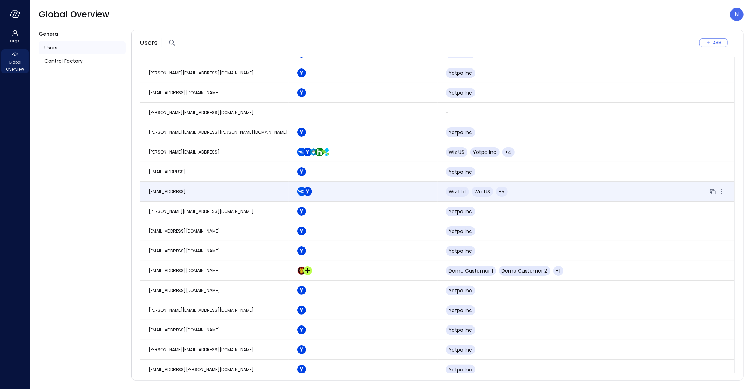
click at [260, 193] on td "noy.vadai@safebooks.ai" at bounding box center [214, 192] width 149 height 20
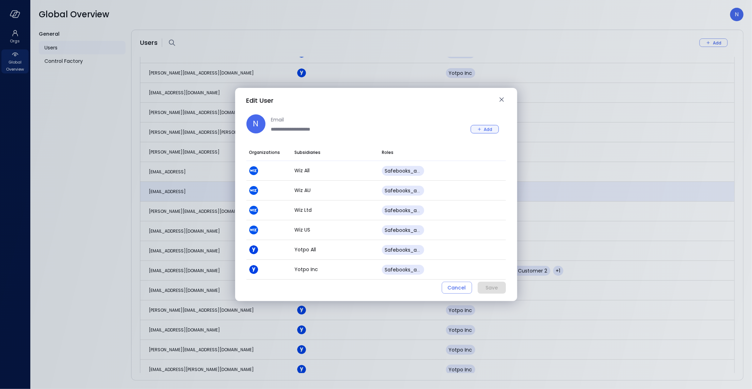
click at [486, 131] on div "Add" at bounding box center [488, 129] width 8 height 7
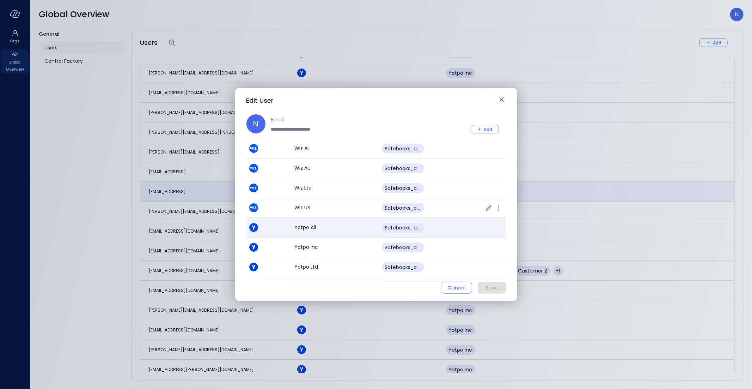
scroll to position [37, 0]
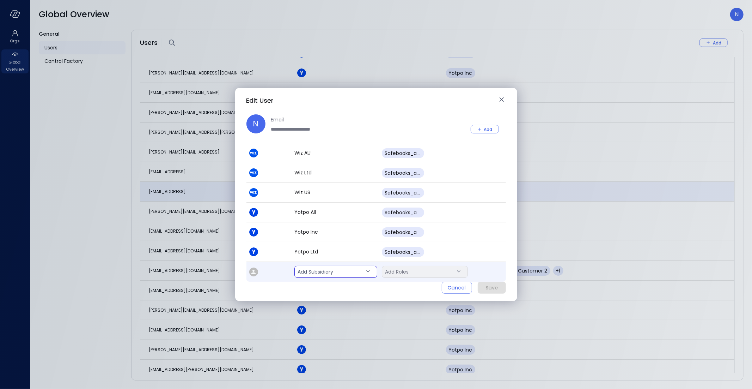
click at [332, 274] on body "Orgs Global Overview Global Overview N General Users Control Factory Users Add …" at bounding box center [376, 194] width 752 height 389
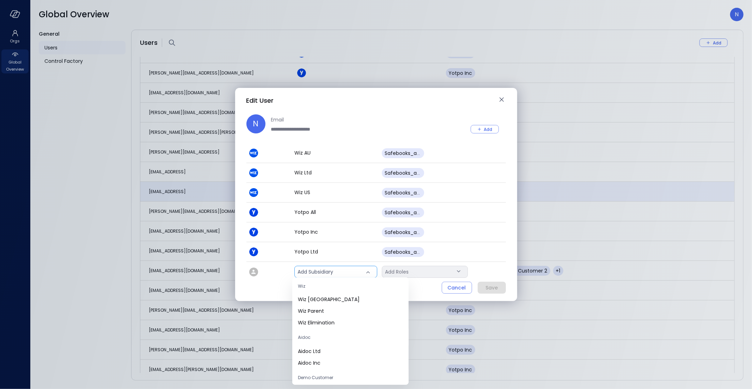
scroll to position [333, 0]
click at [322, 331] on span "Wiz Elimination" at bounding box center [350, 332] width 105 height 7
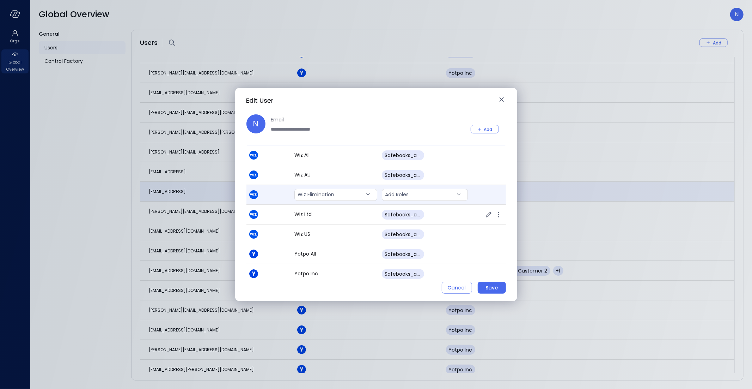
scroll to position [0, 0]
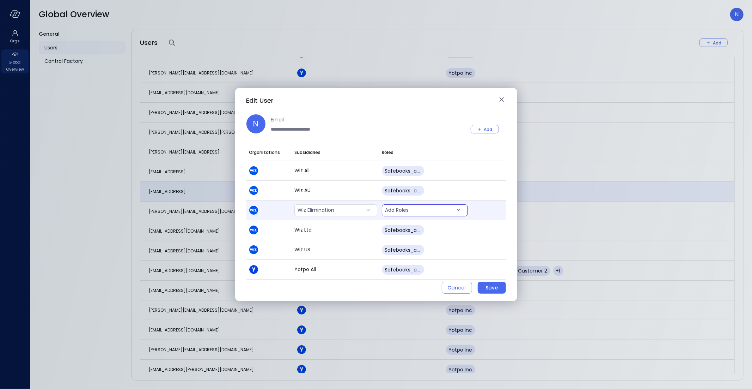
click at [400, 210] on body "Orgs Global Overview Global Overview N General Users Control Factory Users Add …" at bounding box center [376, 194] width 752 height 389
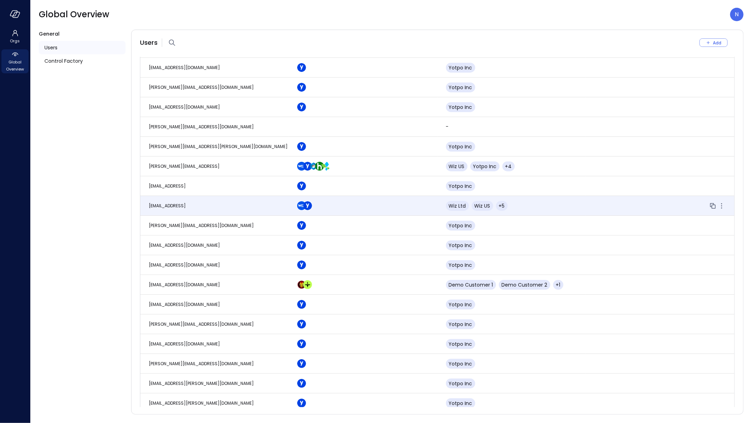
scroll to position [789, 0]
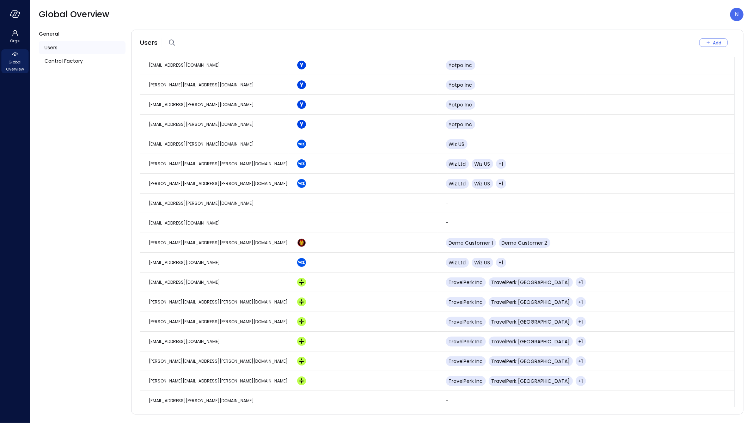
click at [25, 13] on div at bounding box center [15, 14] width 30 height 28
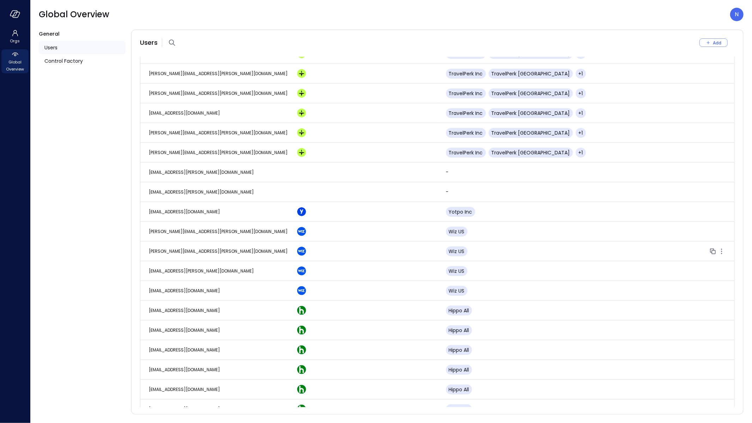
scroll to position [1133, 0]
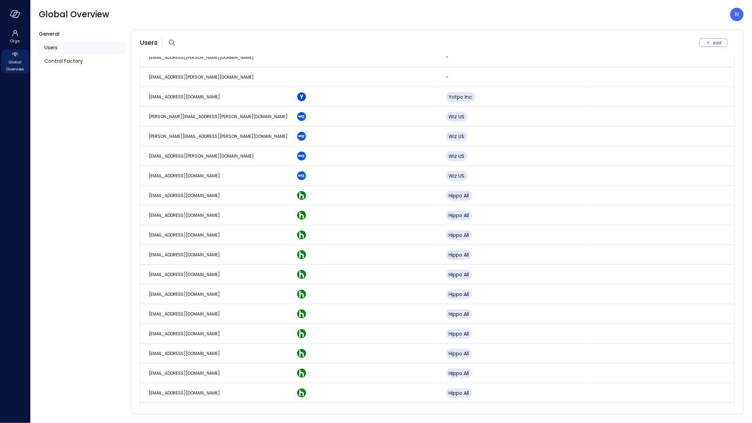
click at [38, 52] on div "General Users Control Factory Users Add Email Organizations Subsidiaries ahikam…" at bounding box center [391, 226] width 722 height 394
click at [23, 65] on span "Global Overview" at bounding box center [15, 66] width 22 height 14
click at [14, 15] on icon "button" at bounding box center [15, 14] width 11 height 8
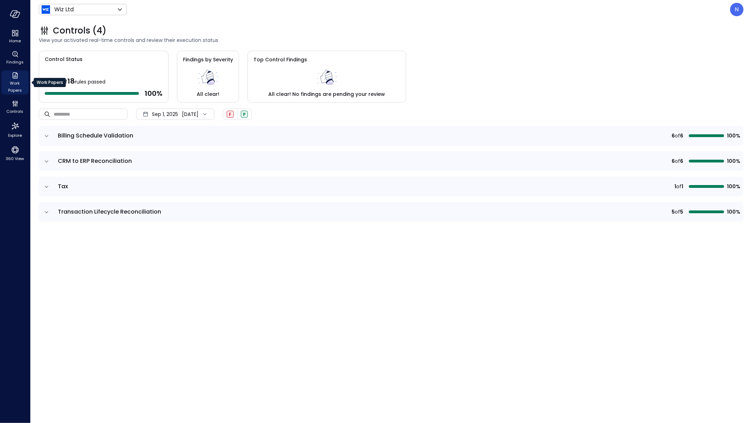
click at [18, 85] on span "Work Papers" at bounding box center [15, 87] width 22 height 14
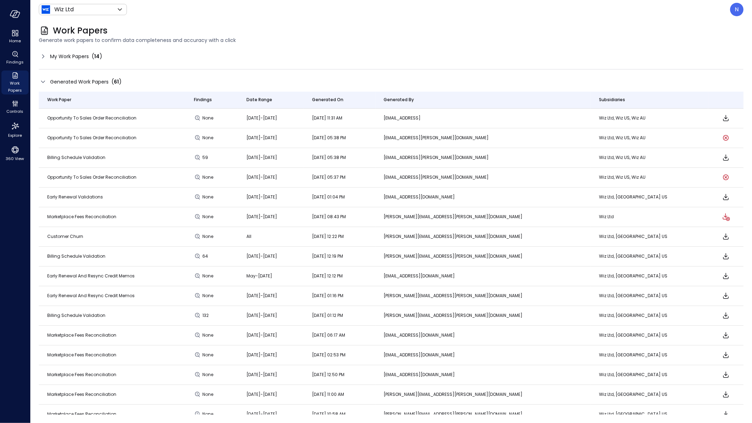
click at [41, 55] on icon at bounding box center [43, 56] width 8 height 8
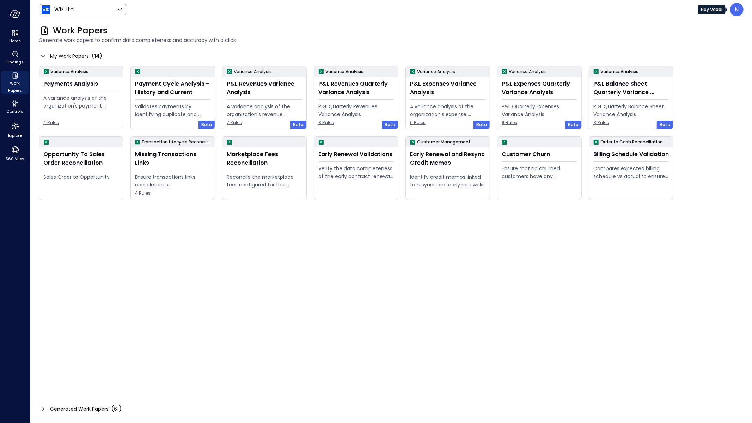
click at [592, 14] on div "N" at bounding box center [737, 9] width 13 height 13
click at [88, 18] on header "Wiz Ltd ****** ​ N" at bounding box center [391, 9] width 722 height 19
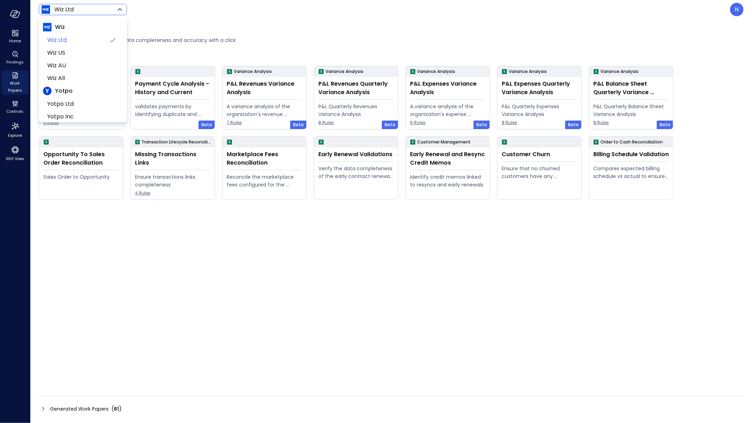
click at [92, 8] on body "Home Findings Work Papers Controls Explore 360 View Wiz Ltd ****** ​ N Work Pap…" at bounding box center [376, 211] width 752 height 423
click at [84, 33] on span "Wiz US" at bounding box center [82, 35] width 70 height 8
type input "******"
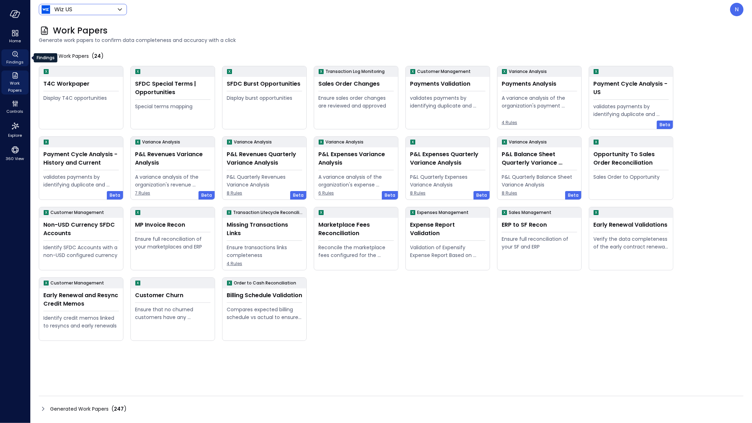
click at [13, 57] on icon "Findings" at bounding box center [15, 54] width 8 height 8
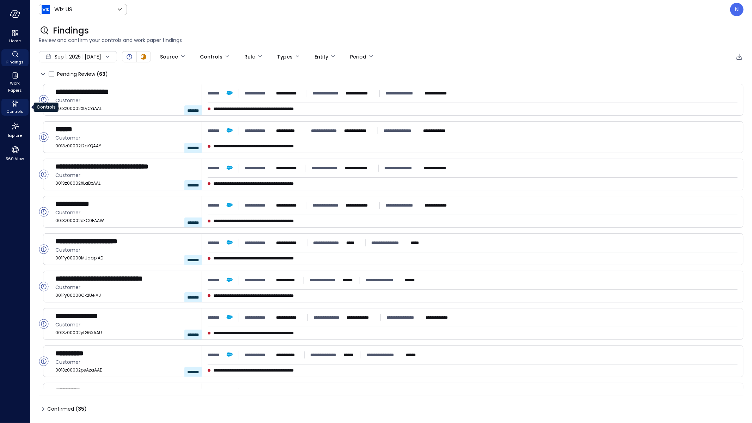
click at [19, 113] on span "Controls" at bounding box center [15, 111] width 17 height 7
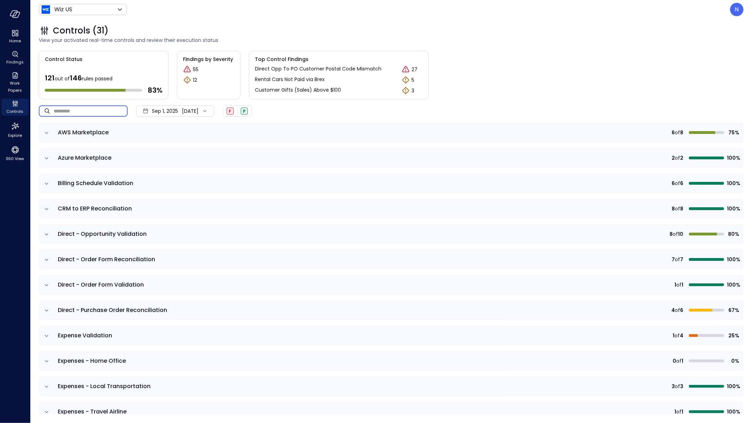
click at [86, 112] on input "text" at bounding box center [91, 111] width 74 height 19
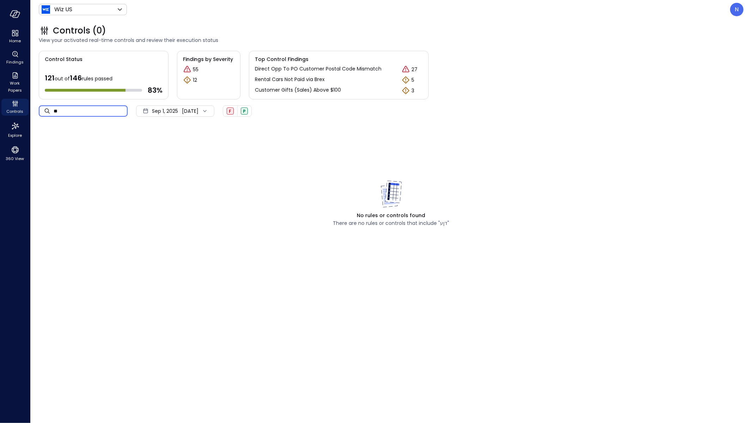
type input "*"
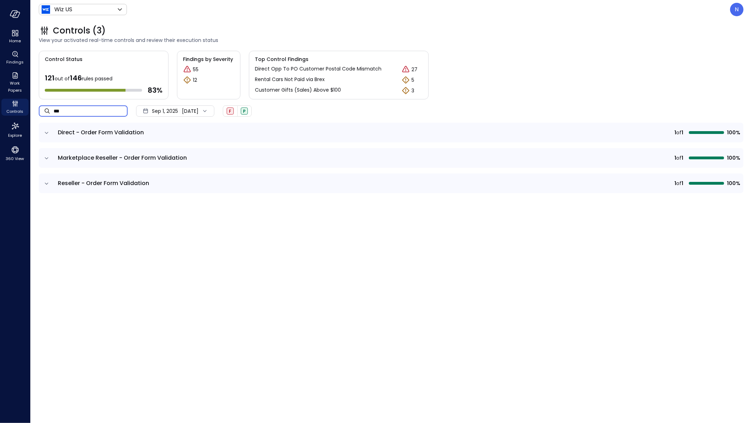
type input "***"
click at [45, 185] on icon "expand row" at bounding box center [46, 183] width 7 height 7
click at [592, 223] on icon "button" at bounding box center [731, 224] width 8 height 8
click at [592, 232] on p "Edit control" at bounding box center [706, 234] width 28 height 7
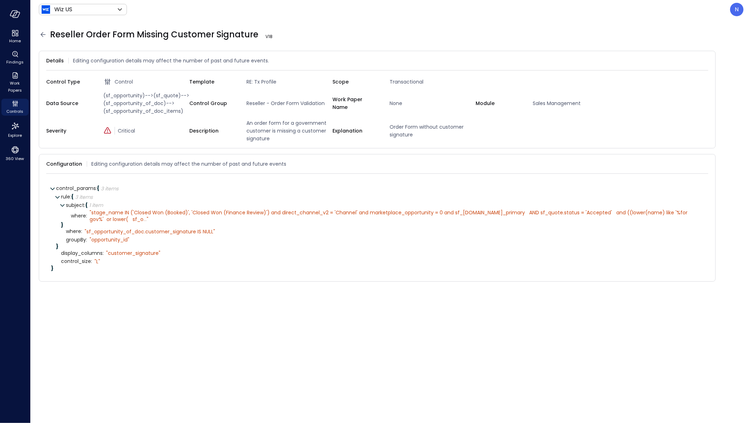
click at [41, 34] on icon at bounding box center [43, 34] width 5 height 5
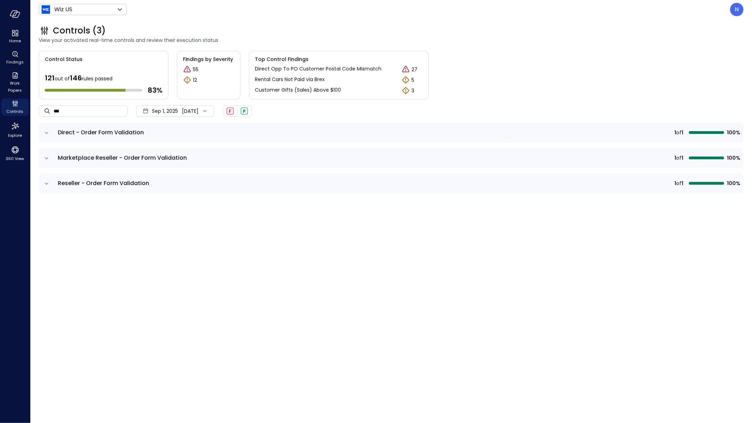
click at [41, 158] on td at bounding box center [46, 158] width 15 height 20
click at [48, 159] on icon "expand row" at bounding box center [46, 158] width 7 height 7
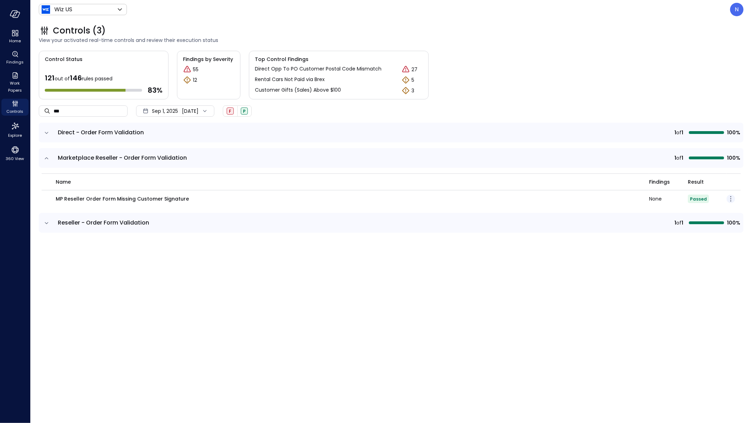
click at [592, 201] on icon "button" at bounding box center [731, 199] width 8 height 8
click at [592, 211] on p "Edit control" at bounding box center [706, 208] width 28 height 7
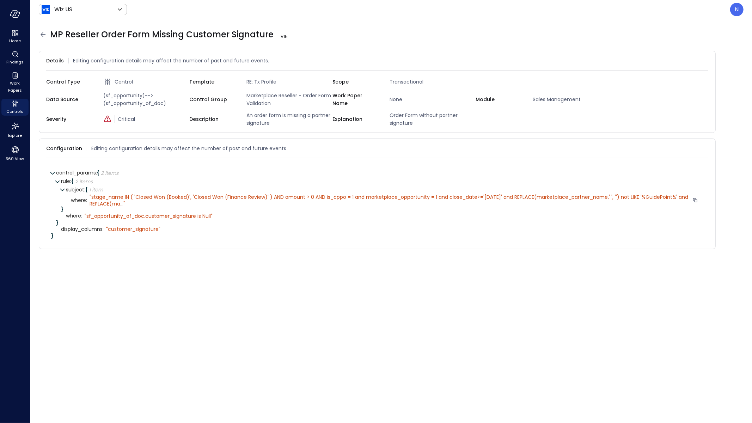
click at [120, 207] on span "stage_name IN ( 'Closed Won (Booked)', 'Closed Won (Finance Review)' ) AND amou…" at bounding box center [390, 200] width 600 height 13
click at [123, 207] on span "..." at bounding box center [121, 203] width 3 height 7
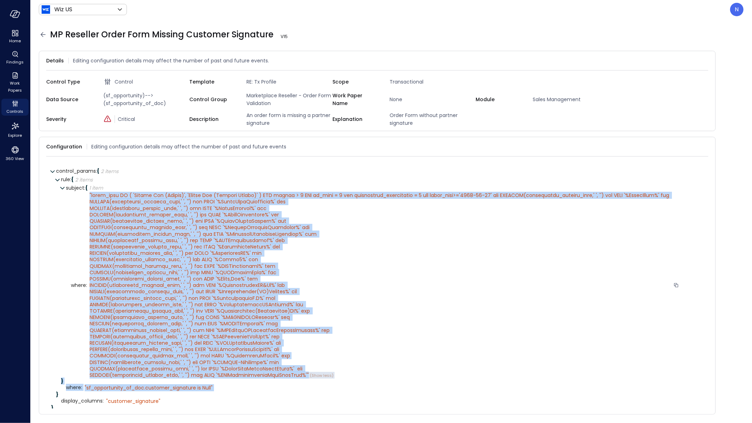
drag, startPoint x: 237, startPoint y: 380, endPoint x: 89, endPoint y: 193, distance: 239.1
click at [89, 193] on div "subject : { 1 item } where : " " (Show less) } where : " sf_opportunity_of_doc.…" at bounding box center [382, 290] width 643 height 213
copy div "" stage_name IN ( 'Closed Won (Booked)', 'Closed Won (Finance Review)' ) AND am…"
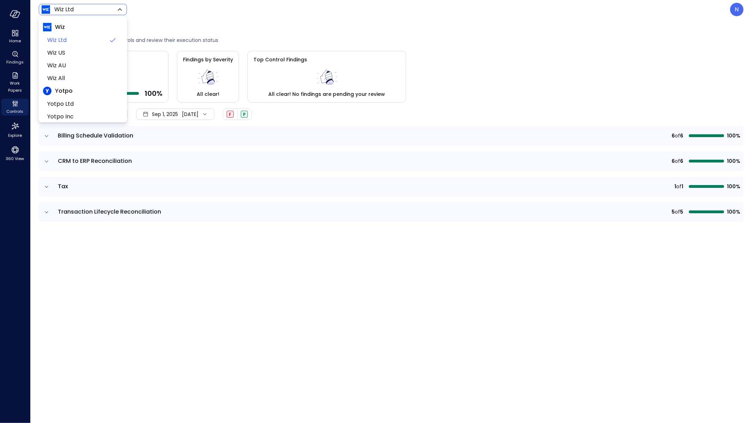
click at [95, 13] on body "Home Findings Work Papers Controls Explore 360 View Wiz Ltd ****** ​ N Controls…" at bounding box center [376, 211] width 752 height 423
click at [63, 38] on span "Wiz US" at bounding box center [82, 35] width 70 height 8
type input "******"
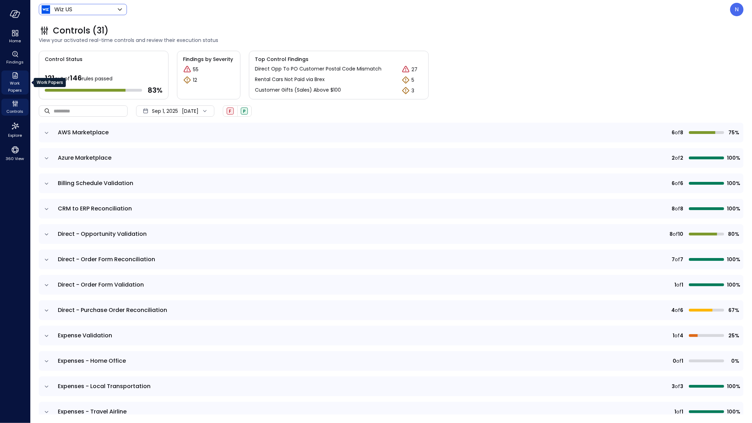
click at [17, 84] on span "Work Papers" at bounding box center [15, 87] width 22 height 14
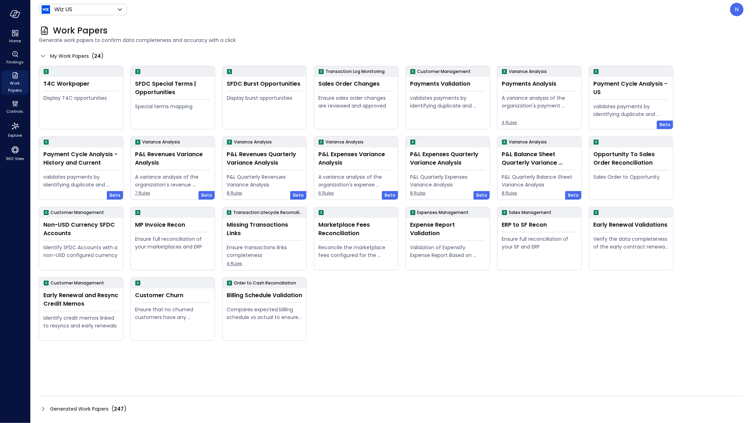
click at [40, 408] on icon at bounding box center [43, 409] width 8 height 8
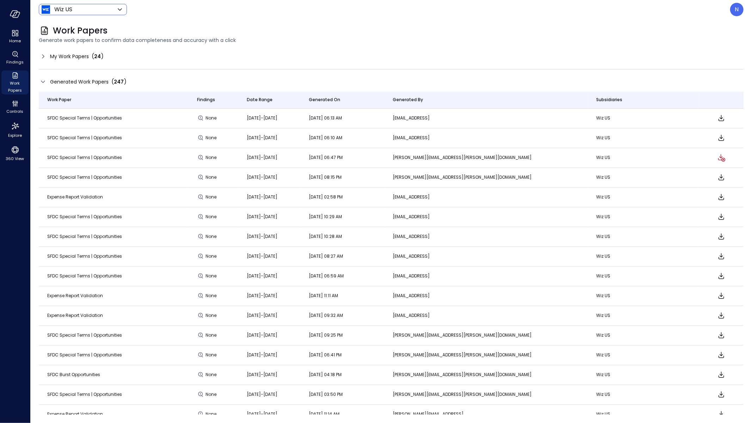
click at [83, 7] on body "Home Findings Work Papers Controls Explore 360 View Wiz US ****** ​ N Work Pape…" at bounding box center [376, 211] width 752 height 423
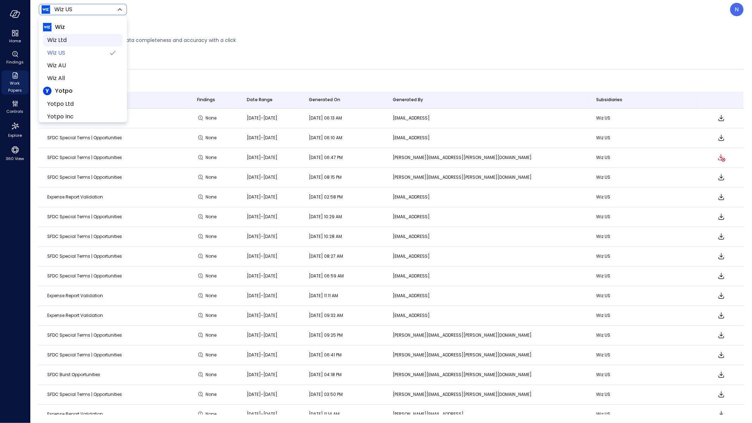
click at [78, 40] on span "Wiz Ltd" at bounding box center [82, 40] width 70 height 8
type input "******"
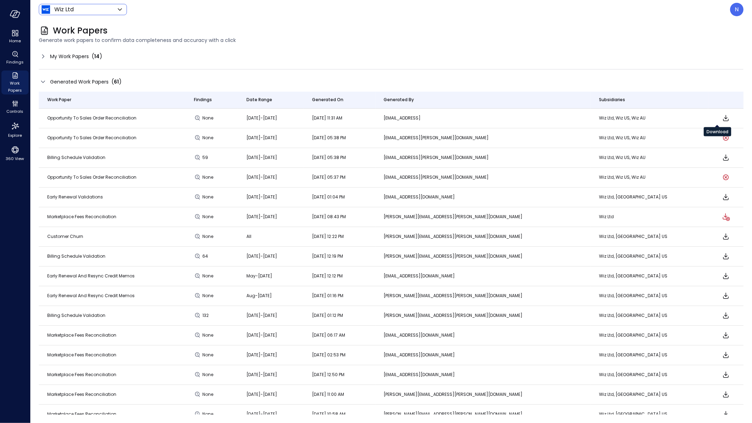
click at [722, 114] on icon "Download" at bounding box center [726, 118] width 8 height 8
click at [46, 83] on icon at bounding box center [43, 82] width 8 height 8
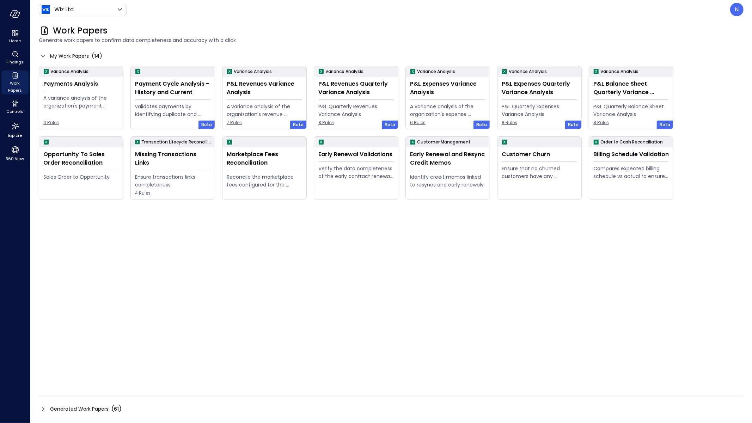
click at [44, 411] on icon at bounding box center [43, 409] width 8 height 8
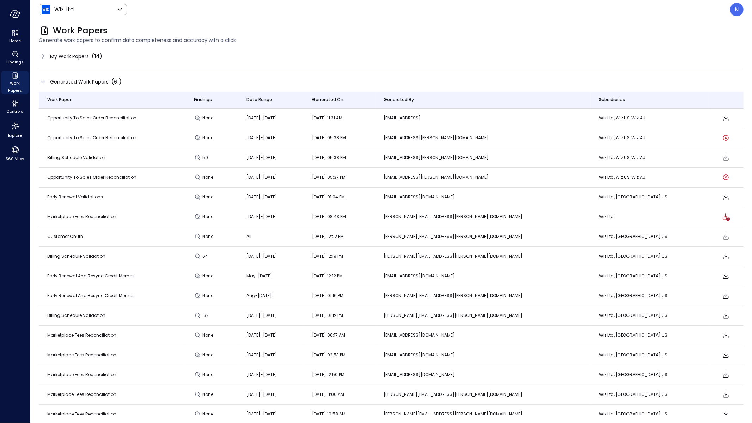
click at [42, 85] on icon at bounding box center [43, 82] width 8 height 8
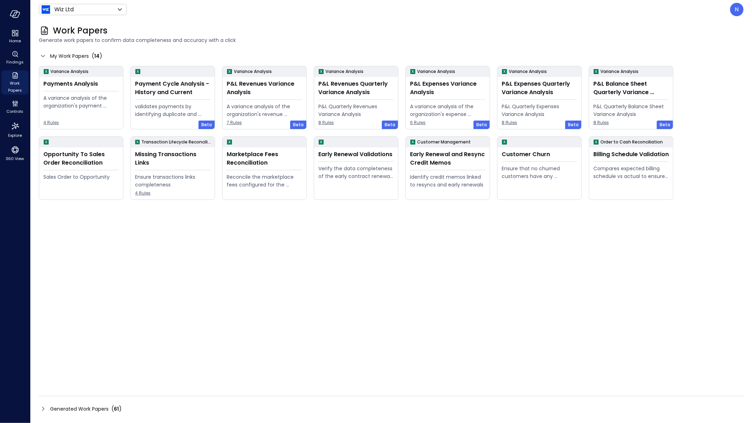
click at [45, 405] on icon at bounding box center [43, 409] width 8 height 8
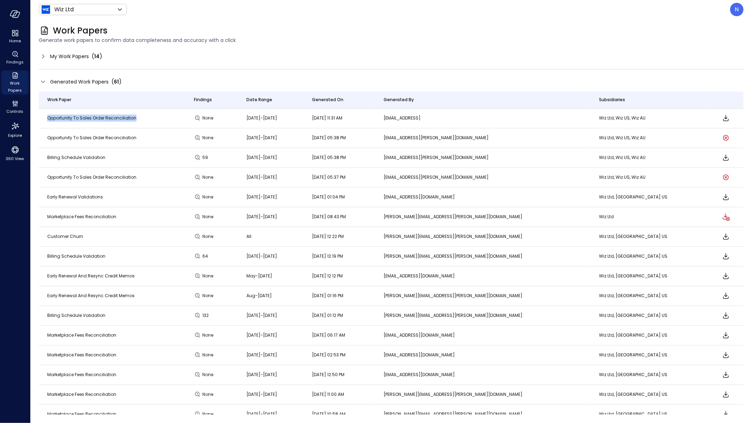
drag, startPoint x: 161, startPoint y: 120, endPoint x: 41, endPoint y: 121, distance: 119.9
click at [41, 121] on td "Opportunity To Sales Order Reconciliation" at bounding box center [112, 119] width 147 height 20
copy span "Opportunity To Sales Order Reconciliation"
click at [46, 86] on div "Generated Work Papers ( 61 )" at bounding box center [391, 82] width 705 height 11
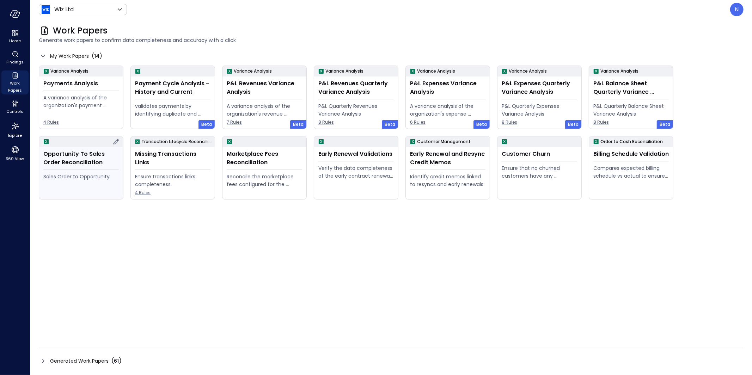
click at [87, 173] on div "Sales Order to Opportunity" at bounding box center [80, 177] width 75 height 8
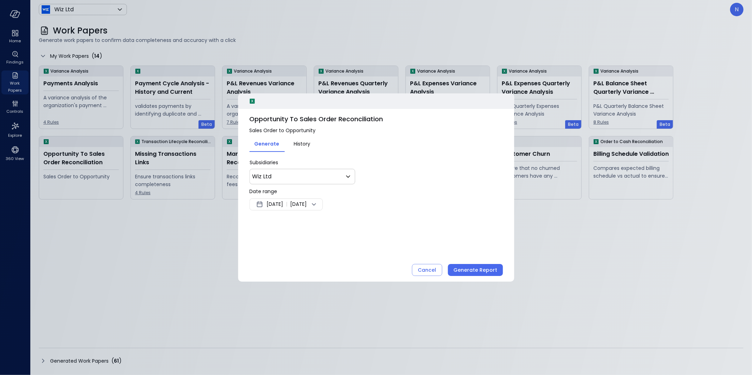
click at [283, 202] on span "Sep 10, 2025" at bounding box center [275, 204] width 17 height 8
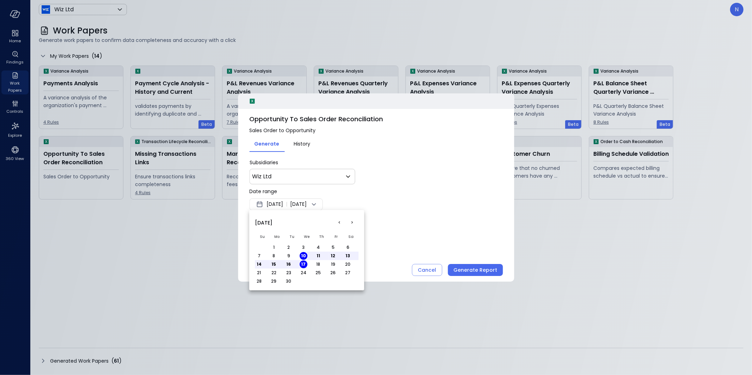
click at [339, 223] on button "<" at bounding box center [339, 223] width 13 height 13
click at [339, 225] on button "<" at bounding box center [339, 223] width 13 height 13
click at [317, 246] on button "1" at bounding box center [319, 248] width 8 height 8
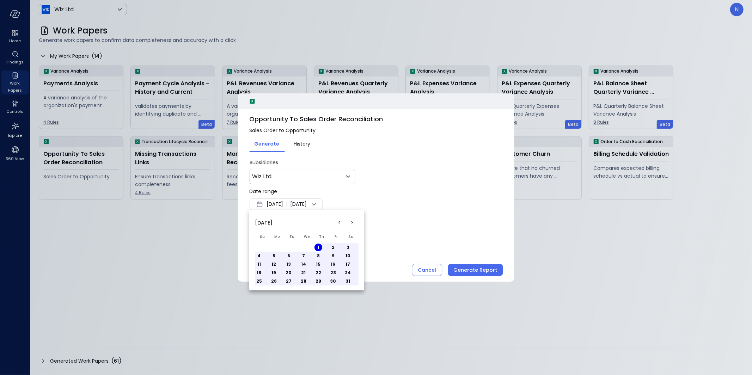
drag, startPoint x: 383, startPoint y: 176, endPoint x: 373, endPoint y: 177, distance: 10.3
click at [383, 176] on div at bounding box center [376, 187] width 752 height 375
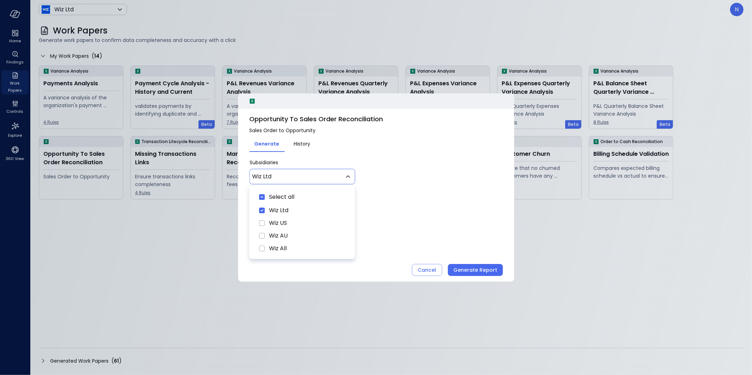
click at [317, 181] on body "Home Findings Work Papers Controls Explore 360 View Wiz Ltd ****** ​ N Work Pap…" at bounding box center [376, 187] width 752 height 375
click at [298, 225] on span "Wiz US" at bounding box center [307, 223] width 76 height 8
click at [300, 240] on span "Wiz AU" at bounding box center [307, 236] width 76 height 8
type input "********"
click at [479, 274] on div at bounding box center [376, 187] width 752 height 375
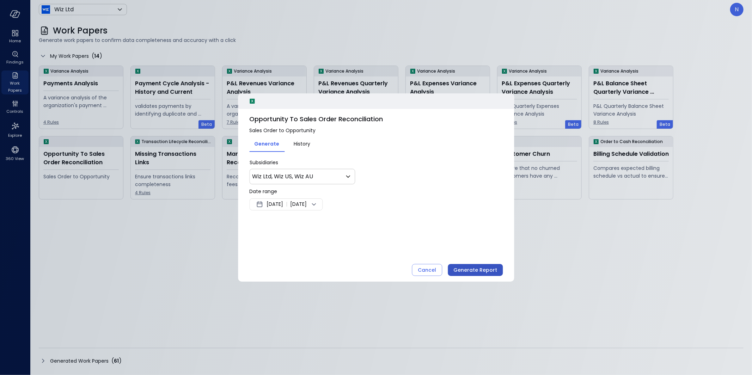
click at [478, 273] on div "Generate Report" at bounding box center [476, 270] width 44 height 9
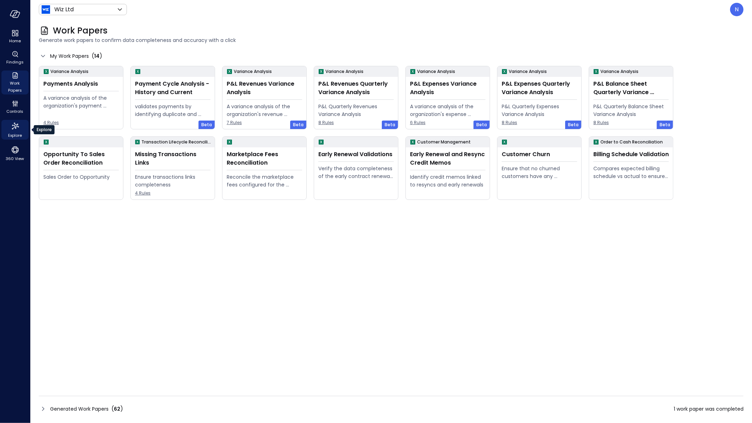
click at [8, 128] on div "Explore" at bounding box center [14, 130] width 27 height 20
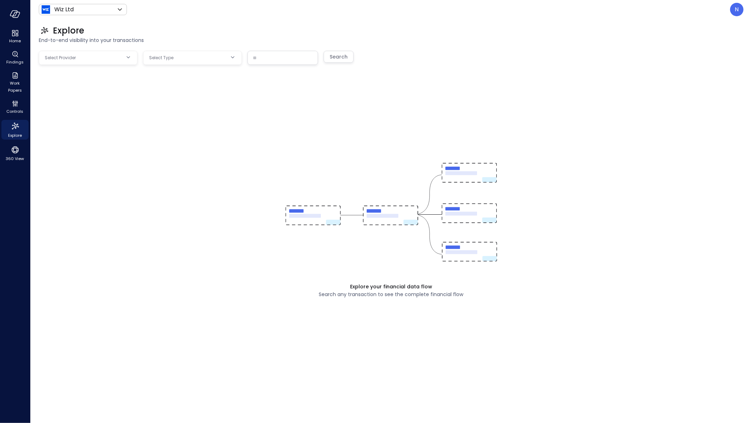
click at [86, 56] on body "Home Findings Work Papers Controls Explore 360 View Wiz Ltd ****** ​ N Explore …" at bounding box center [376, 211] width 752 height 423
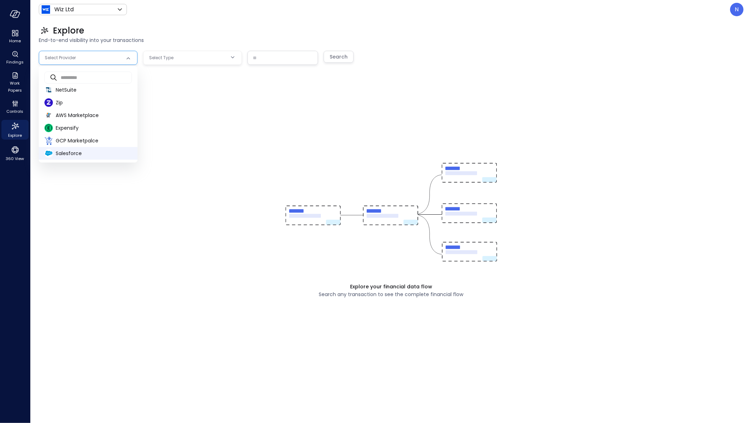
click at [80, 153] on span "Salesforce" at bounding box center [94, 153] width 76 height 7
type input "**********"
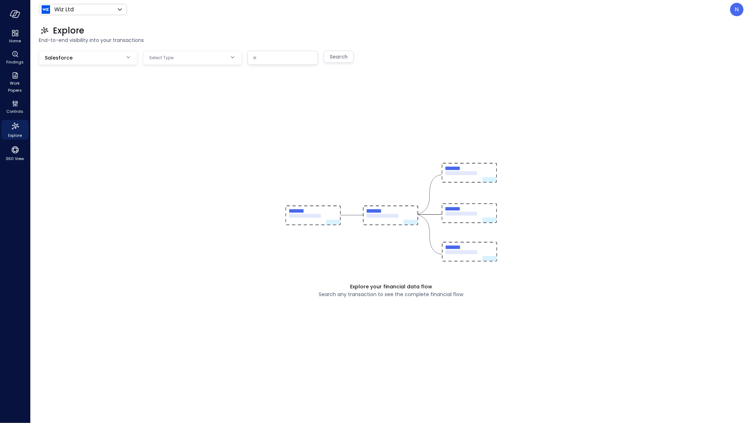
click at [203, 58] on body "**********" at bounding box center [376, 211] width 752 height 423
click at [188, 129] on div at bounding box center [376, 211] width 752 height 423
click at [188, 60] on body "**********" at bounding box center [376, 211] width 752 height 423
click at [156, 149] on div at bounding box center [376, 211] width 752 height 423
click at [107, 14] on div "Wiz Ltd ****** ​" at bounding box center [83, 9] width 88 height 11
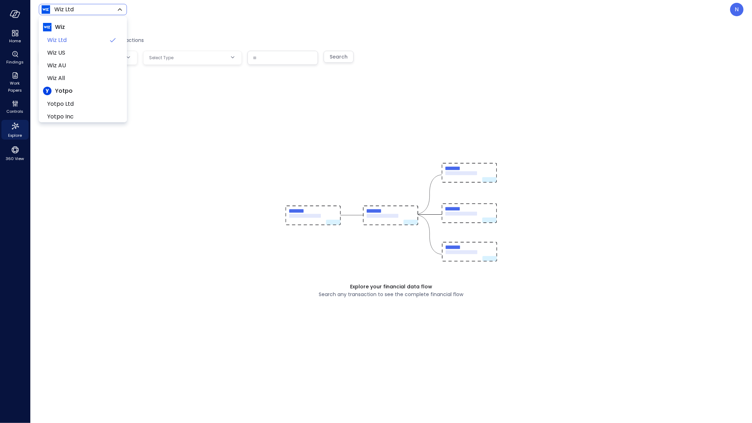
click at [106, 11] on body "**********" at bounding box center [376, 211] width 752 height 423
click at [80, 54] on span "Wiz US" at bounding box center [82, 53] width 70 height 8
type input "******"
click at [138, 124] on div "Explore your financial data flow Search any transaction to see the complete fin…" at bounding box center [391, 220] width 705 height 339
click at [72, 60] on body "**********" at bounding box center [376, 211] width 752 height 423
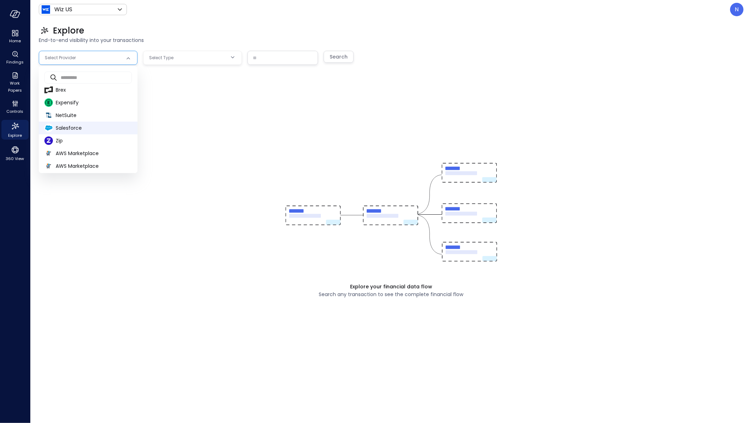
click at [71, 131] on span "Salesforce" at bounding box center [94, 128] width 76 height 7
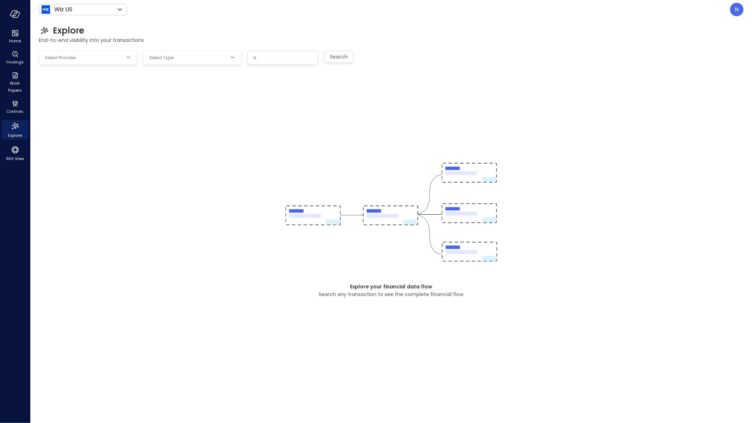
click at [172, 60] on span "Select Type" at bounding box center [161, 57] width 24 height 7
click at [114, 78] on div "Explore your financial data flow Search any transaction to see the complete fin…" at bounding box center [391, 220] width 705 height 339
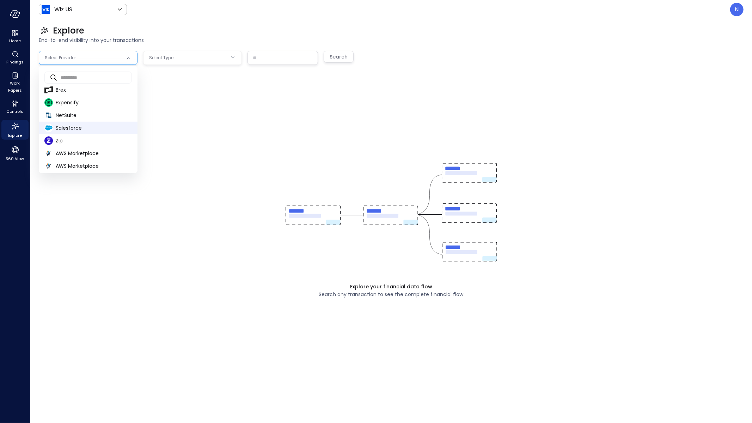
click at [117, 55] on body "**********" at bounding box center [376, 211] width 752 height 423
click at [77, 126] on span "Salesforce" at bounding box center [94, 128] width 76 height 7
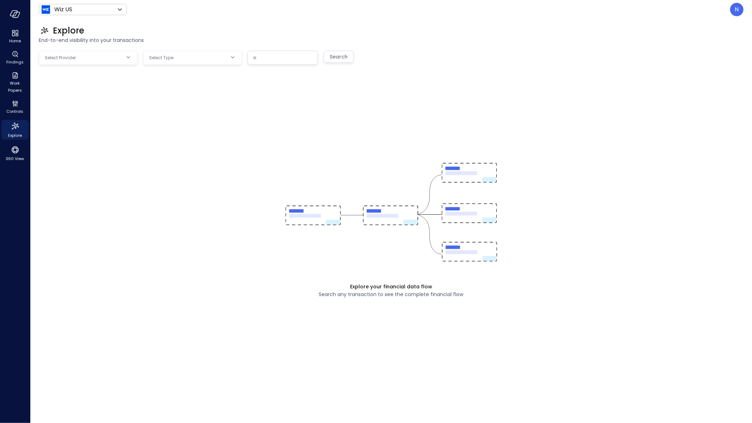
click at [150, 35] on div "Explore" at bounding box center [391, 30] width 705 height 11
click at [165, 53] on div "Select Type" at bounding box center [188, 57] width 78 height 13
click at [171, 57] on span "Select Type" at bounding box center [161, 57] width 24 height 7
click at [102, 57] on body "Home Findings Work Papers Controls Explore 360 View Wiz US ****** ​ N Explore E…" at bounding box center [376, 211] width 752 height 423
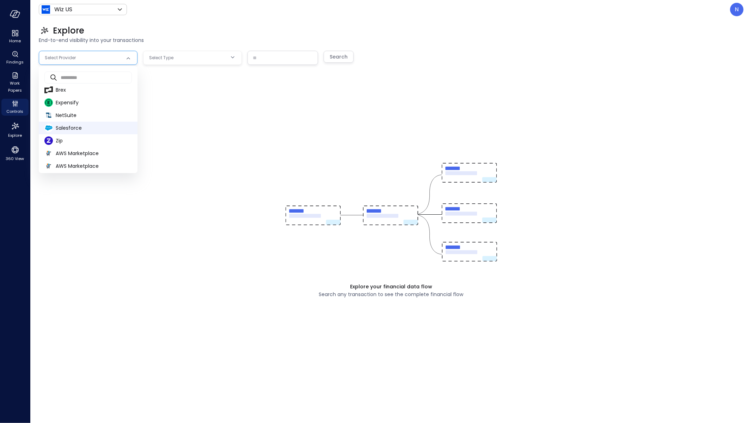
click at [83, 126] on span "Salesforce" at bounding box center [94, 128] width 76 height 7
type input "**********"
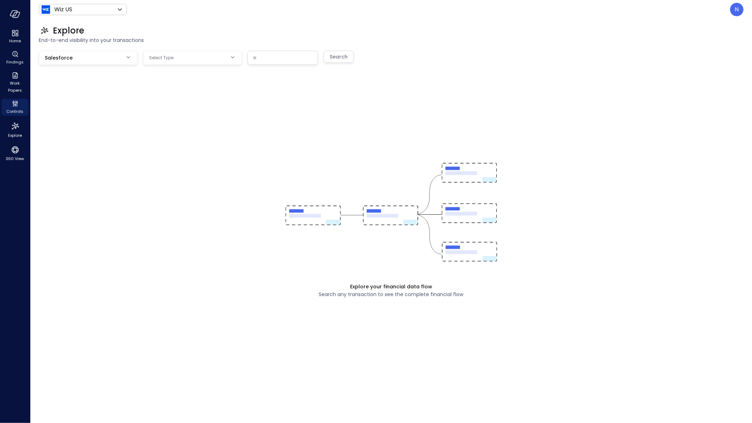
click at [181, 62] on body "**********" at bounding box center [376, 211] width 752 height 423
click at [171, 87] on span "Opportunity" at bounding box center [192, 89] width 87 height 7
type input "***"
click at [264, 60] on input "text" at bounding box center [283, 57] width 70 height 13
paste input "**********"
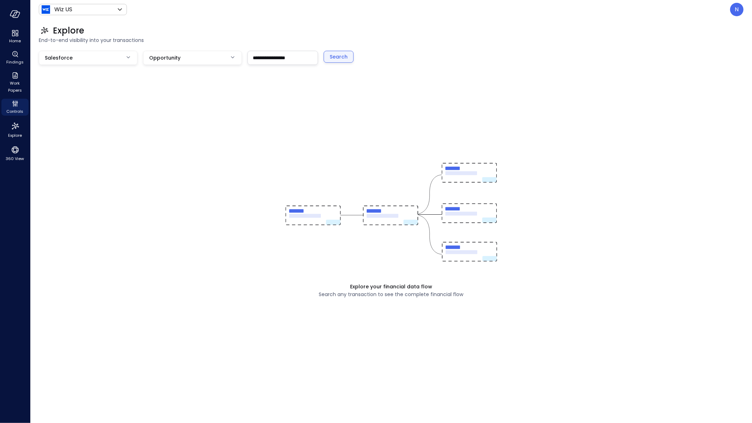
type input "**********"
click at [328, 61] on button "Search" at bounding box center [339, 57] width 30 height 12
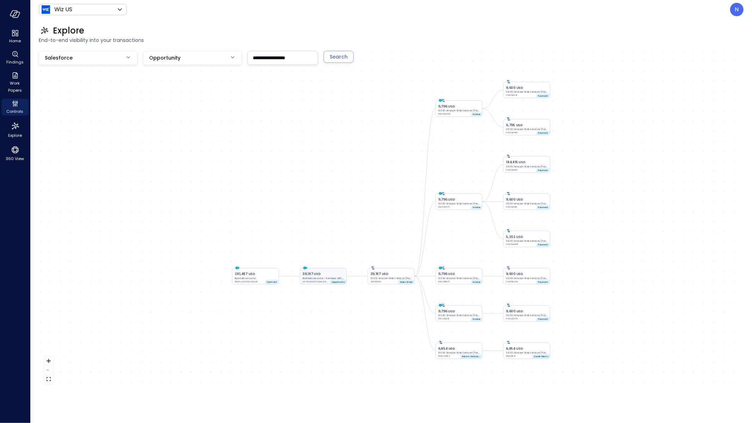
click at [314, 284] on div "39,187 USD Biointellisense Inc - Renewal with Expansion - Wiz Advanced 006Py000…" at bounding box center [323, 276] width 47 height 16
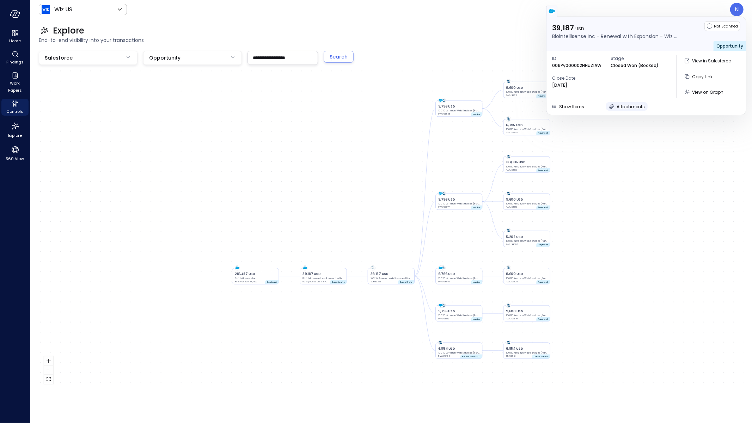
click at [617, 106] on span "Attachments" at bounding box center [631, 107] width 28 height 6
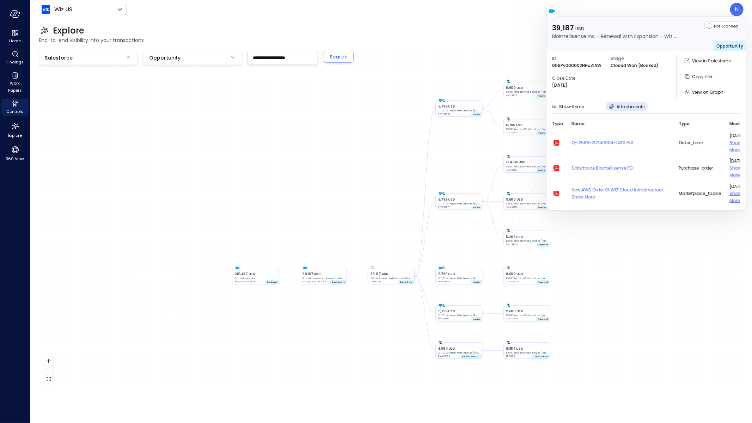
click at [556, 169] on icon "button" at bounding box center [557, 168] width 5 height 5
click at [604, 13] on div at bounding box center [646, 11] width 200 height 11
click at [743, 7] on div at bounding box center [646, 11] width 200 height 11
drag, startPoint x: 735, startPoint y: 9, endPoint x: 735, endPoint y: 380, distance: 371.5
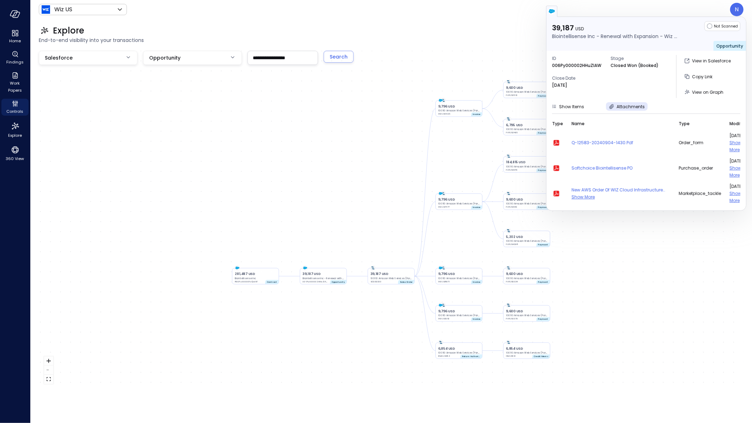
click at [735, 9] on div at bounding box center [646, 11] width 200 height 11
click at [56, 152] on div "39,187 USD Biointellisense Inc - Renewal with Expansion - Wiz Advanced 006Py000…" at bounding box center [391, 220] width 705 height 339
click at [11, 106] on icon "Controls" at bounding box center [15, 103] width 8 height 8
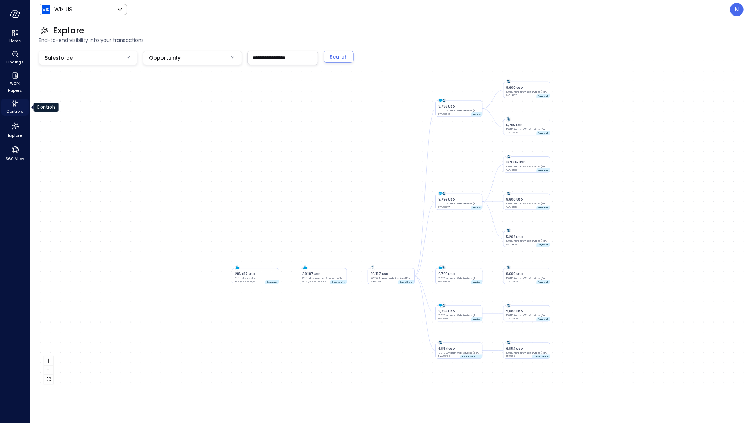
click at [17, 106] on icon "Controls" at bounding box center [15, 103] width 8 height 8
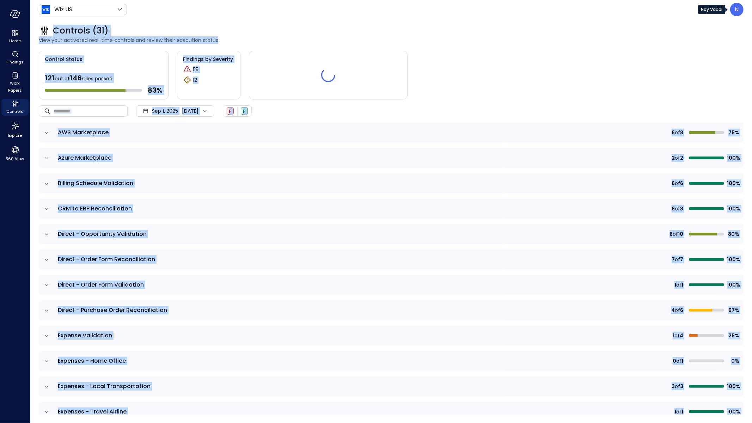
click at [741, 11] on div "N" at bounding box center [737, 9] width 13 height 13
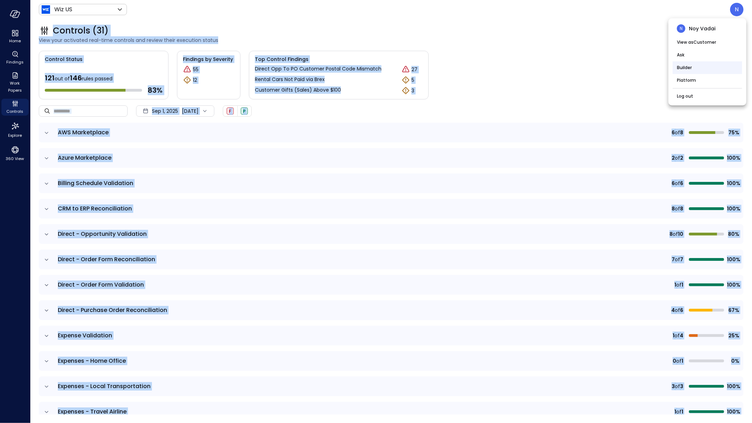
click at [703, 64] on li "Builder" at bounding box center [707, 67] width 69 height 13
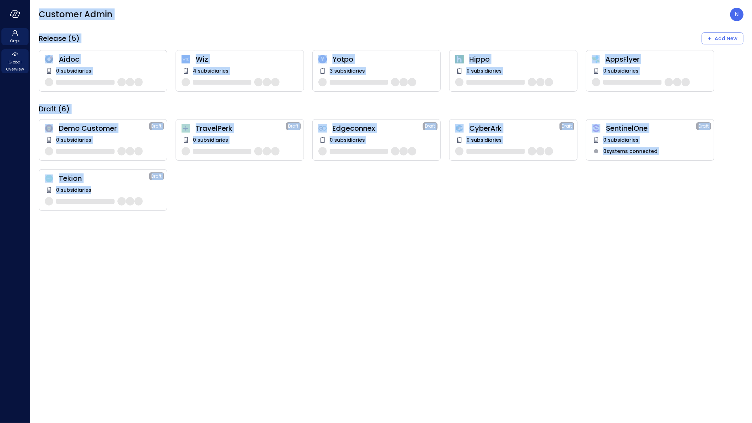
click at [20, 56] on div "Global Overview" at bounding box center [14, 61] width 27 height 24
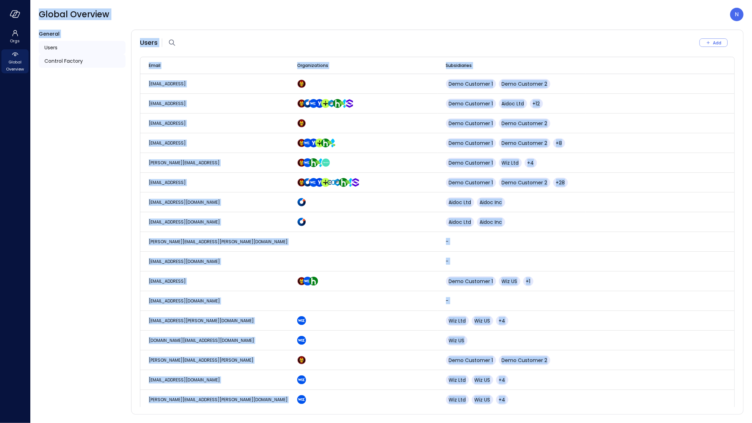
click at [74, 58] on span "Control Factory" at bounding box center [63, 61] width 38 height 8
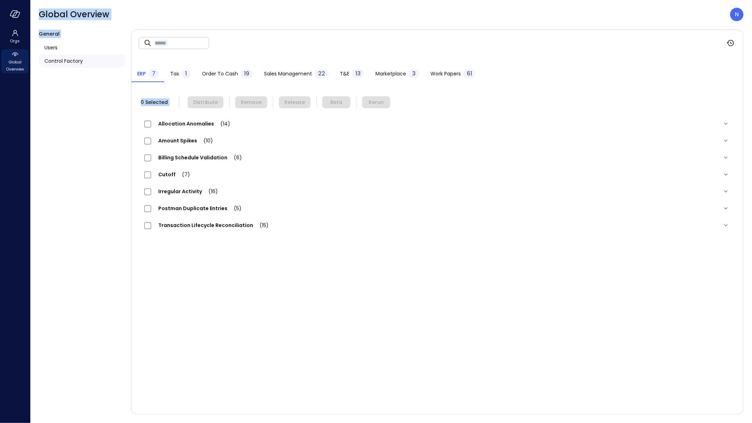
click at [304, 71] on span "Sales Management" at bounding box center [288, 74] width 48 height 8
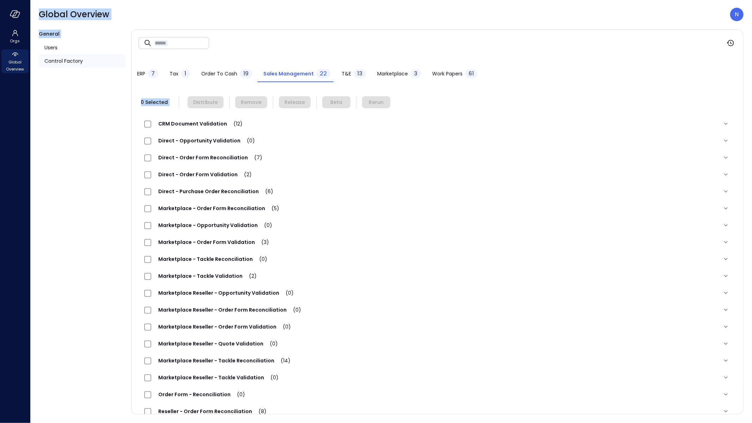
click at [234, 209] on span "Marketplace - Order Form Reconciliation (5)" at bounding box center [218, 208] width 135 height 7
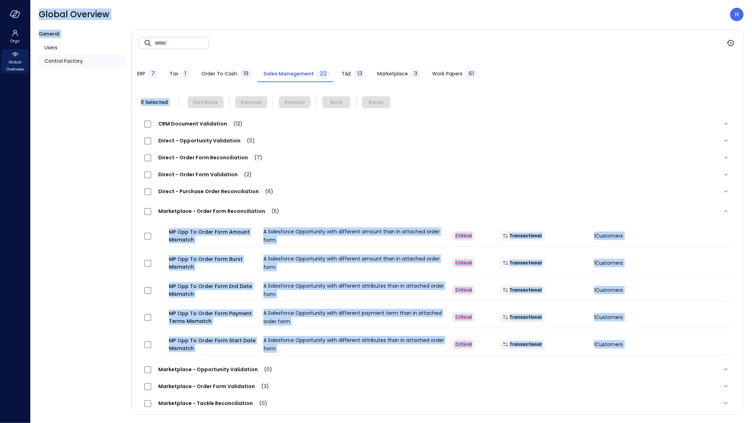
click at [361, 199] on div "Direct - Purchase Order Reconciliation (6)" at bounding box center [438, 191] width 598 height 17
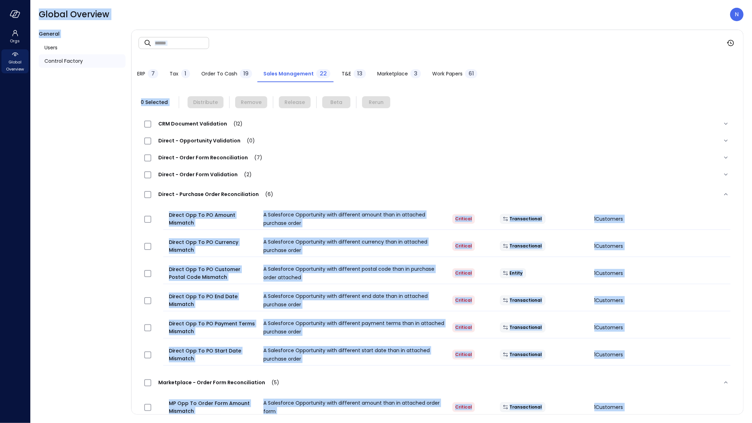
click at [219, 175] on span "Direct - Order Form Validation (2)" at bounding box center [205, 174] width 108 height 7
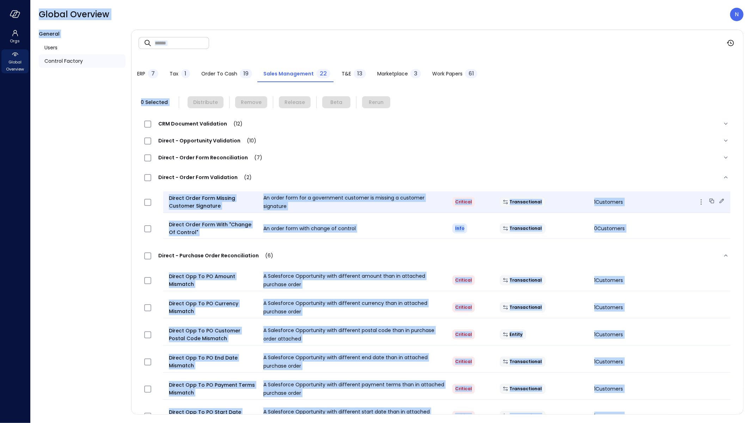
click at [697, 200] on icon "button" at bounding box center [701, 202] width 8 height 8
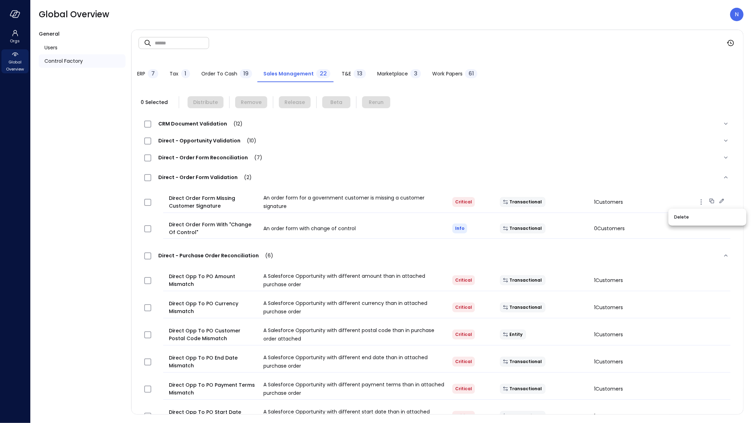
click at [655, 200] on div at bounding box center [376, 211] width 752 height 423
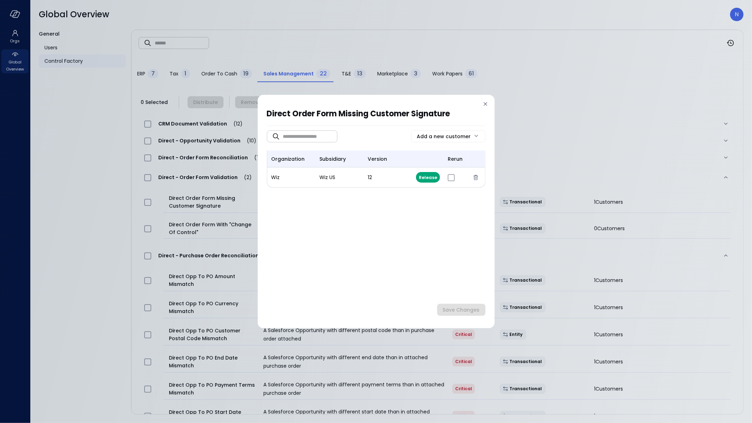
click at [488, 105] on icon at bounding box center [485, 104] width 7 height 7
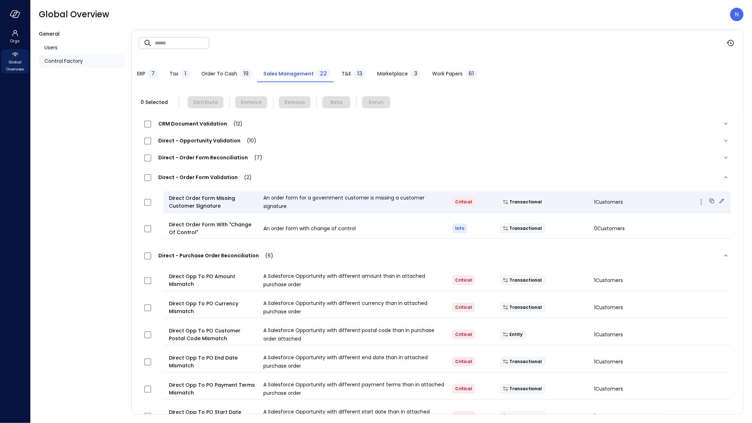
click at [719, 201] on icon at bounding box center [722, 201] width 7 height 7
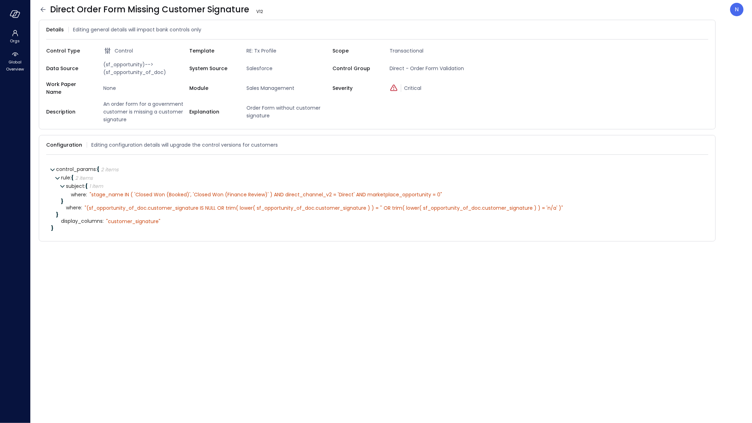
click at [42, 10] on icon at bounding box center [43, 9] width 8 height 8
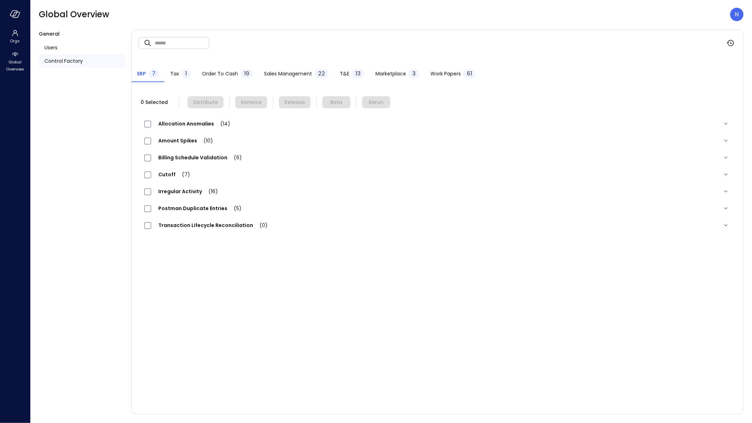
click at [340, 77] on span "T&E" at bounding box center [345, 74] width 10 height 8
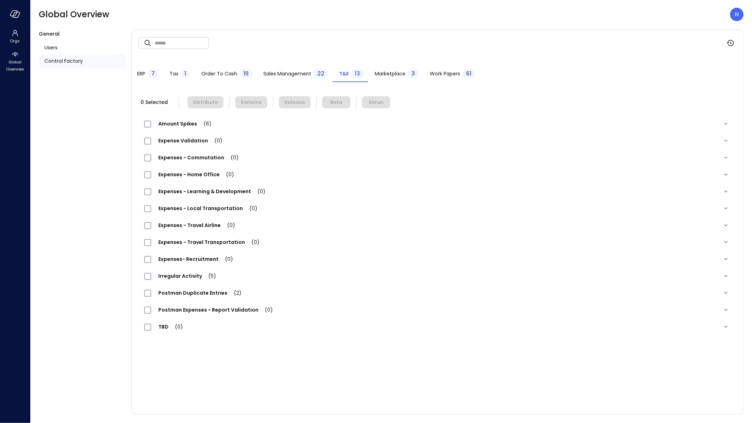
click at [301, 73] on span "Sales Management" at bounding box center [288, 74] width 48 height 8
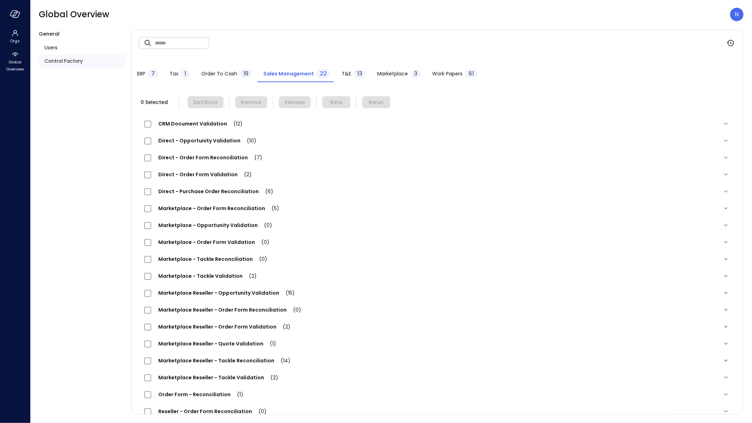
click at [381, 75] on span "Marketplace" at bounding box center [392, 74] width 31 height 8
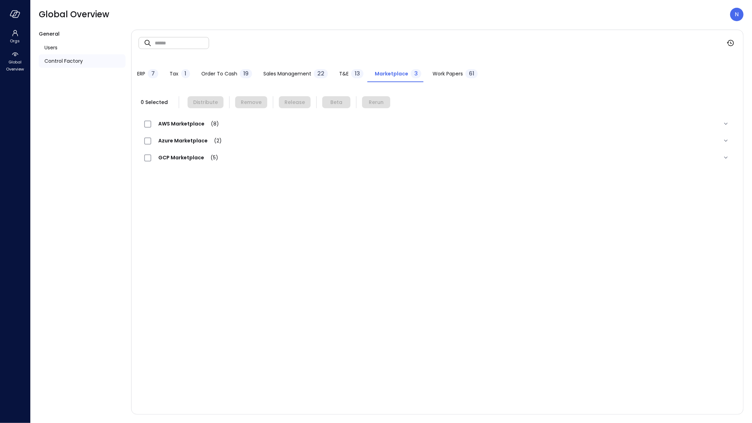
click at [304, 72] on span "Sales Management" at bounding box center [288, 74] width 48 height 8
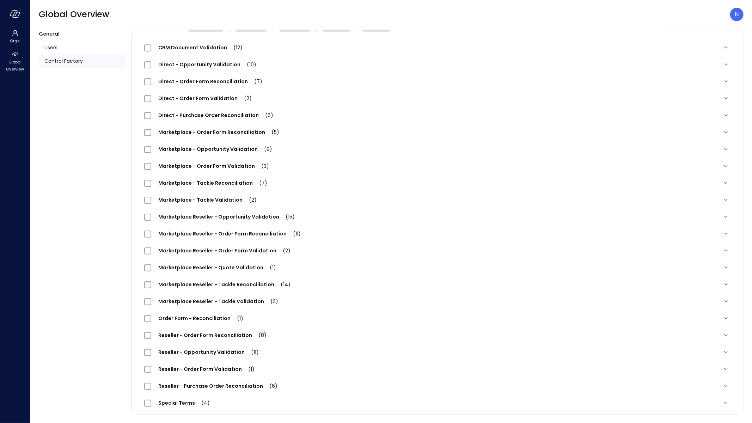
scroll to position [80, 0]
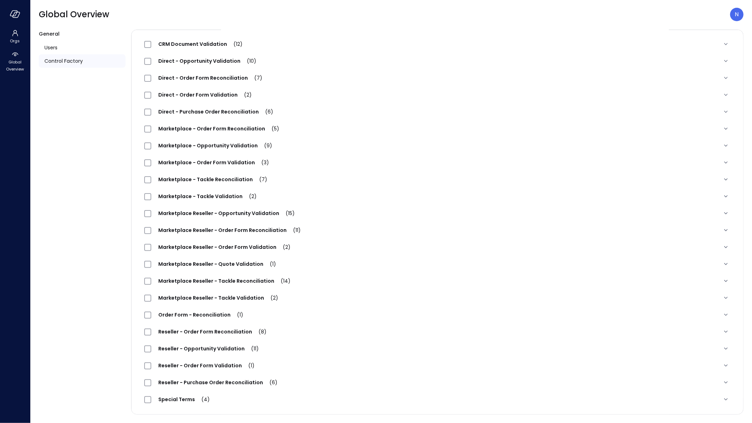
click at [263, 380] on span "(6)" at bounding box center [270, 382] width 14 height 7
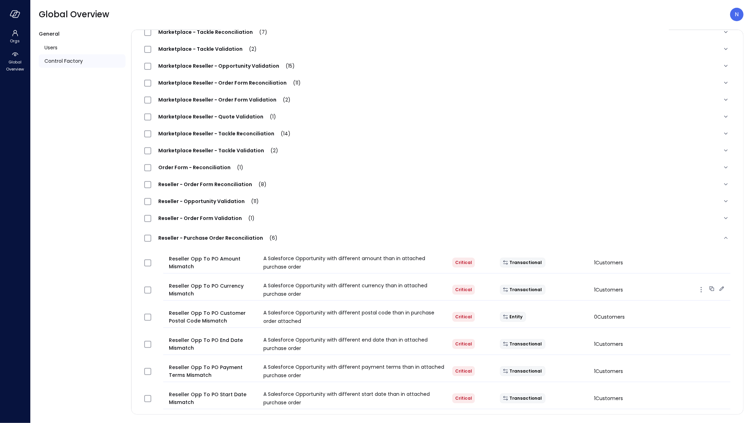
scroll to position [250, 0]
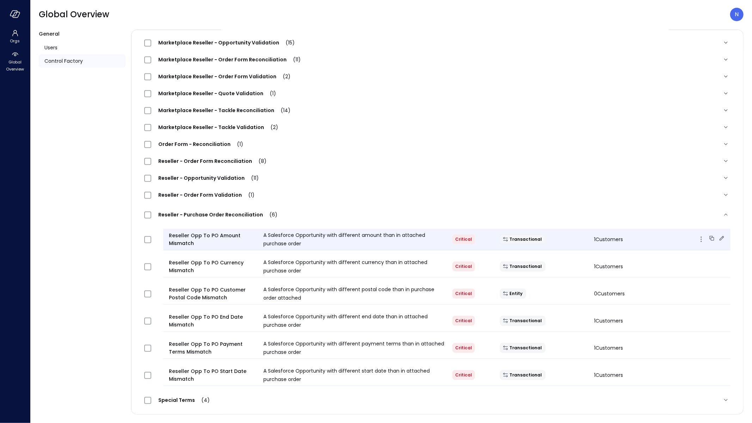
click at [697, 240] on icon "button" at bounding box center [701, 239] width 8 height 8
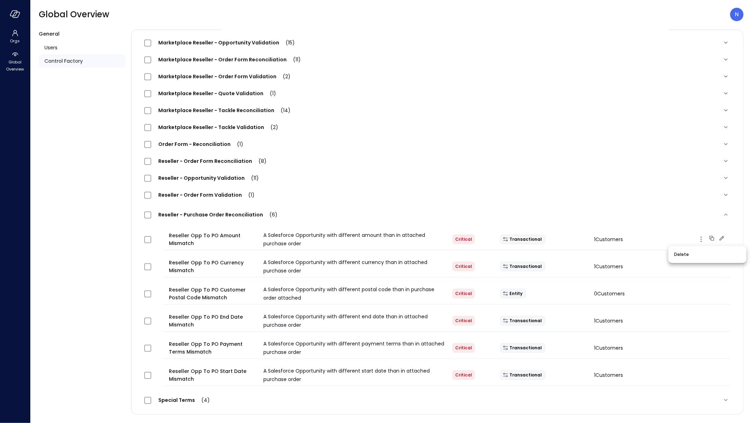
click at [628, 244] on div at bounding box center [376, 211] width 752 height 423
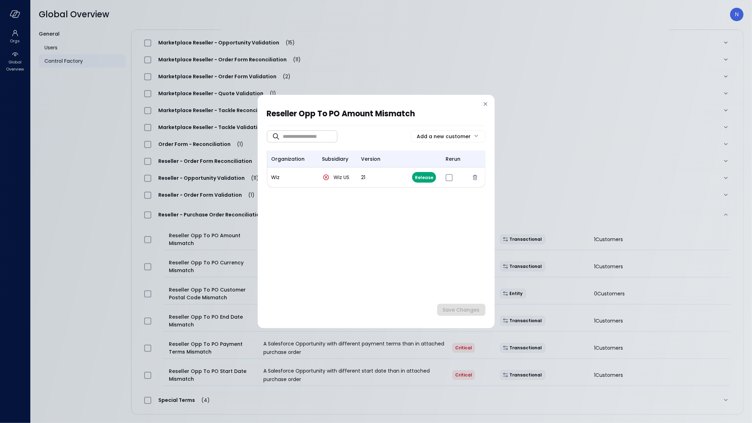
click at [488, 100] on div "Reseller Opp To PO Amount Mismatch ​ ​ Add a new customer organization subsidia…" at bounding box center [376, 212] width 237 height 234
click at [485, 104] on icon at bounding box center [486, 104] width 4 height 4
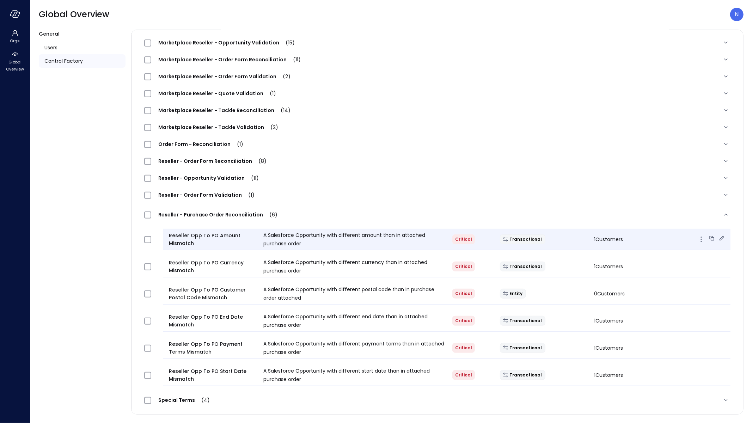
click at [719, 239] on icon at bounding box center [722, 238] width 7 height 7
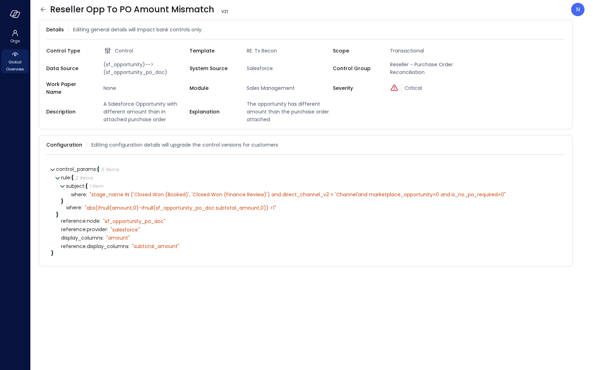
click at [13, 69] on span "Global Overview" at bounding box center [15, 66] width 22 height 14
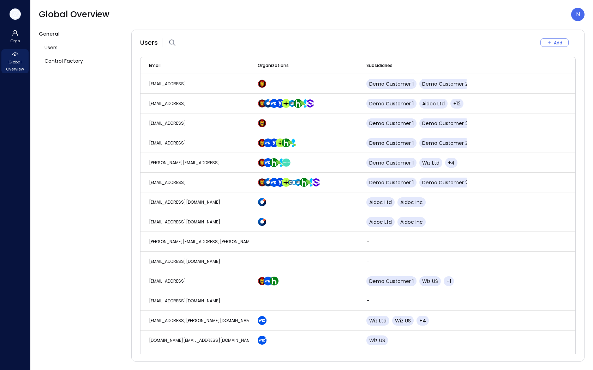
click at [16, 14] on icon "button" at bounding box center [13, 13] width 7 height 5
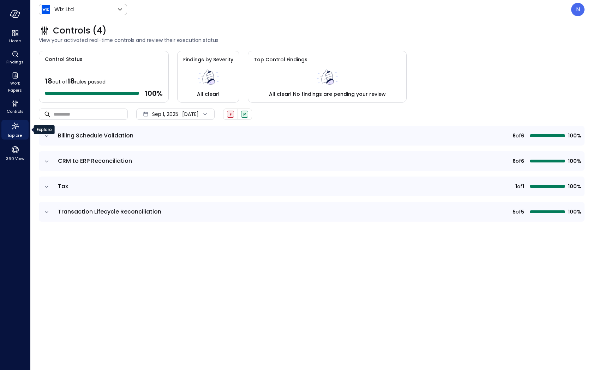
click at [19, 134] on span "Explore" at bounding box center [15, 135] width 14 height 7
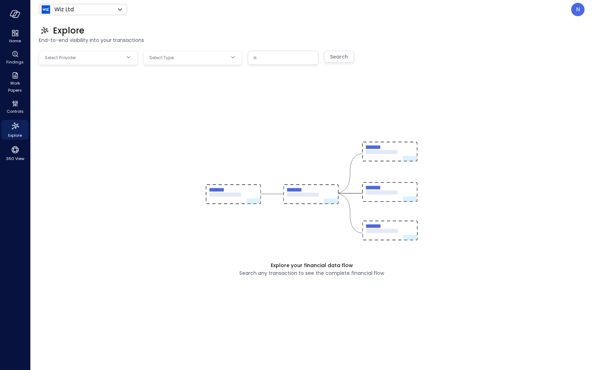
click at [62, 59] on body "Home Findings Work Papers Controls Explore 360 View Wiz Ltd ****** ​ N Explore …" at bounding box center [296, 185] width 593 height 370
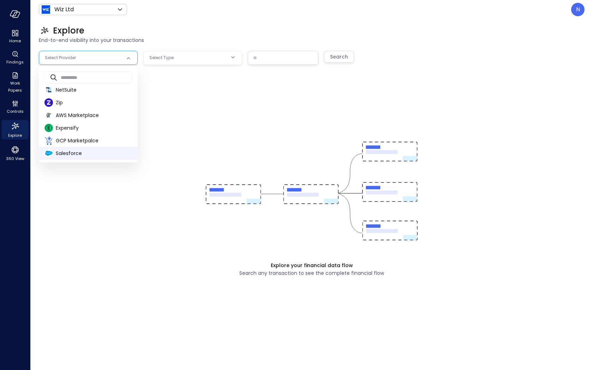
click at [101, 157] on span "Salesforce" at bounding box center [94, 153] width 76 height 7
type input "**********"
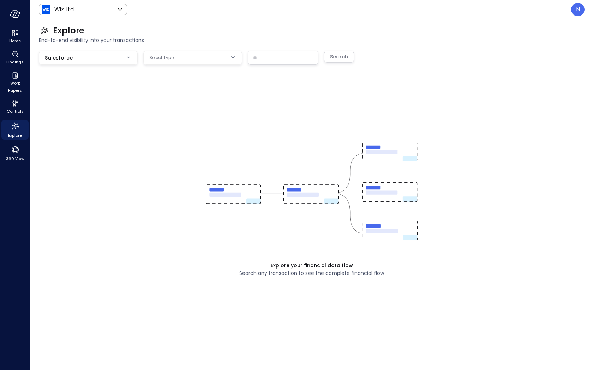
click at [179, 63] on body "**********" at bounding box center [296, 185] width 593 height 370
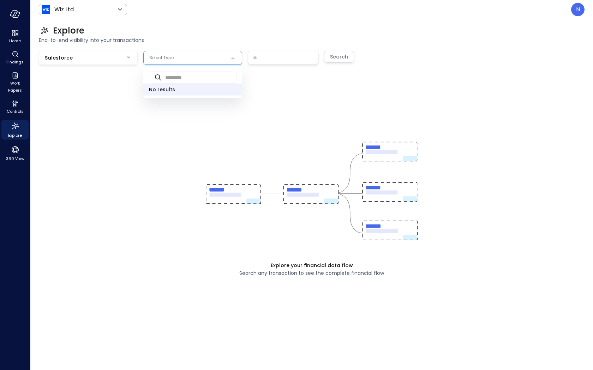
click at [147, 144] on div at bounding box center [296, 185] width 593 height 370
click at [199, 60] on body "**********" at bounding box center [296, 185] width 593 height 370
click at [131, 136] on div at bounding box center [296, 185] width 593 height 370
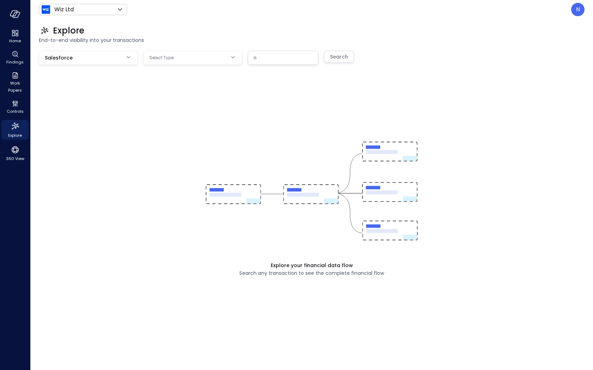
click at [231, 58] on body "**********" at bounding box center [296, 185] width 593 height 370
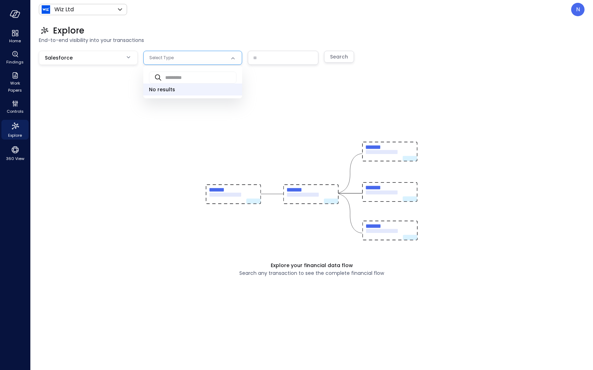
click at [264, 99] on div at bounding box center [296, 185] width 593 height 370
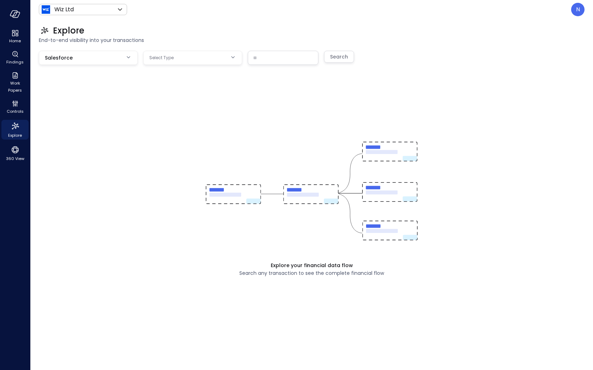
click at [196, 59] on body "**********" at bounding box center [296, 185] width 593 height 370
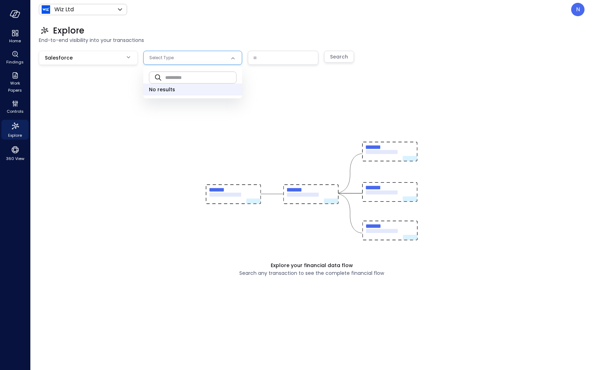
click at [189, 75] on input "text" at bounding box center [200, 77] width 71 height 19
click at [273, 119] on div at bounding box center [296, 185] width 593 height 370
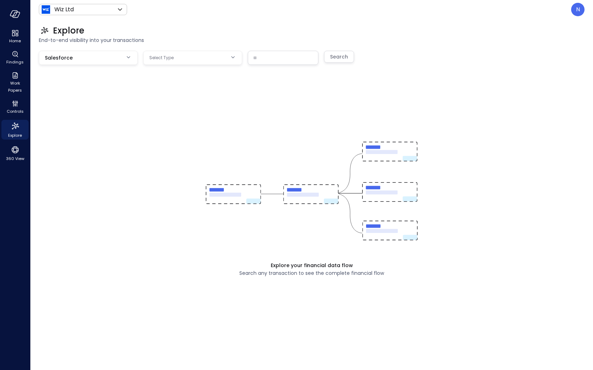
click at [199, 54] on body "**********" at bounding box center [296, 185] width 593 height 370
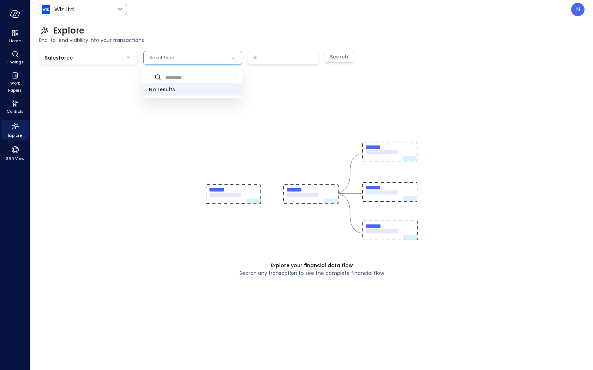
click at [90, 11] on div at bounding box center [296, 185] width 593 height 370
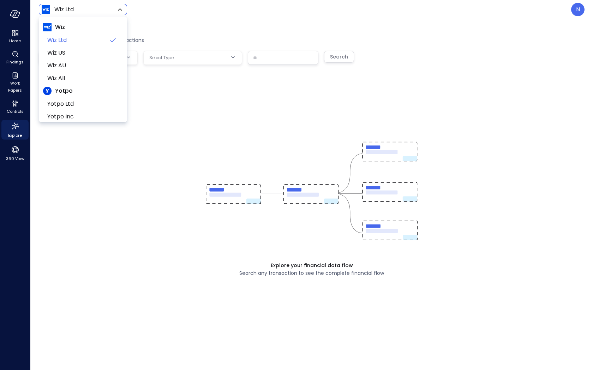
click at [89, 9] on body "**********" at bounding box center [296, 185] width 593 height 370
drag, startPoint x: 76, startPoint y: 51, endPoint x: 87, endPoint y: 58, distance: 13.2
click at [76, 51] on span "Wiz US" at bounding box center [82, 53] width 70 height 8
type input "******"
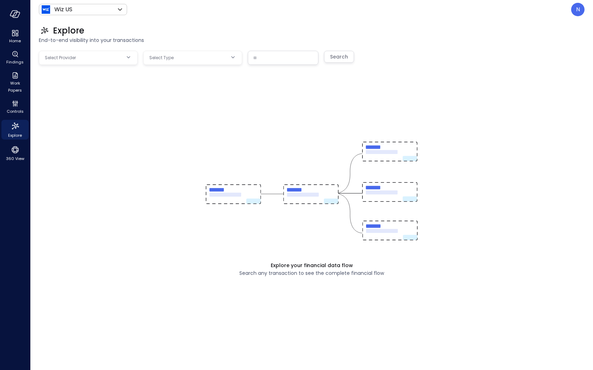
click at [143, 115] on div "Explore your financial data flow Search any transaction to see the complete fin…" at bounding box center [311, 199] width 545 height 296
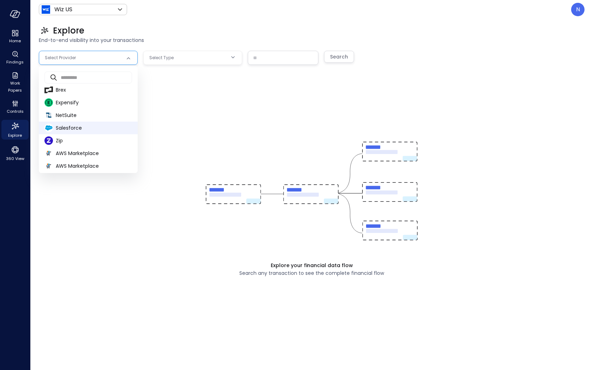
click at [79, 63] on body "**********" at bounding box center [296, 185] width 593 height 370
click at [81, 129] on span "Salesforce" at bounding box center [94, 128] width 76 height 7
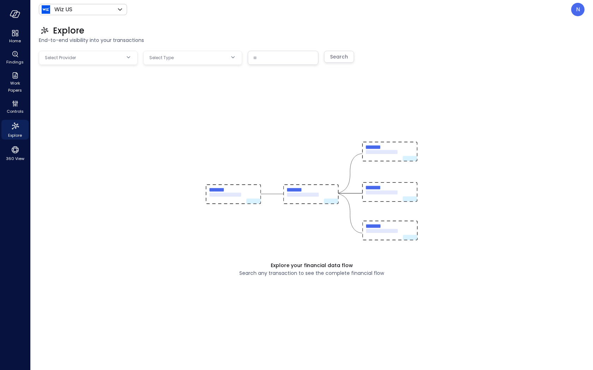
click at [179, 61] on div "Select Type" at bounding box center [188, 57] width 78 height 13
click at [85, 66] on div "Explore your financial data flow Search any transaction to see the complete fin…" at bounding box center [311, 199] width 545 height 296
click at [91, 55] on body "**********" at bounding box center [296, 185] width 593 height 370
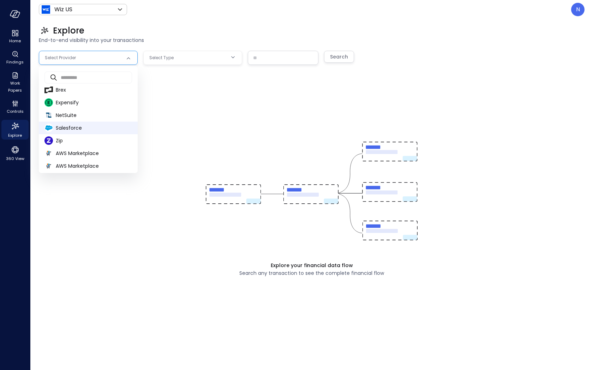
click at [61, 128] on span "Salesforce" at bounding box center [94, 128] width 76 height 7
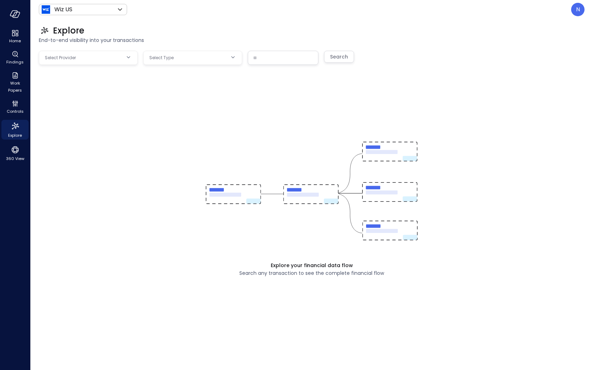
click at [190, 55] on div "Select Type" at bounding box center [188, 57] width 78 height 13
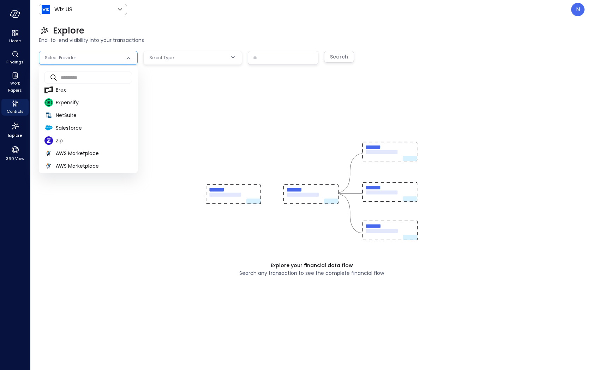
click at [106, 58] on body "Home Findings Work Papers Controls Explore 360 View Wiz US ****** ​ N Explore E…" at bounding box center [296, 185] width 593 height 370
click at [92, 123] on li "Salesforce" at bounding box center [88, 128] width 99 height 13
type input "**********"
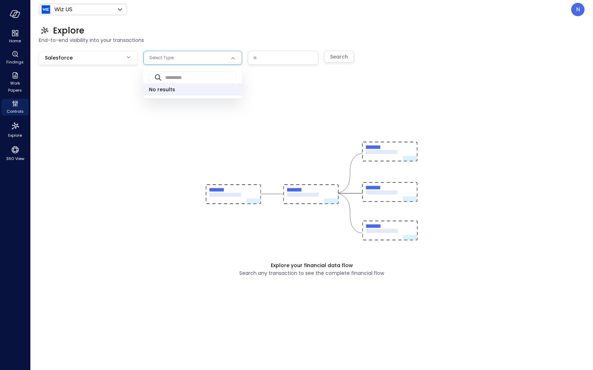
click at [162, 52] on body "**********" at bounding box center [296, 185] width 593 height 370
click at [172, 91] on span "Opportunity" at bounding box center [192, 89] width 87 height 7
type input "***"
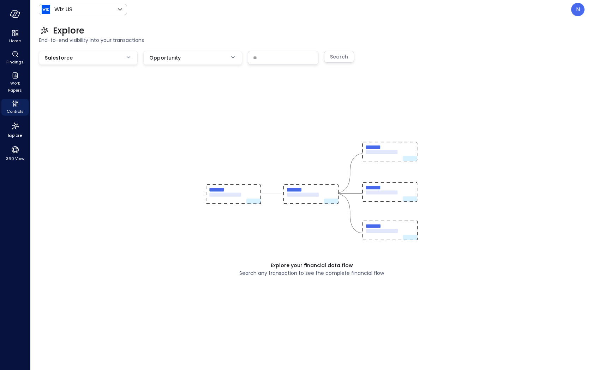
click at [254, 63] on input "text" at bounding box center [283, 57] width 70 height 13
paste input "**********"
type input "**********"
click at [331, 58] on div "Search" at bounding box center [339, 57] width 18 height 9
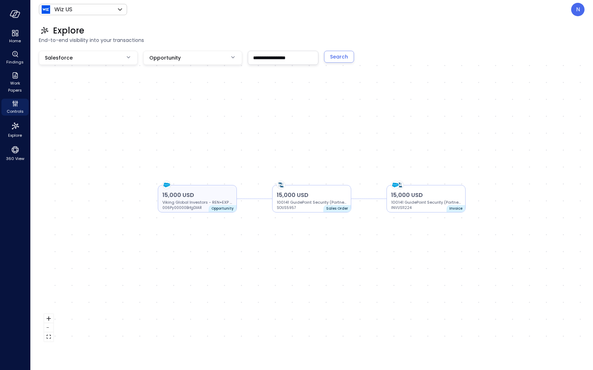
click at [196, 199] on p "15,000 USD" at bounding box center [197, 195] width 70 height 8
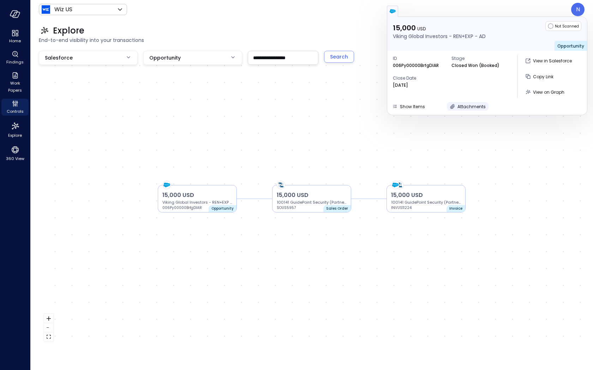
click at [470, 109] on div "Attachments" at bounding box center [471, 106] width 28 height 7
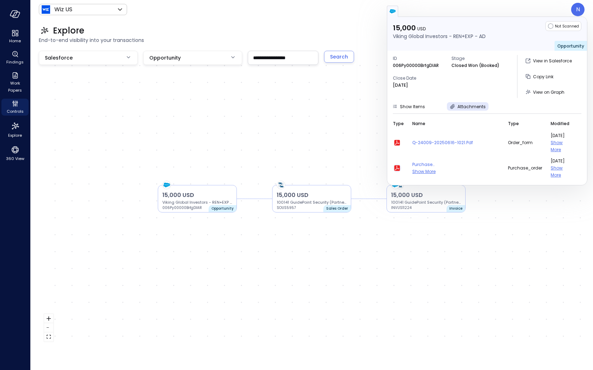
click at [396, 165] on icon "button" at bounding box center [397, 168] width 6 height 6
click at [424, 161] on span "Purchase Order_PO057302_1753395652774" at bounding box center [455, 164] width 87 height 7
click at [190, 101] on div "15,000 USD Viking Global Investors - REN+EXP - AD 006Py00000BrfgDIAR Opportunit…" at bounding box center [311, 199] width 545 height 296
click at [278, 60] on input "**********" at bounding box center [283, 57] width 70 height 13
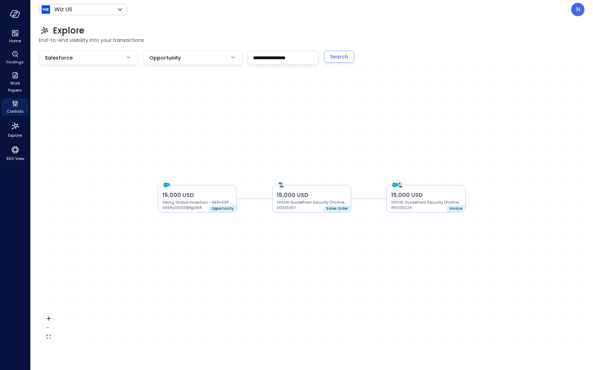
click at [278, 60] on input "**********" at bounding box center [283, 57] width 70 height 13
click at [320, 60] on div "15,000 USD Viking Global Investors - REN+EXP - AD 006Py00000BrfgDIAR Opportunit…" at bounding box center [311, 199] width 545 height 296
click at [338, 59] on div "Search" at bounding box center [339, 57] width 18 height 9
click at [194, 194] on p "24,288 USD" at bounding box center [197, 195] width 70 height 8
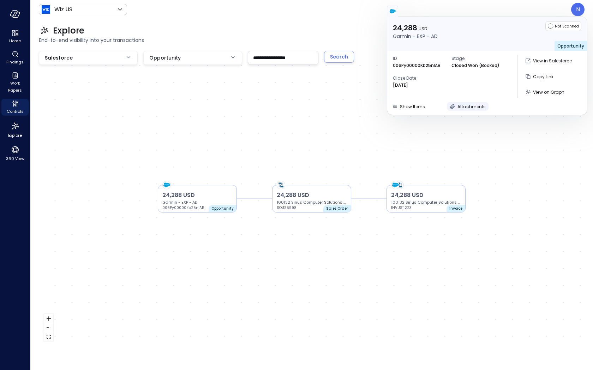
click at [459, 109] on div "Attachments" at bounding box center [471, 106] width 28 height 7
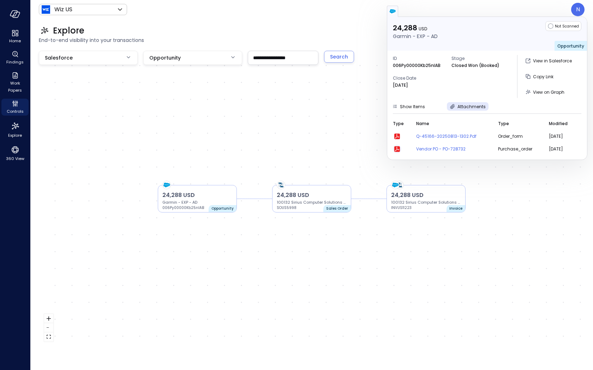
click at [397, 150] on icon "button" at bounding box center [397, 149] width 6 height 6
click at [304, 175] on div "24,288 USD Garmin - EXP - AD 006Py00000Kb25nIAB Opportunity 24,288 USD 100132 S…" at bounding box center [311, 199] width 545 height 296
click at [267, 99] on div "24,288 USD Garmin - EXP - AD 006Py00000Kb25nIAB Opportunity 24,288 USD 100132 S…" at bounding box center [311, 199] width 545 height 296
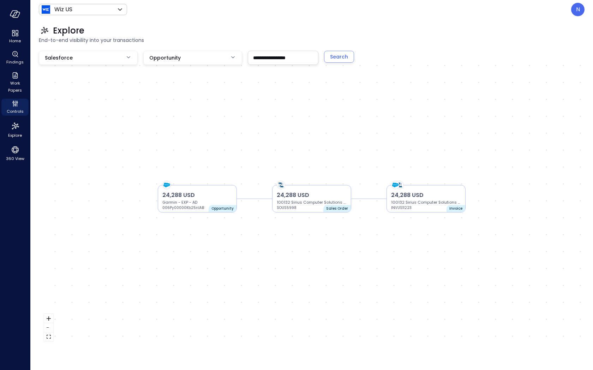
click at [273, 59] on input "**********" at bounding box center [283, 57] width 70 height 13
paste input "text"
click at [345, 58] on div "Search" at bounding box center [339, 57] width 18 height 9
click at [217, 193] on p "174,166 USD" at bounding box center [197, 195] width 70 height 8
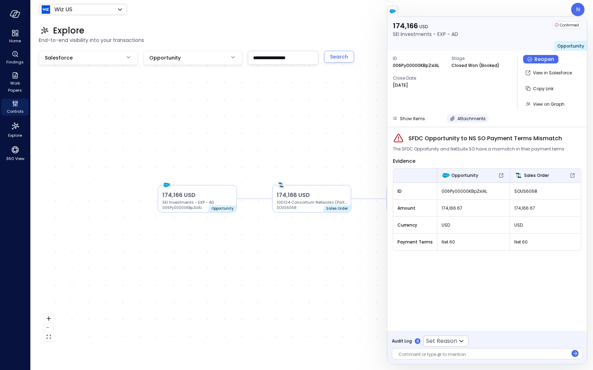
click at [471, 121] on span "Attachments" at bounding box center [471, 119] width 28 height 6
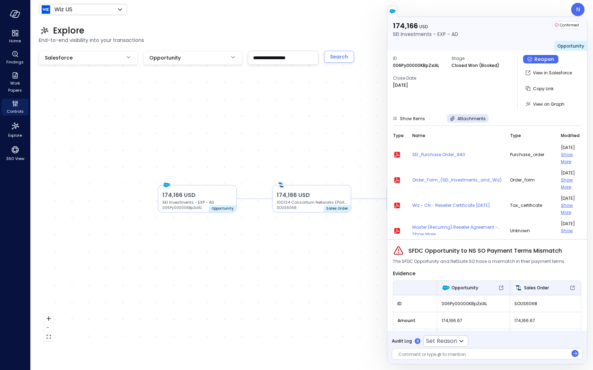
click at [399, 156] on icon "button" at bounding box center [397, 155] width 8 height 8
click at [350, 6] on div "Wiz US ****** ​ N" at bounding box center [311, 9] width 545 height 13
click at [289, 116] on div "174,166 USD SEI Investments - EXP - AD 006Py00000KBpZxIAL Opportunity 174,166 U…" at bounding box center [311, 199] width 545 height 296
click at [275, 65] on div "**********" at bounding box center [283, 58] width 71 height 14
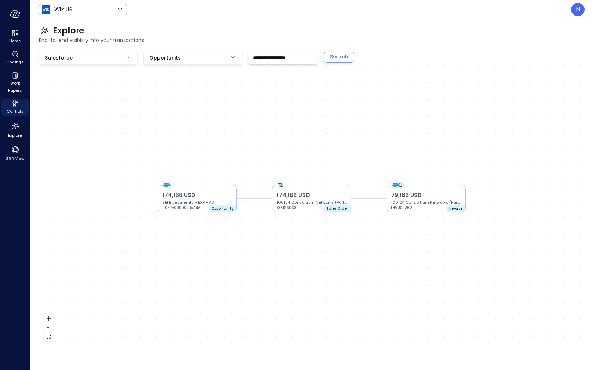
click at [275, 65] on div "**********" at bounding box center [283, 58] width 71 height 14
click at [280, 58] on input "**********" at bounding box center [283, 57] width 70 height 13
paste input "text"
click at [338, 56] on div "Search" at bounding box center [339, 57] width 18 height 9
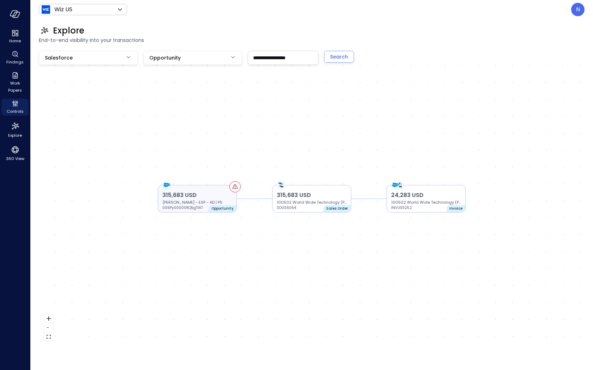
click at [207, 194] on p "315,683 USD" at bounding box center [197, 195] width 70 height 8
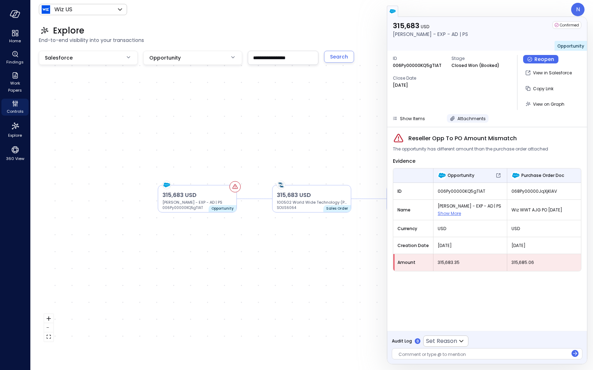
click at [476, 117] on span "Attachments" at bounding box center [471, 119] width 28 height 6
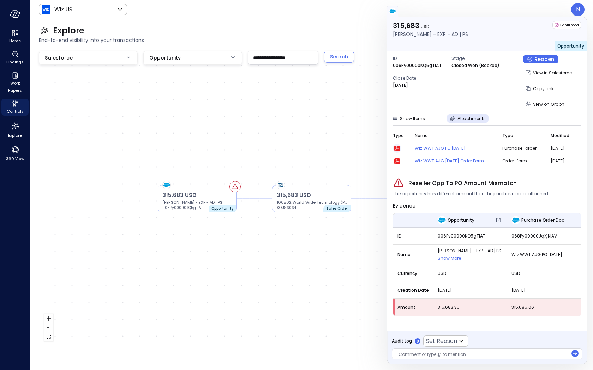
click at [399, 147] on icon "button" at bounding box center [397, 149] width 6 height 6
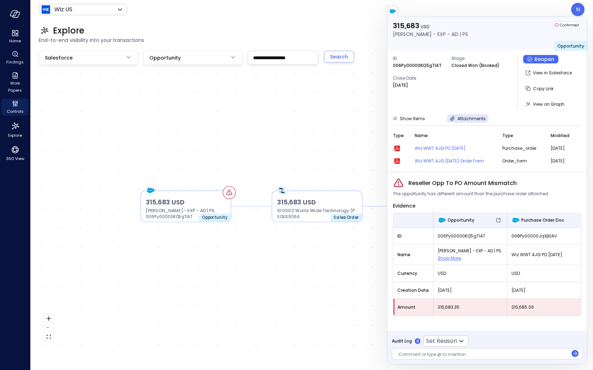
click at [253, 93] on div "315,683 USD [PERSON_NAME] - EXP - AD | PS 006Py00000KQ5gTIAT Opportunity 315,68…" at bounding box center [311, 199] width 545 height 296
click at [276, 60] on input "**********" at bounding box center [283, 57] width 70 height 13
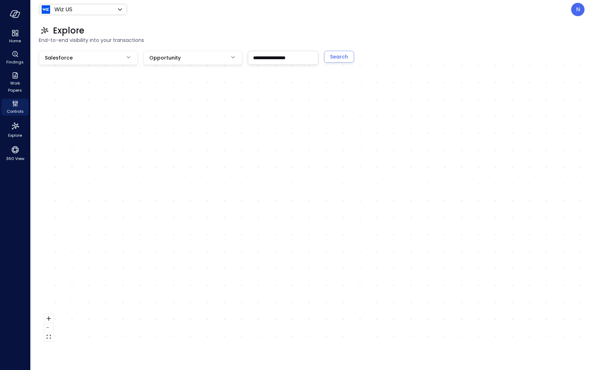
click at [276, 60] on input "**********" at bounding box center [283, 57] width 70 height 13
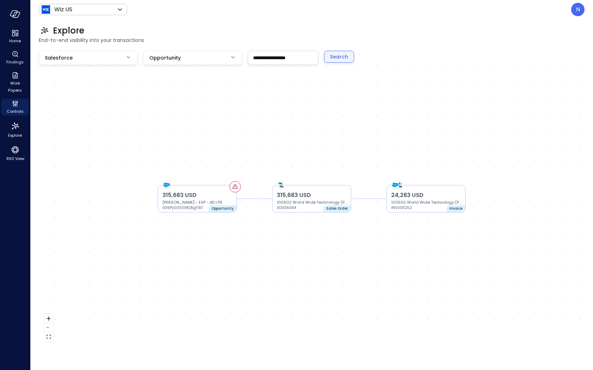
click at [330, 57] on div "Search" at bounding box center [339, 57] width 18 height 9
click at [211, 195] on p "4,000 USD" at bounding box center [197, 195] width 70 height 8
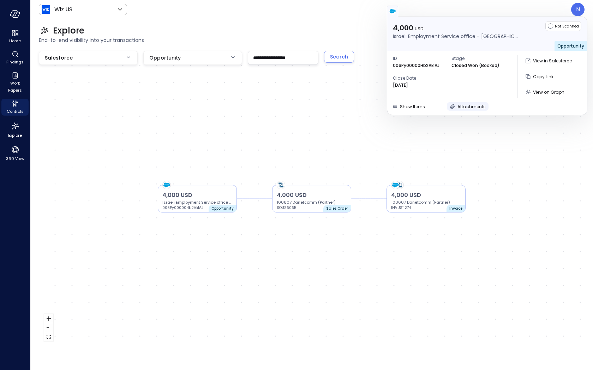
click at [470, 104] on span "Attachments" at bounding box center [471, 107] width 28 height 6
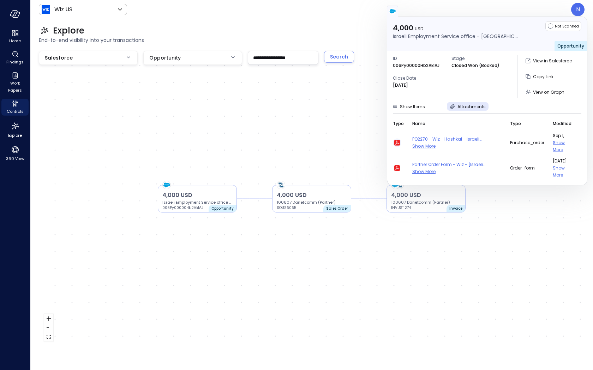
click at [398, 141] on icon "button" at bounding box center [397, 143] width 6 height 6
click at [66, 170] on div "4,000 USD Israeli Employment Service office - NB - AD 006Py00000Hb2AkIAJ Opport…" at bounding box center [311, 199] width 545 height 296
click at [280, 57] on input "**********" at bounding box center [283, 57] width 70 height 13
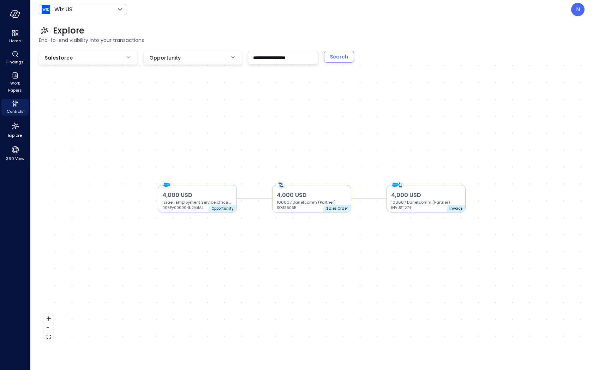
click at [280, 57] on input "**********" at bounding box center [283, 57] width 70 height 13
type input "**********"
click at [335, 59] on div "Search" at bounding box center [339, 57] width 18 height 9
click at [221, 186] on div "254,975 USD [PERSON_NAME] [PERSON_NAME] and Company - EXP - SN | PS 006Py00000I…" at bounding box center [197, 199] width 79 height 28
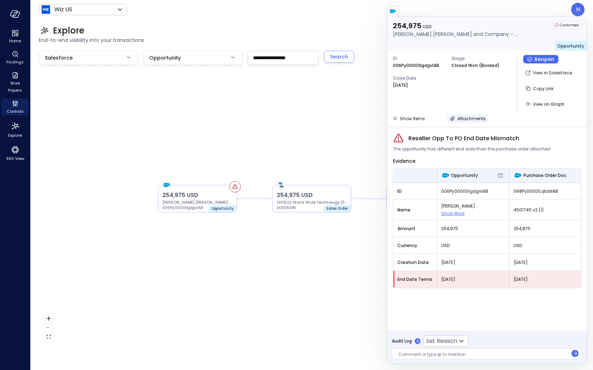
click at [456, 114] on button "Attachments" at bounding box center [468, 118] width 42 height 8
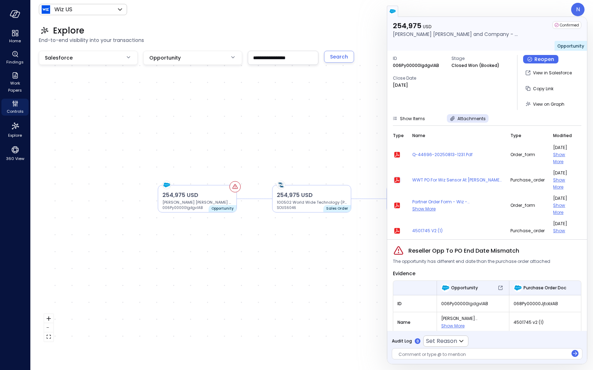
click at [398, 182] on icon "button" at bounding box center [397, 180] width 6 height 6
